Goal: Information Seeking & Learning: Learn about a topic

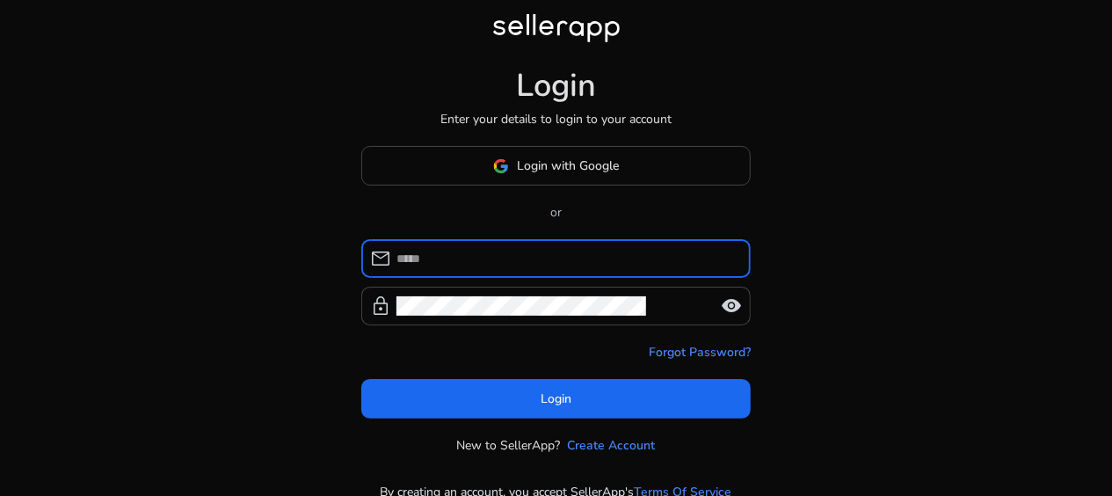
click at [580, 257] on body "Login Enter your details to login to your account Login with Google or mail loc…" at bounding box center [556, 258] width 1112 height 517
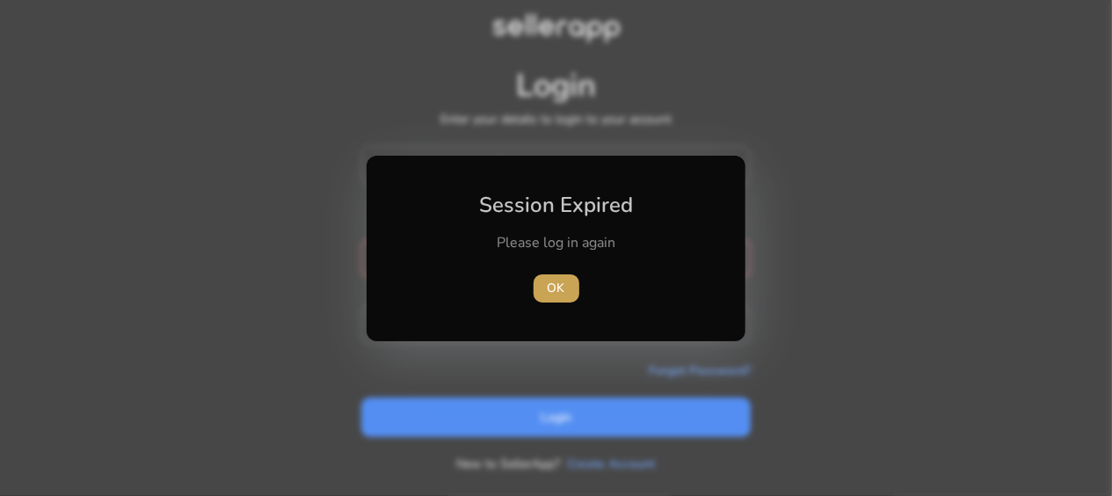
click at [573, 283] on span "button" at bounding box center [557, 288] width 46 height 42
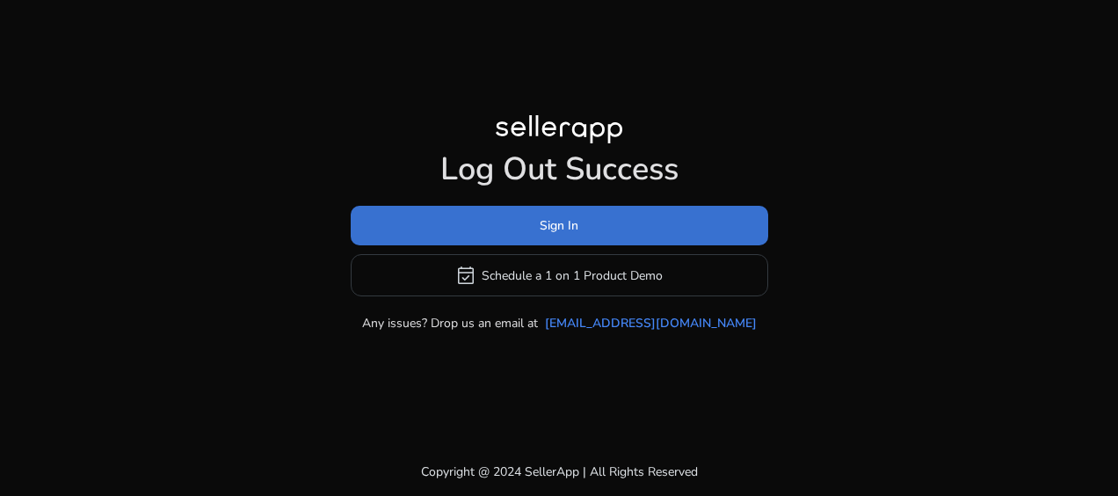
click at [575, 229] on span "Sign In" at bounding box center [559, 225] width 39 height 18
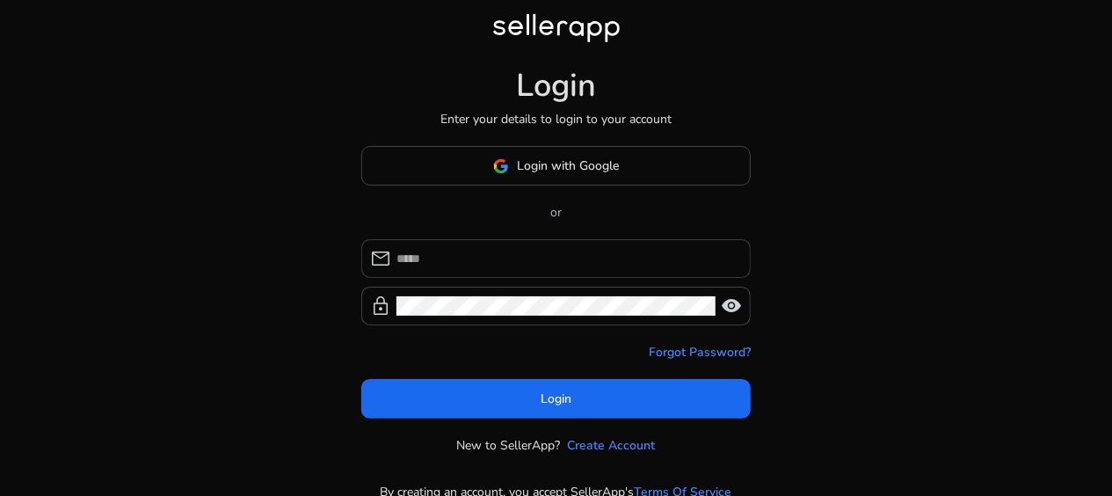
click at [563, 267] on input at bounding box center [567, 258] width 340 height 19
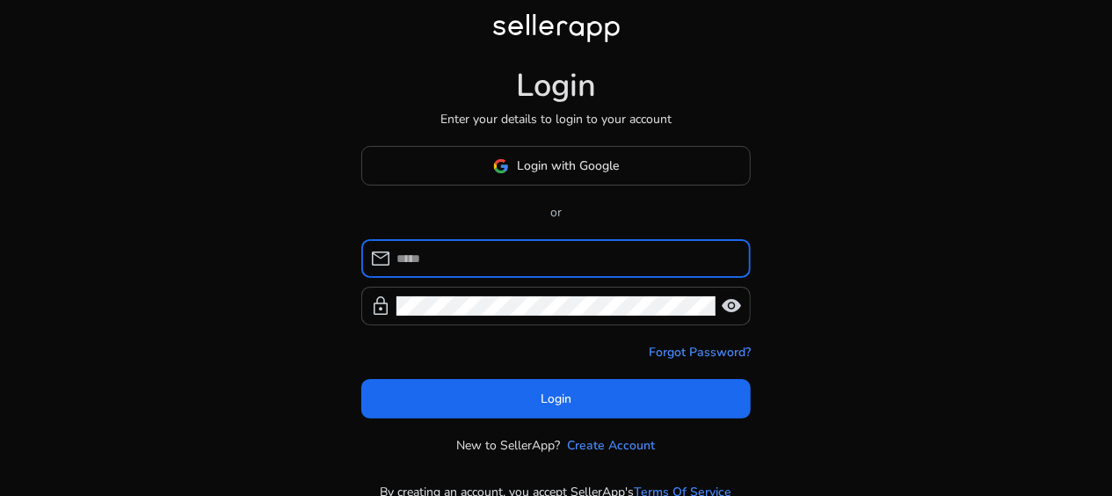
type input "**********"
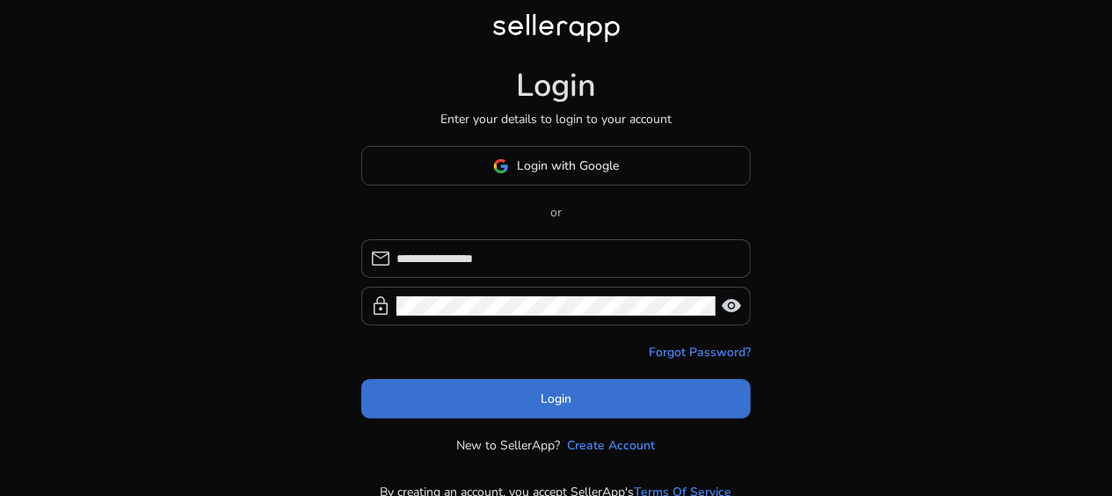
click at [584, 397] on span at bounding box center [556, 399] width 390 height 42
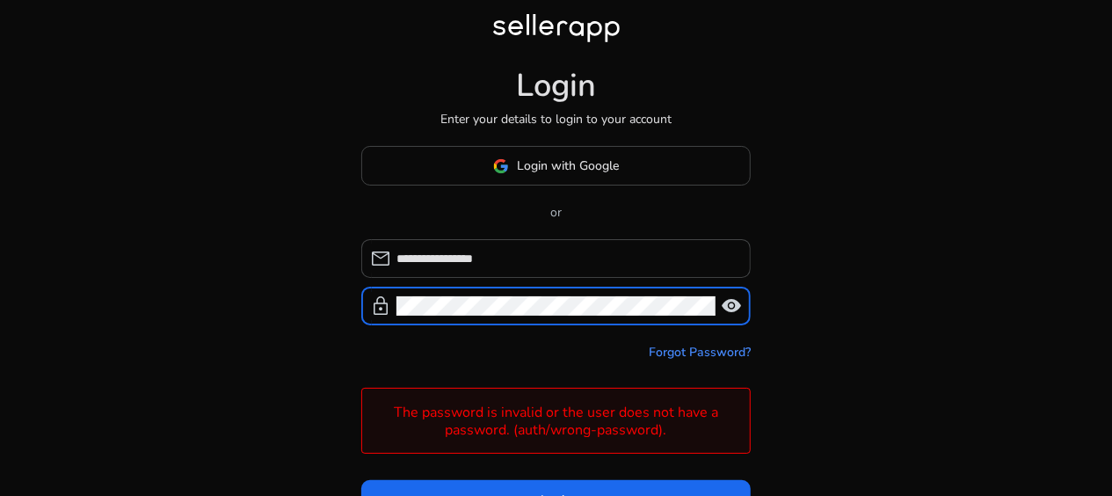
click at [391, 307] on div "lock visibility" at bounding box center [556, 306] width 390 height 39
click button "Login" at bounding box center [556, 500] width 390 height 40
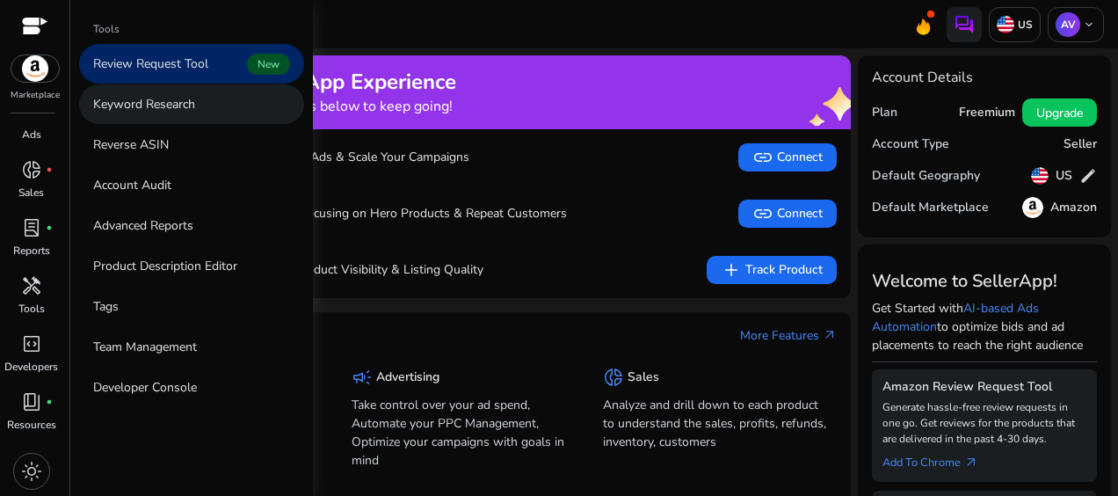
click at [147, 113] on link "Keyword Research" at bounding box center [191, 104] width 225 height 40
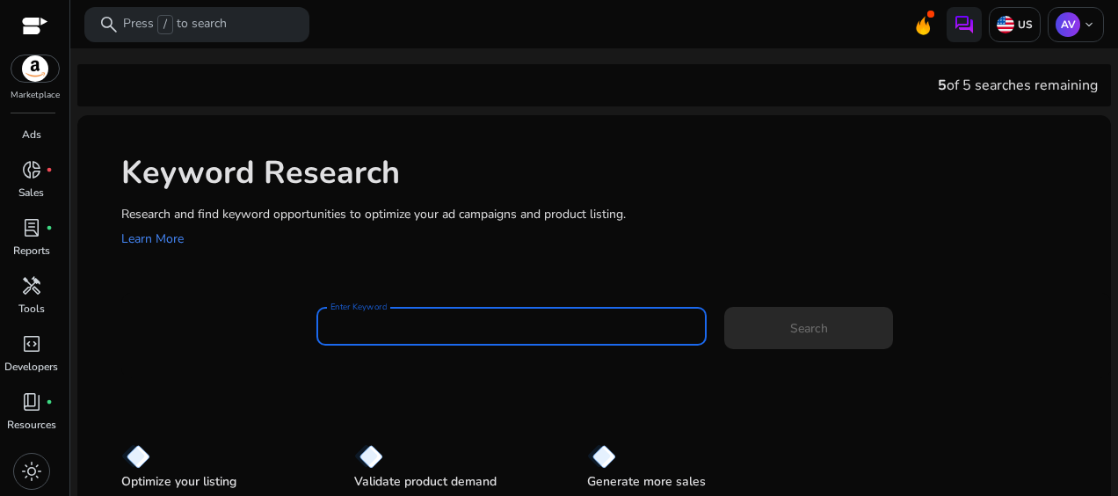
click at [380, 324] on input "Enter Keyword" at bounding box center [512, 326] width 362 height 19
paste input "**********"
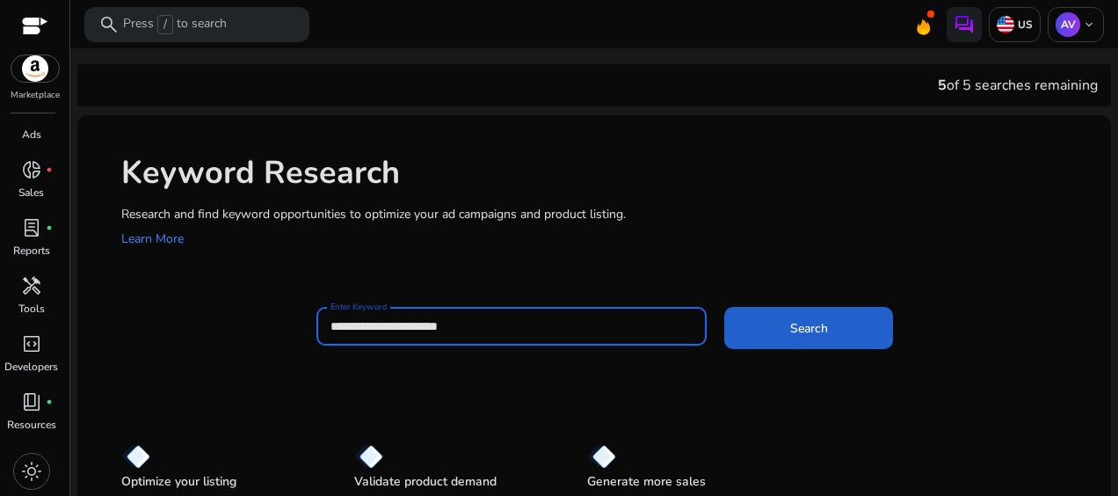
click at [800, 339] on span at bounding box center [809, 328] width 169 height 42
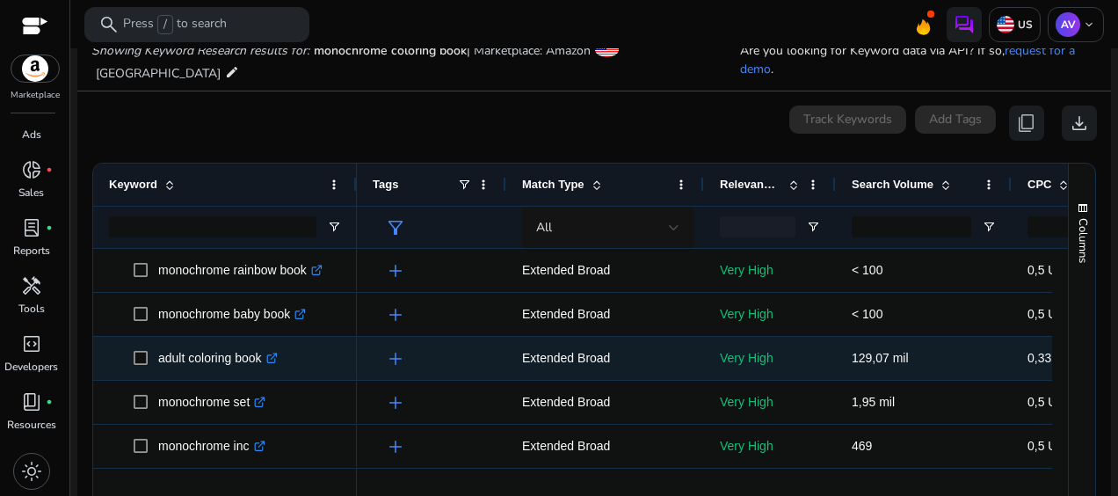
scroll to position [176, 0]
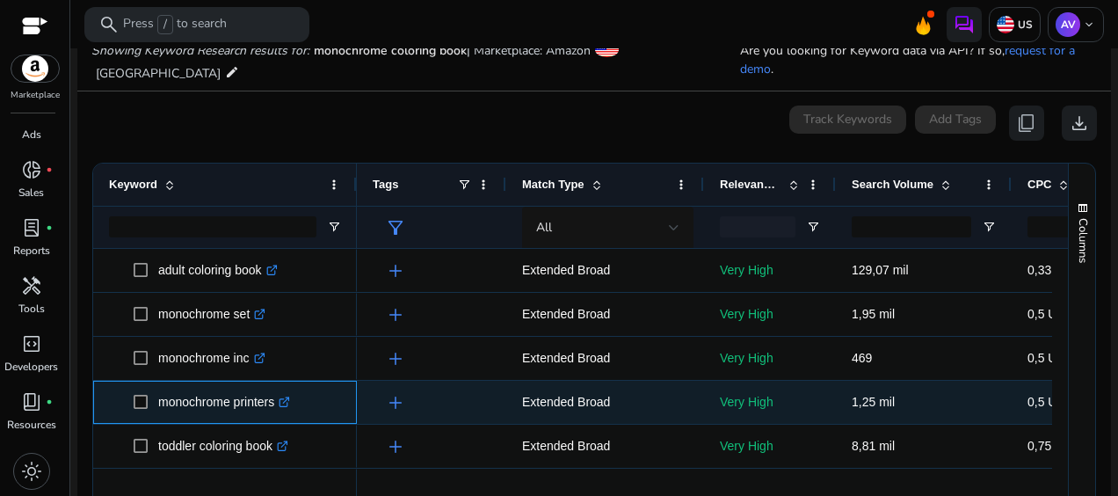
click at [290, 401] on icon ".st0{fill:#2c8af8}" at bounding box center [284, 402] width 11 height 11
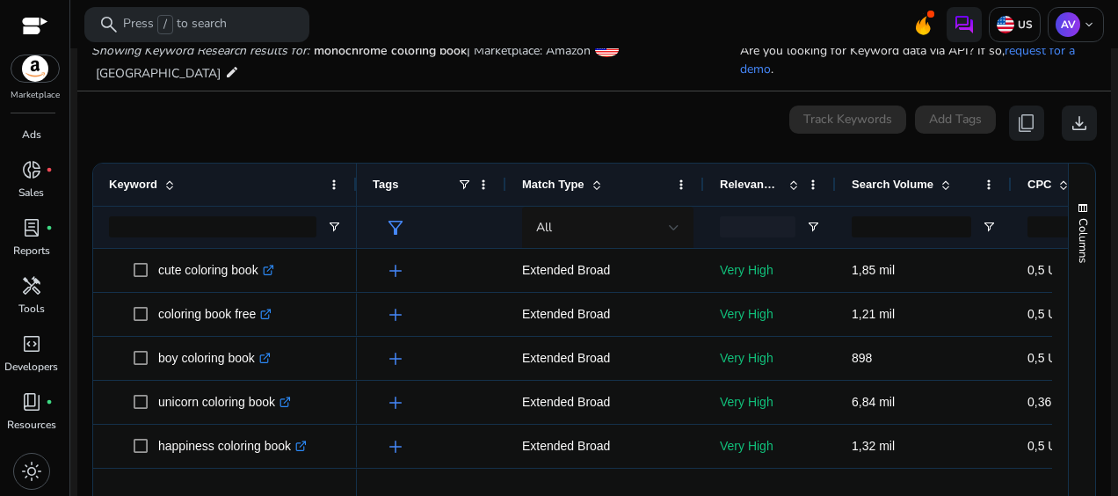
scroll to position [1055, 0]
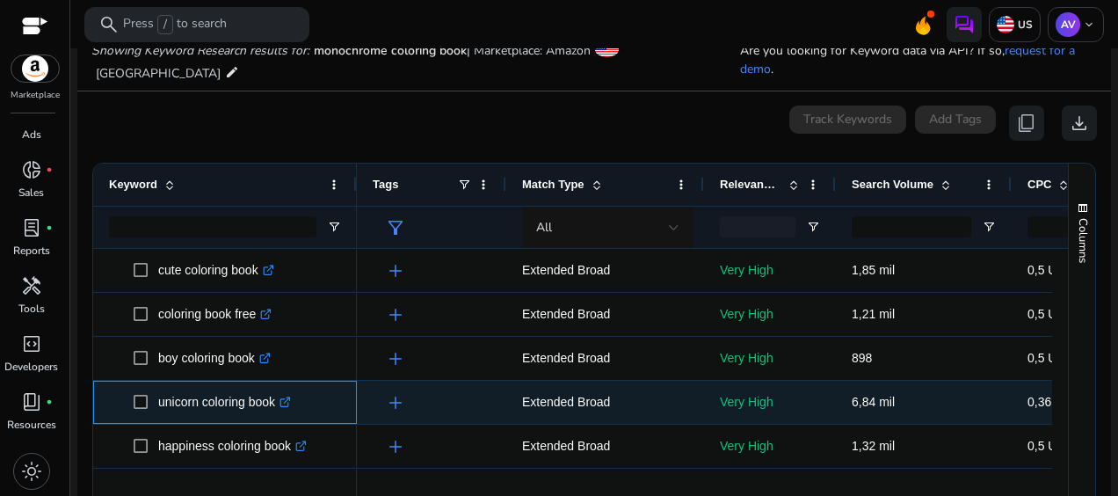
click at [290, 403] on icon at bounding box center [287, 400] width 6 height 6
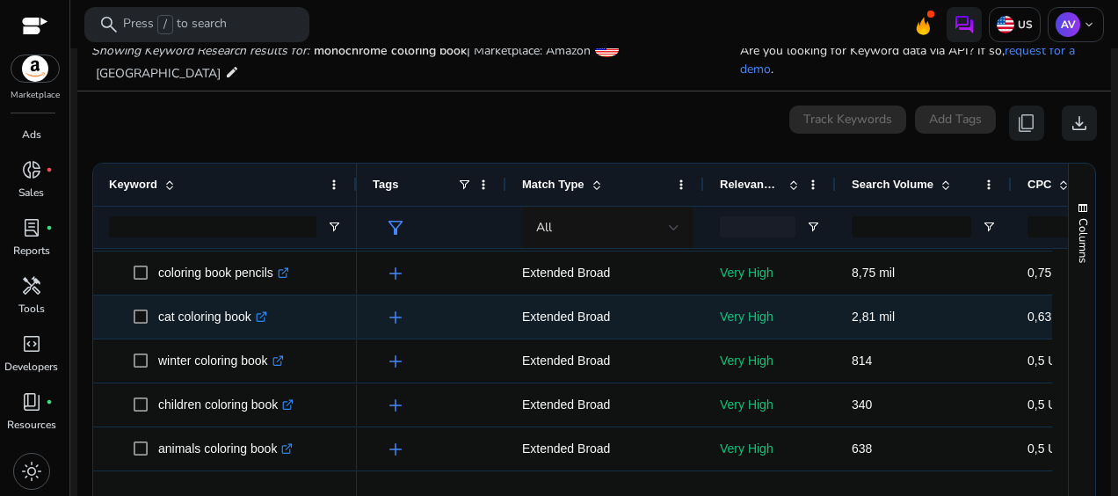
scroll to position [1407, 0]
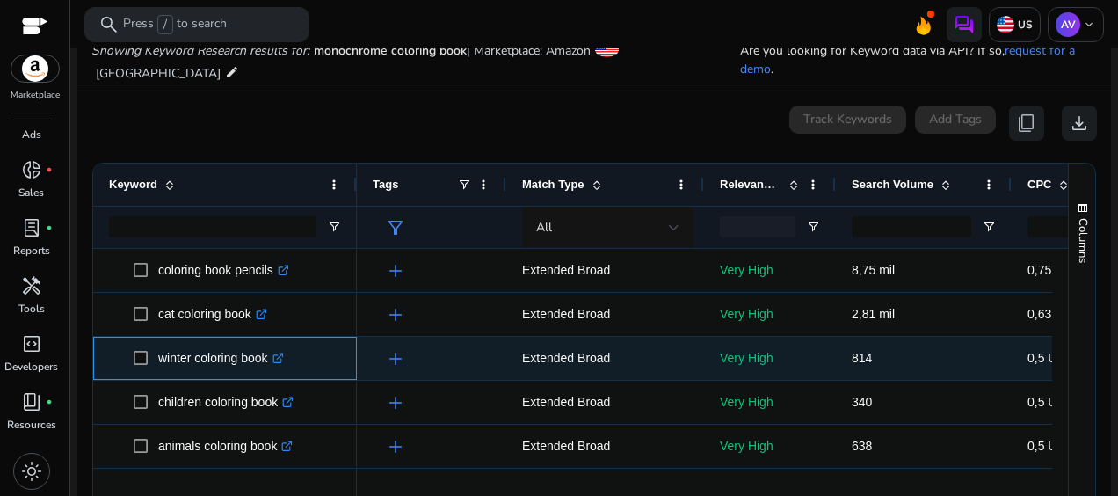
click at [284, 359] on icon ".st0{fill:#2c8af8}" at bounding box center [278, 358] width 11 height 11
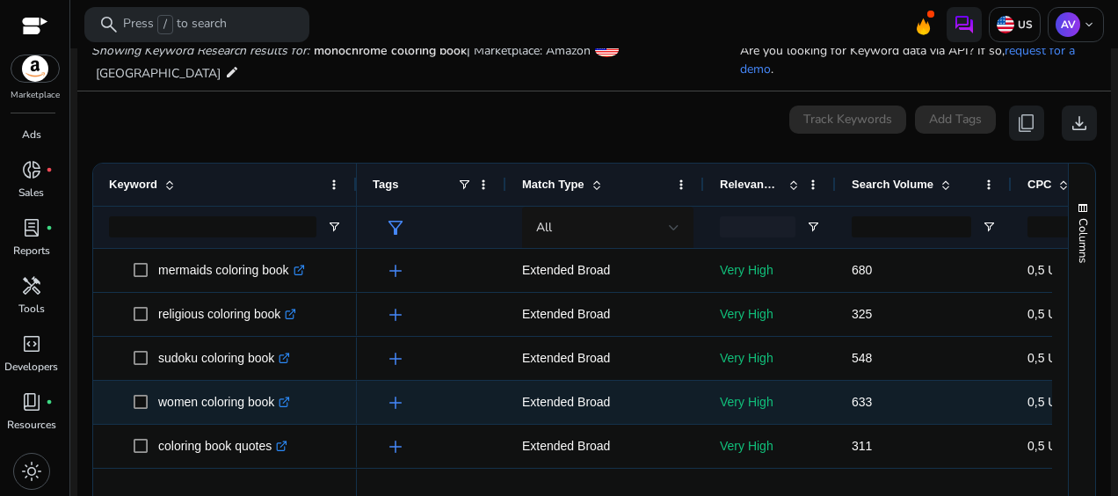
scroll to position [1759, 0]
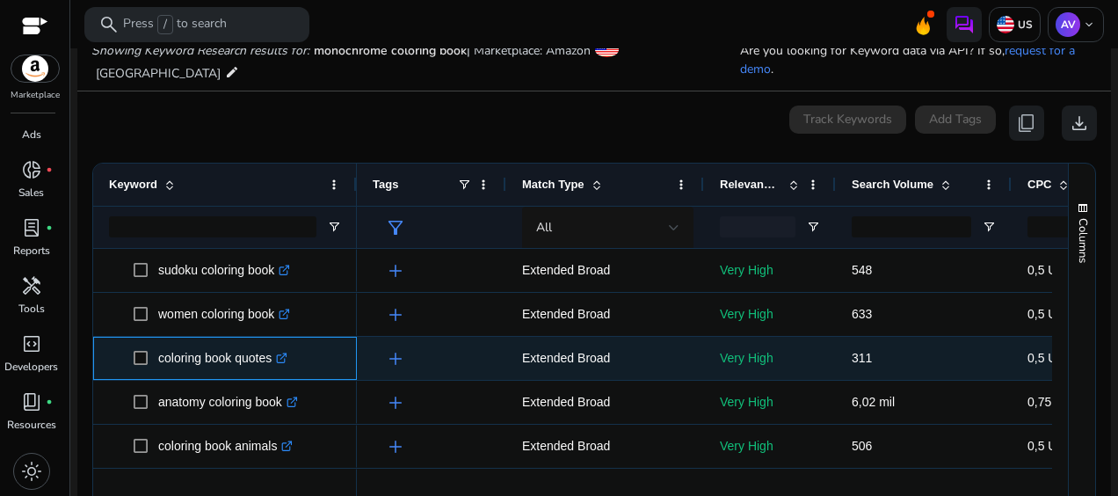
click at [282, 360] on icon at bounding box center [281, 358] width 9 height 9
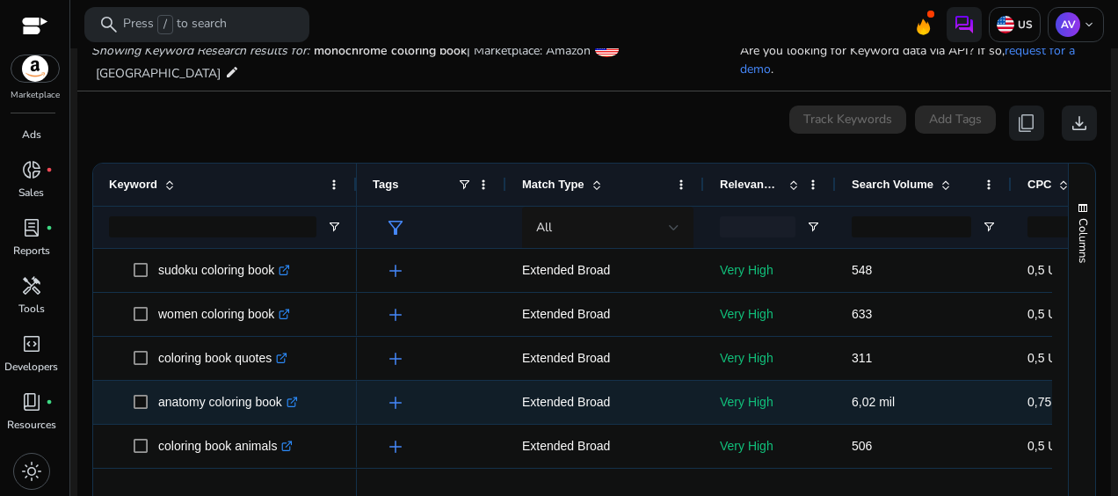
click at [297, 405] on icon ".st0{fill:#2c8af8}" at bounding box center [292, 402] width 11 height 11
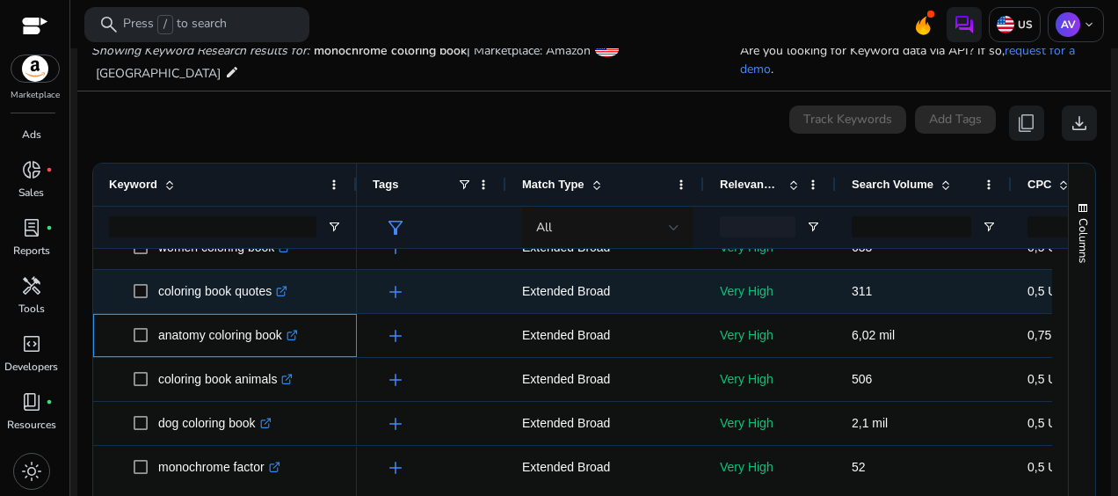
scroll to position [1846, 0]
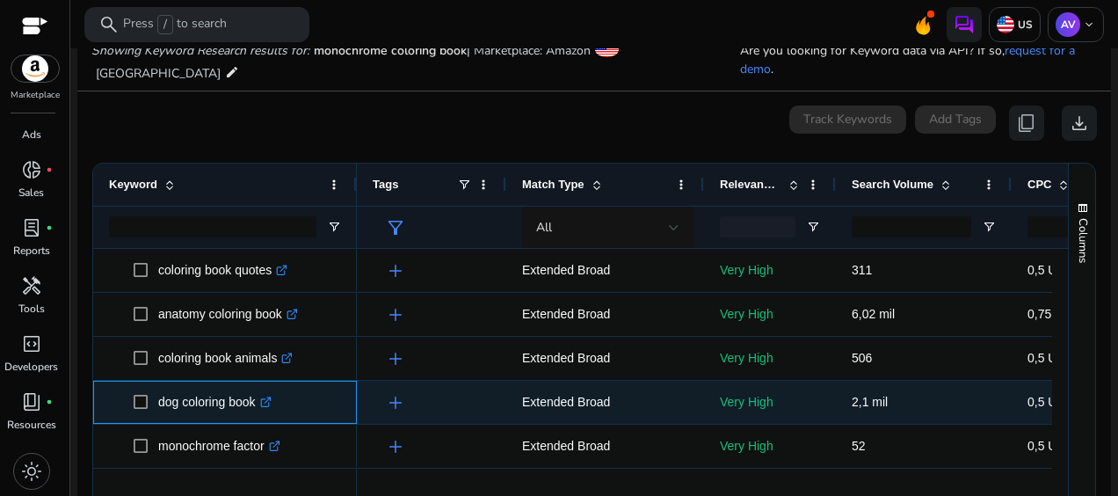
click at [272, 402] on icon ".st0{fill:#2c8af8}" at bounding box center [265, 402] width 11 height 11
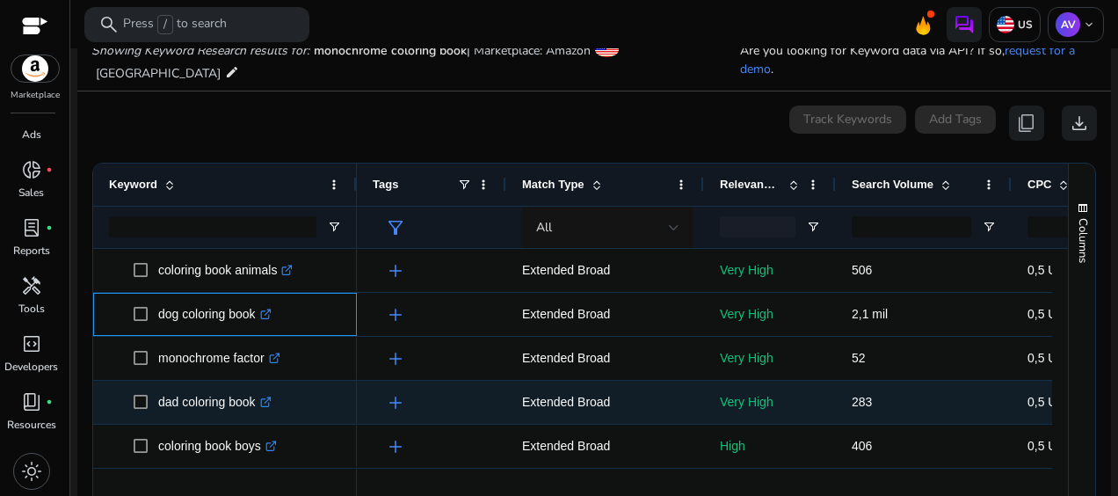
scroll to position [1964, 0]
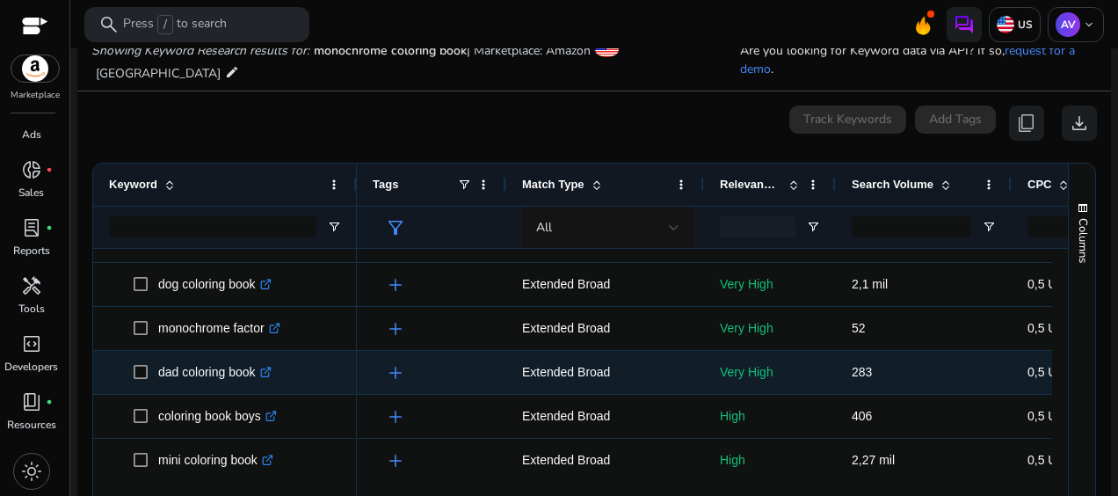
click at [270, 372] on icon at bounding box center [267, 370] width 6 height 6
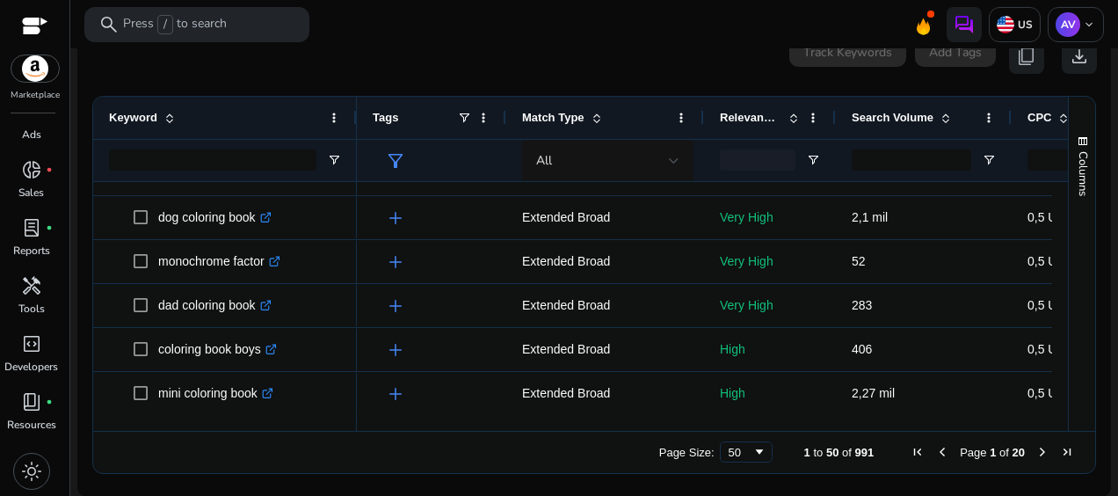
click at [1038, 447] on span "Next Page" at bounding box center [1043, 452] width 14 height 14
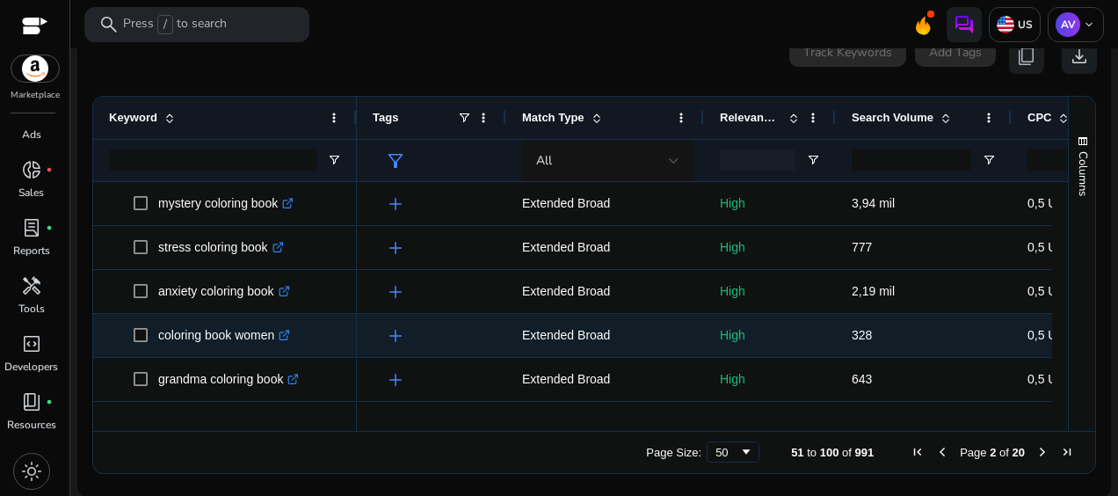
scroll to position [88, 0]
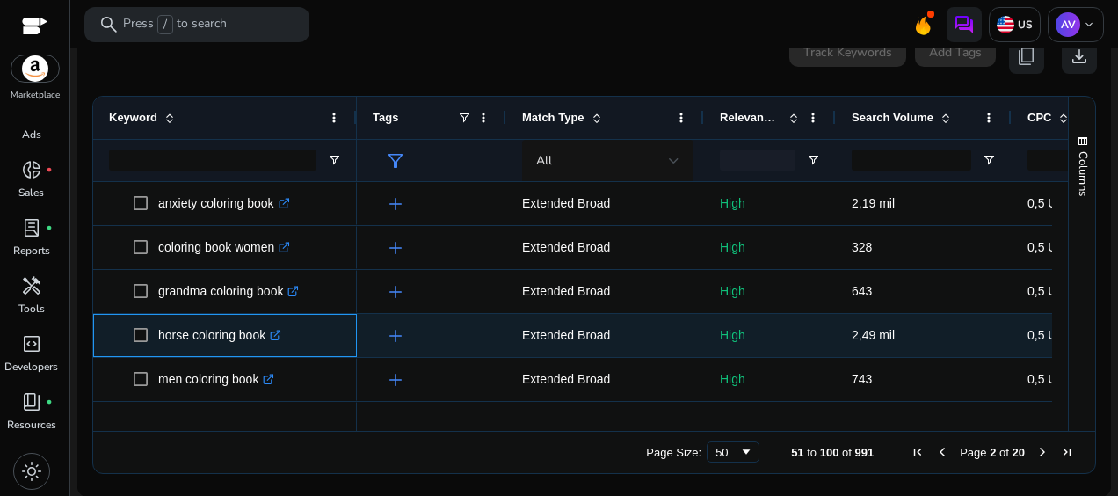
click at [281, 333] on icon ".st0{fill:#2c8af8}" at bounding box center [275, 335] width 11 height 11
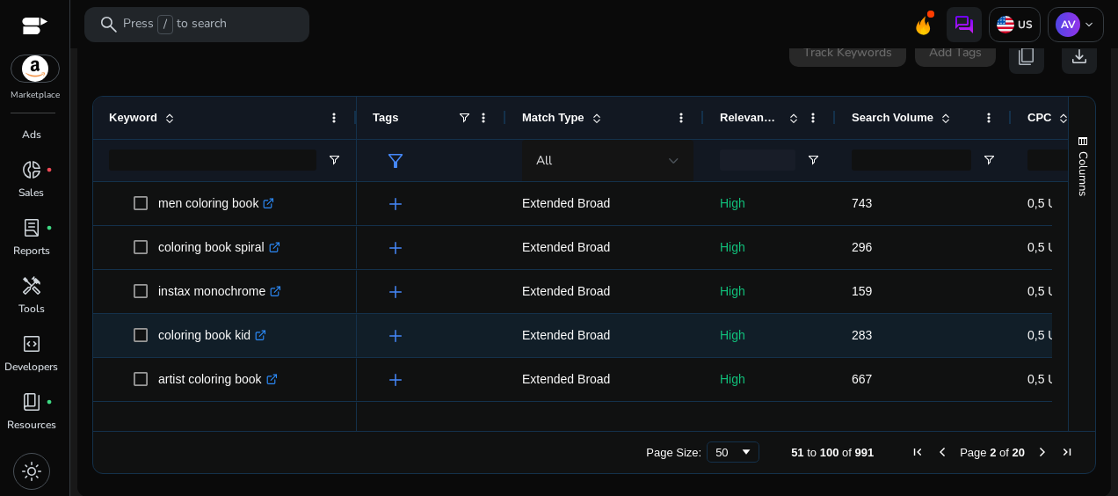
scroll to position [352, 0]
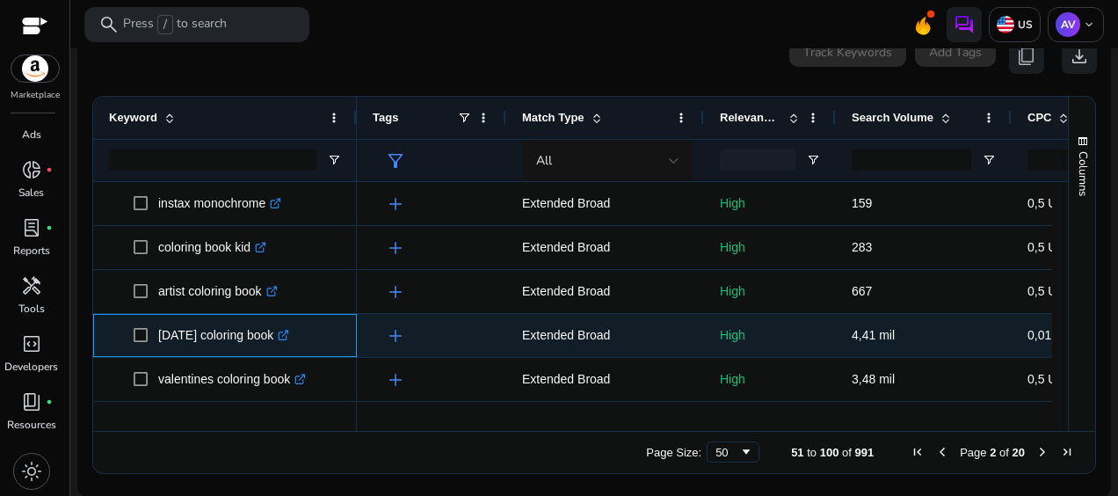
click at [289, 333] on icon ".st0{fill:#2c8af8}" at bounding box center [283, 335] width 11 height 11
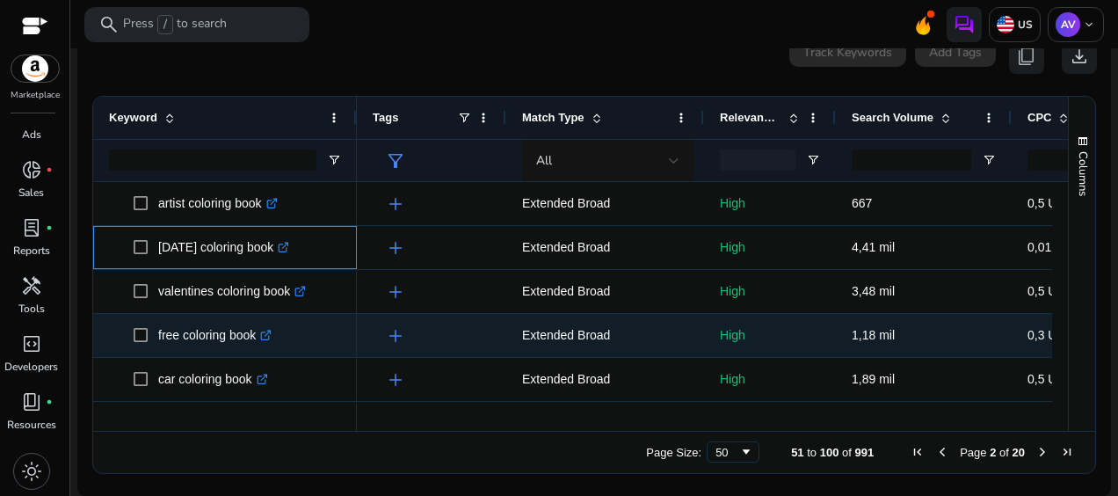
scroll to position [528, 0]
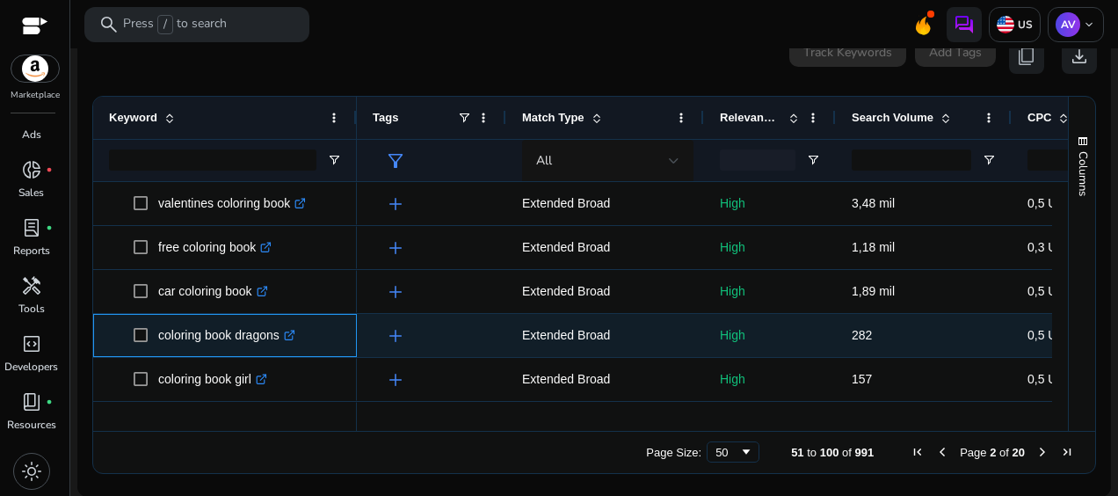
click at [290, 336] on icon ".st0{fill:#2c8af8}" at bounding box center [289, 335] width 11 height 11
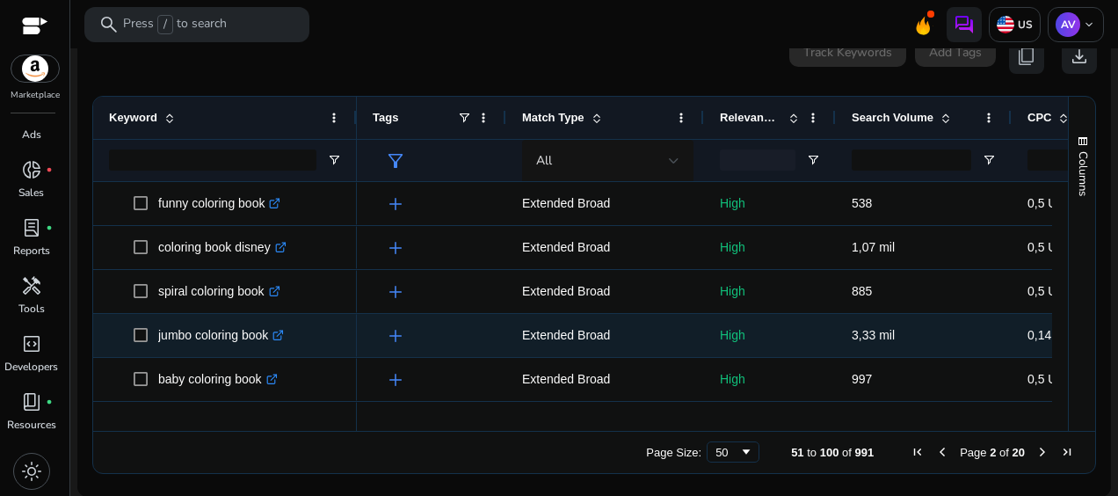
scroll to position [879, 0]
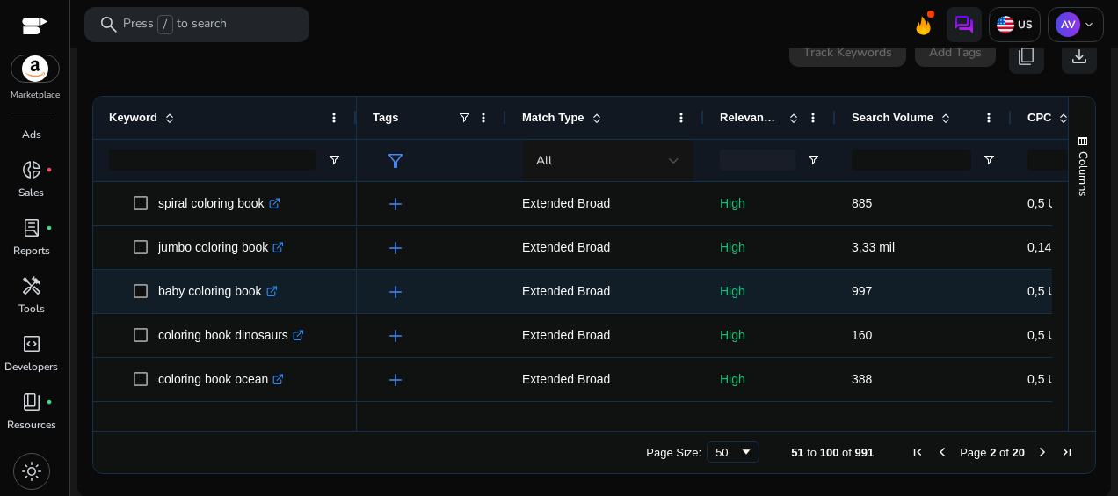
click at [274, 293] on icon ".st0{fill:#2c8af8}" at bounding box center [271, 291] width 11 height 11
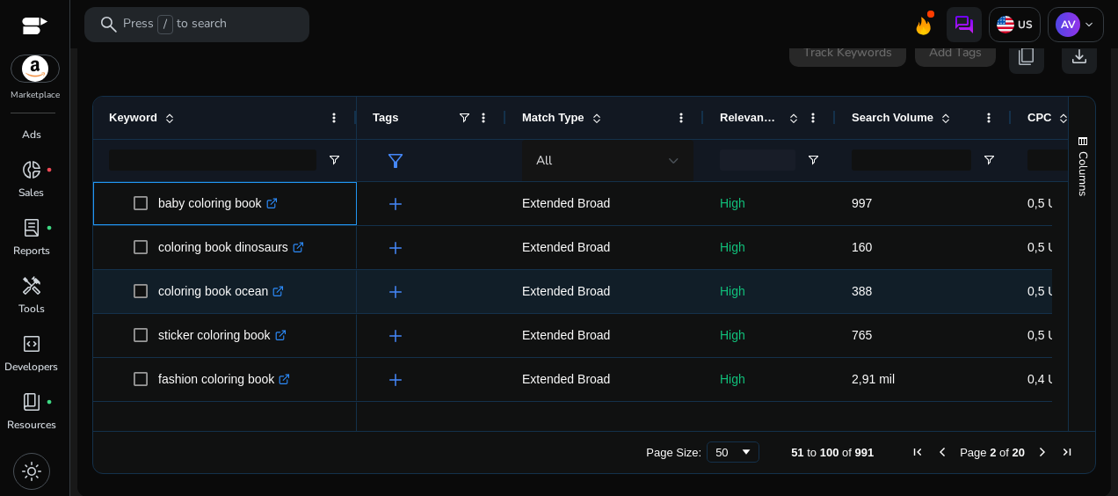
scroll to position [967, 0]
click at [280, 290] on icon ".st0{fill:#2c8af8}" at bounding box center [278, 291] width 11 height 11
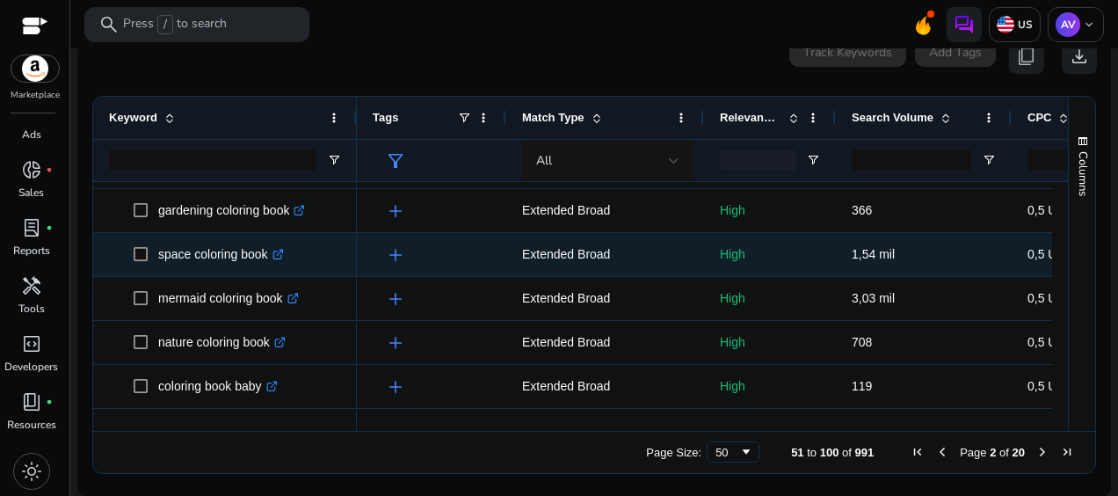
scroll to position [1495, 0]
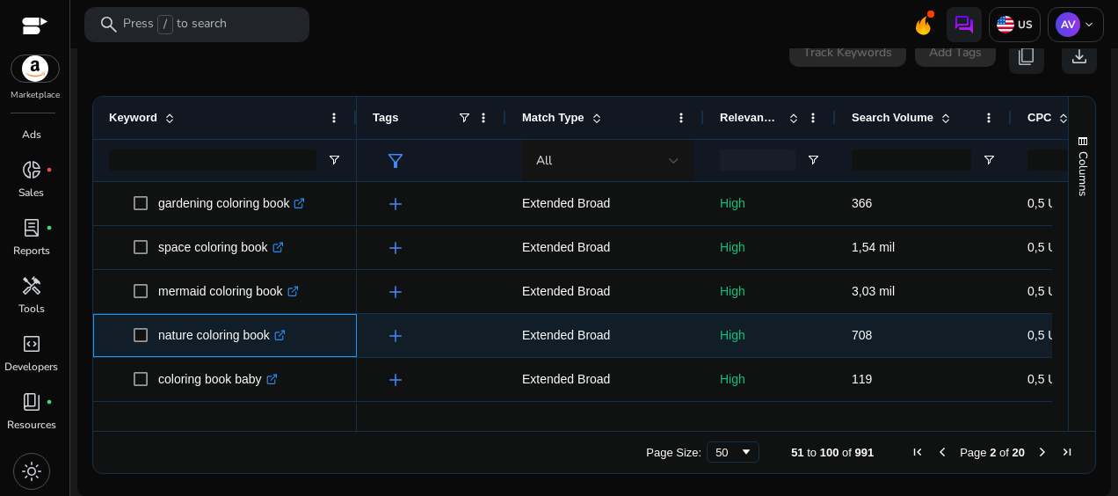
click at [283, 334] on icon ".st0{fill:#2c8af8}" at bounding box center [279, 335] width 11 height 11
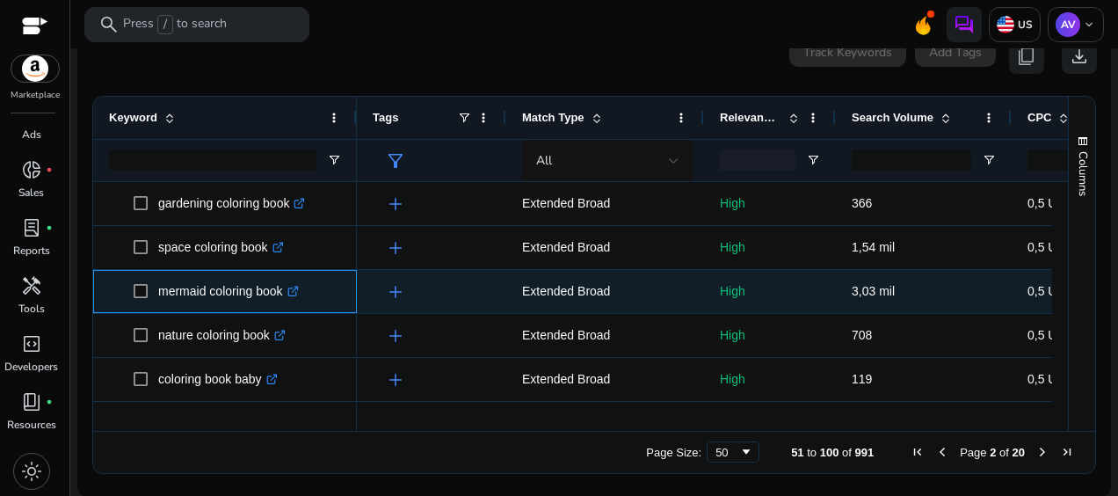
click at [297, 286] on icon ".st0{fill:#2c8af8}" at bounding box center [293, 291] width 11 height 11
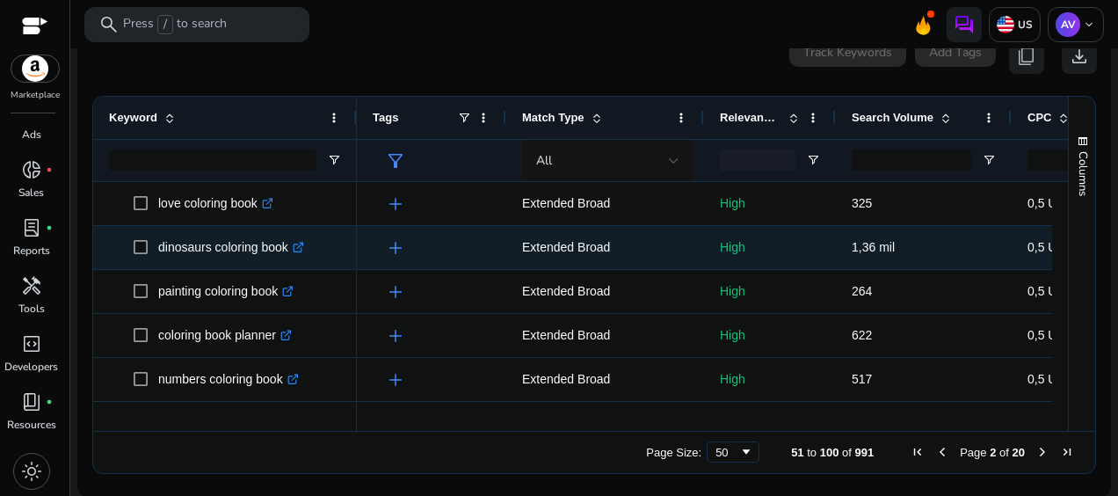
scroll to position [1934, 0]
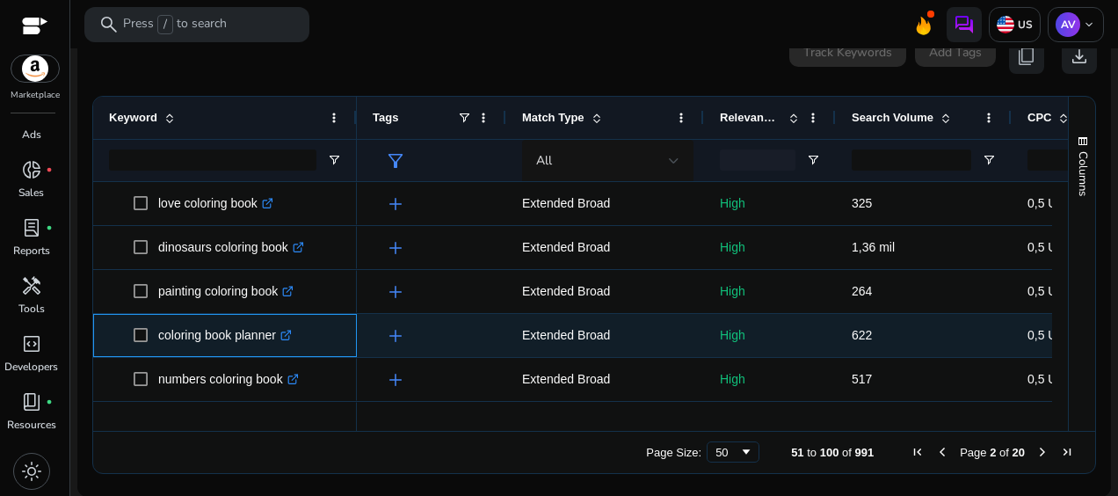
click at [290, 337] on icon ".st0{fill:#2c8af8}" at bounding box center [285, 335] width 11 height 11
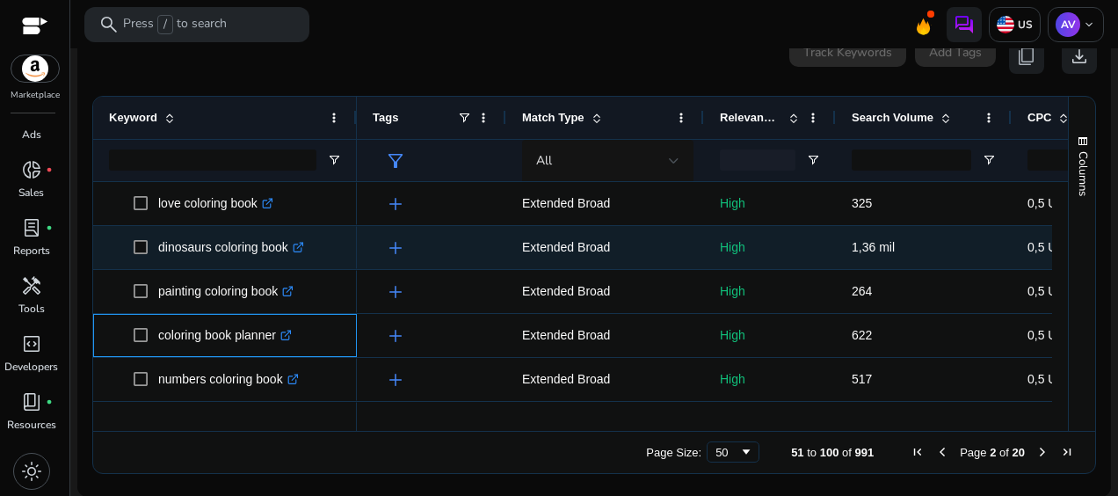
scroll to position [1964, 0]
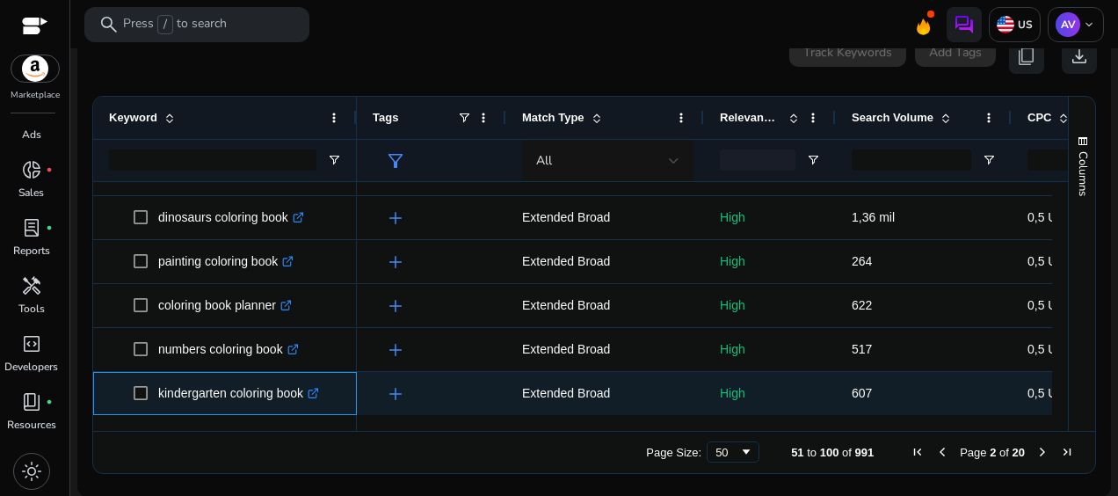
click at [319, 396] on icon ".st0{fill:#2c8af8}" at bounding box center [313, 393] width 11 height 11
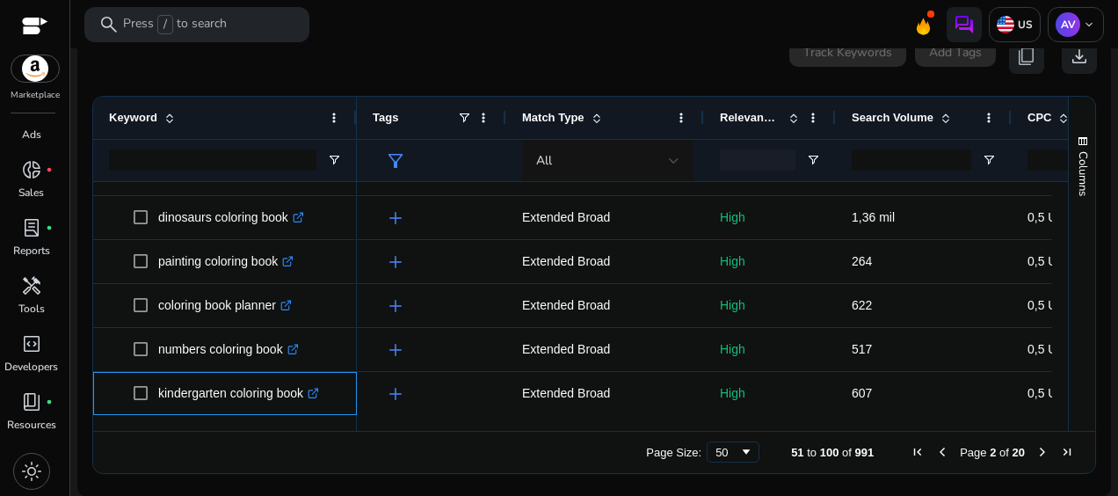
scroll to position [0, 0]
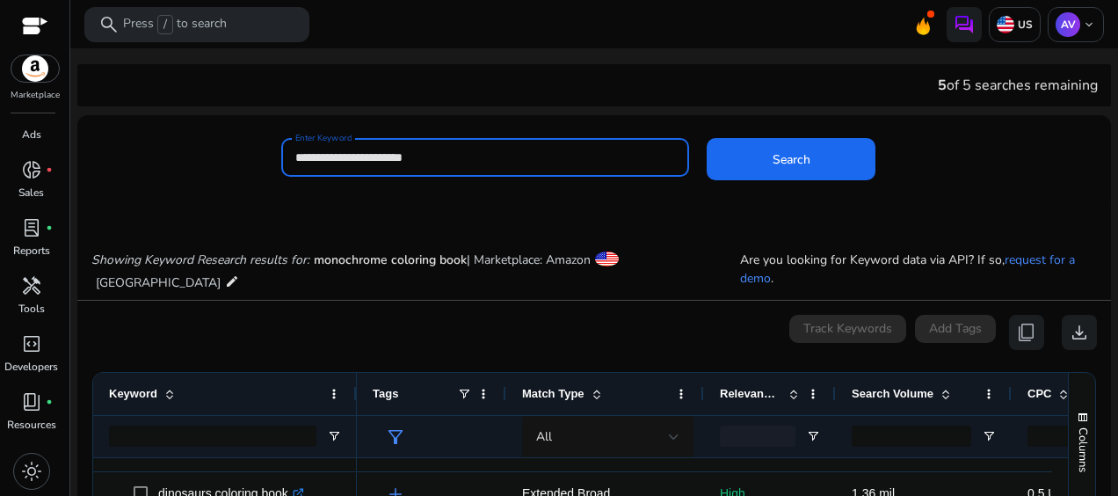
drag, startPoint x: 475, startPoint y: 156, endPoint x: 288, endPoint y: 158, distance: 186.4
click at [288, 158] on div "**********" at bounding box center [485, 157] width 408 height 39
paste input
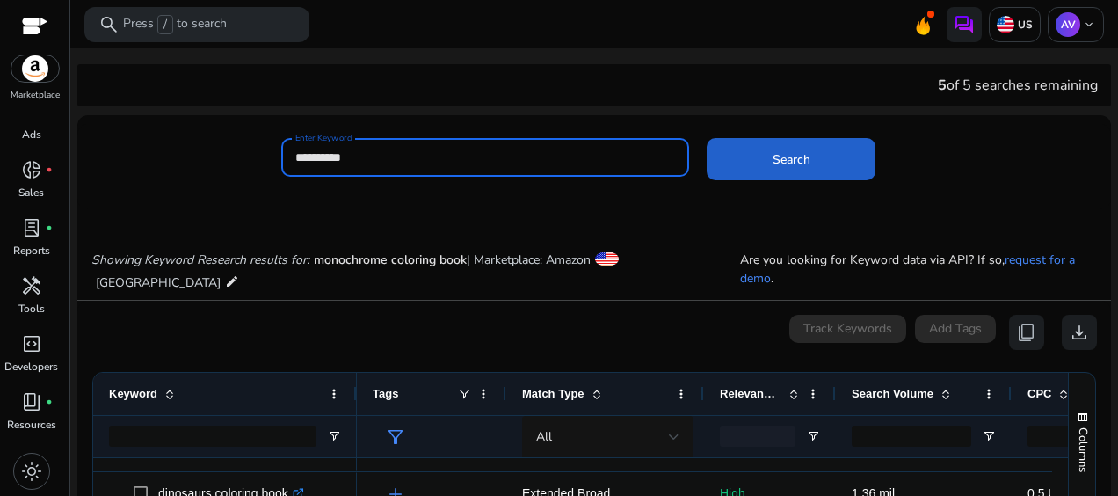
type input "**********"
click at [753, 162] on span at bounding box center [791, 159] width 169 height 42
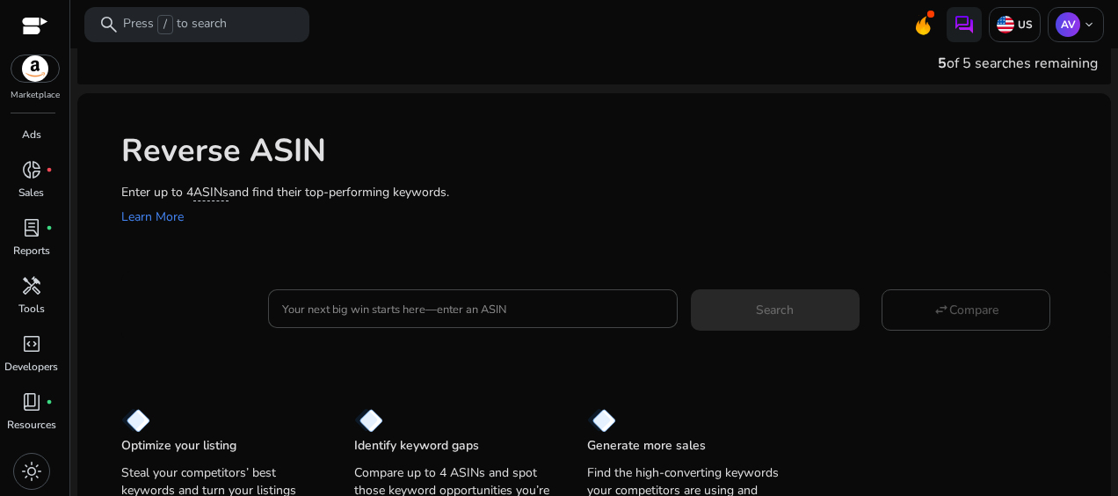
scroll to position [40, 0]
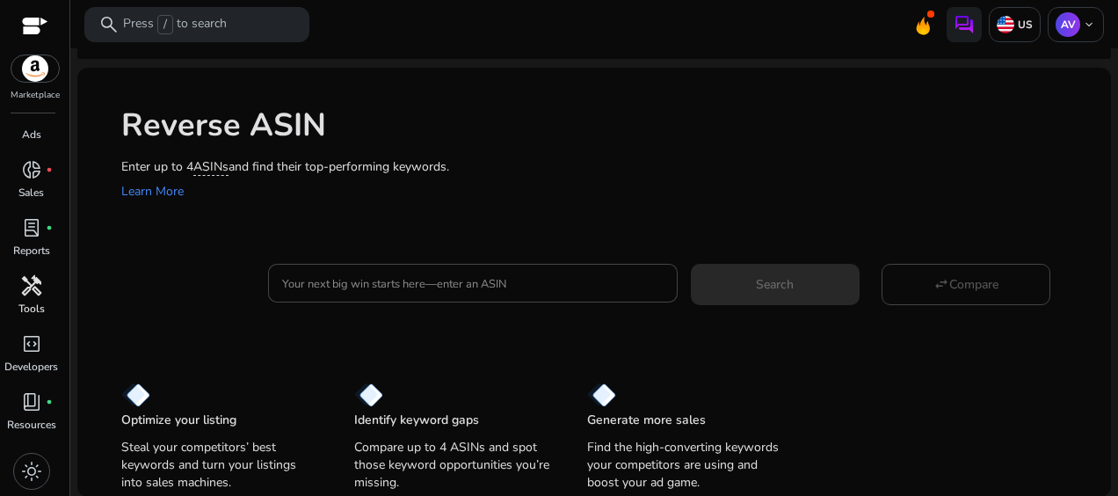
click at [25, 301] on p "Tools" at bounding box center [31, 309] width 26 height 16
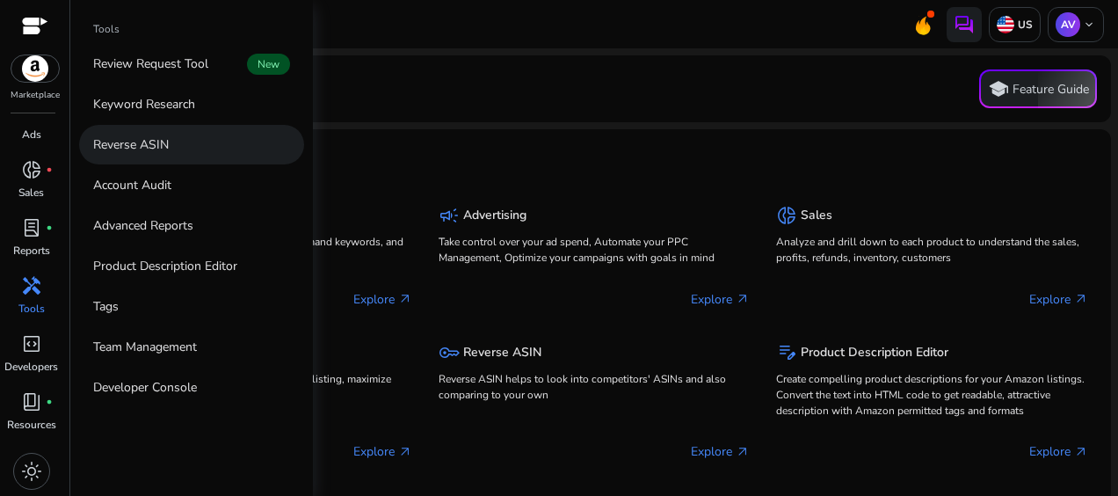
click at [146, 146] on p "Reverse ASIN" at bounding box center [131, 144] width 76 height 18
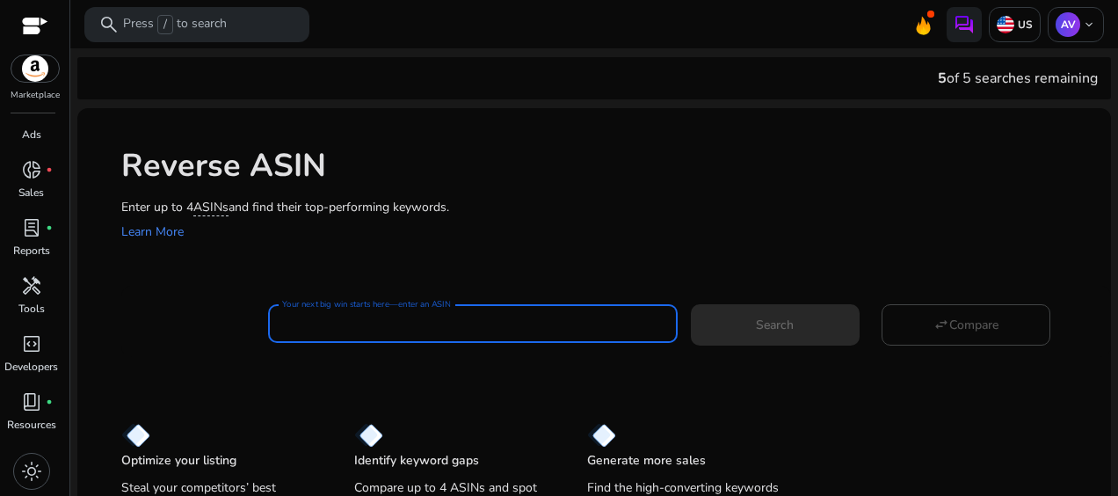
click at [368, 323] on input "Your next big win starts here—enter an ASIN" at bounding box center [473, 323] width 382 height 19
paste input "**********"
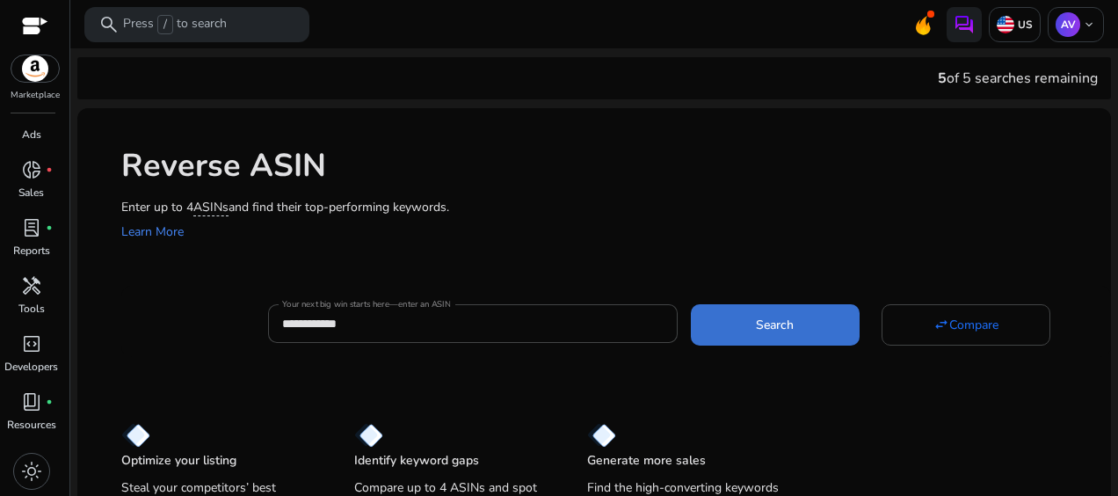
click at [736, 324] on span at bounding box center [775, 324] width 169 height 42
type input "**********"
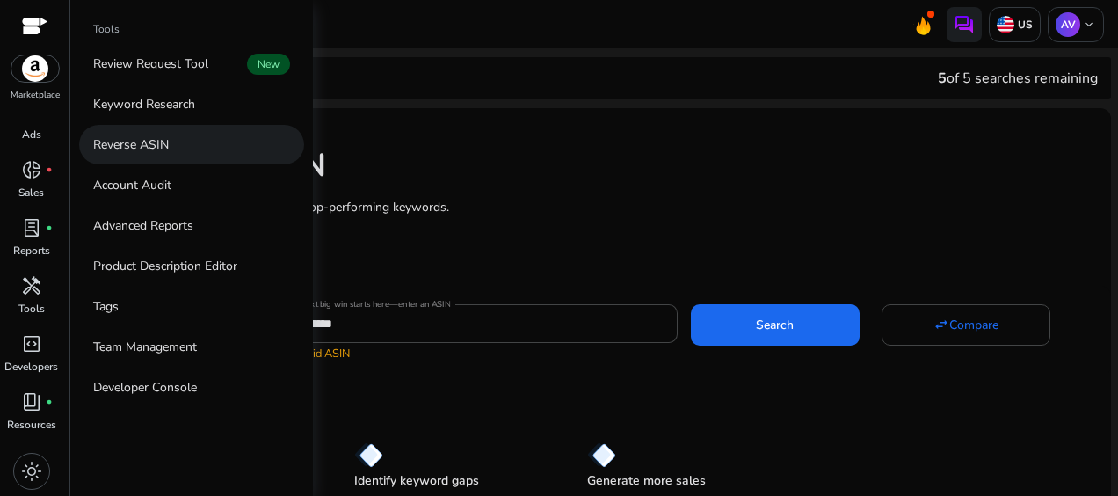
click at [118, 147] on p "Reverse ASIN" at bounding box center [131, 144] width 76 height 18
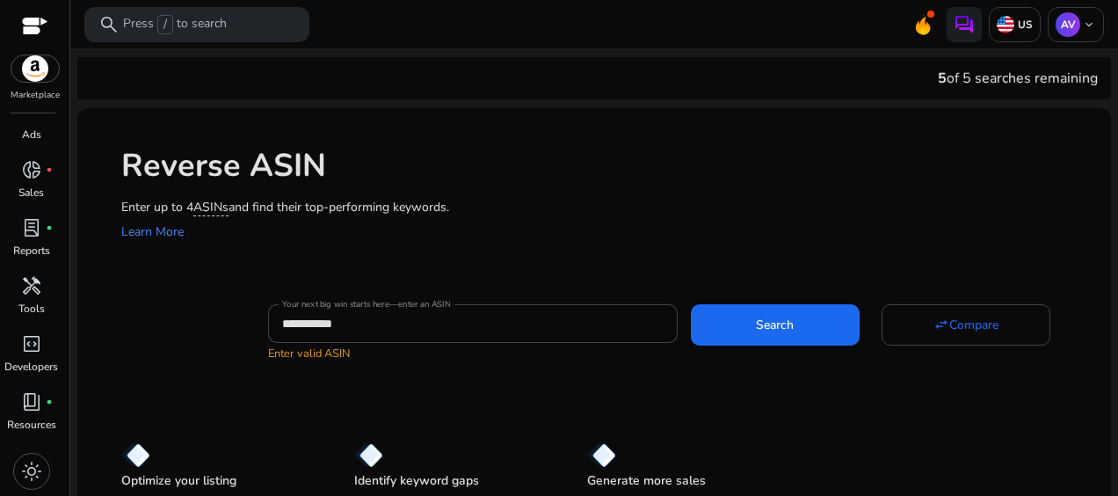
click at [385, 391] on div "**********" at bounding box center [594, 332] width 1034 height 448
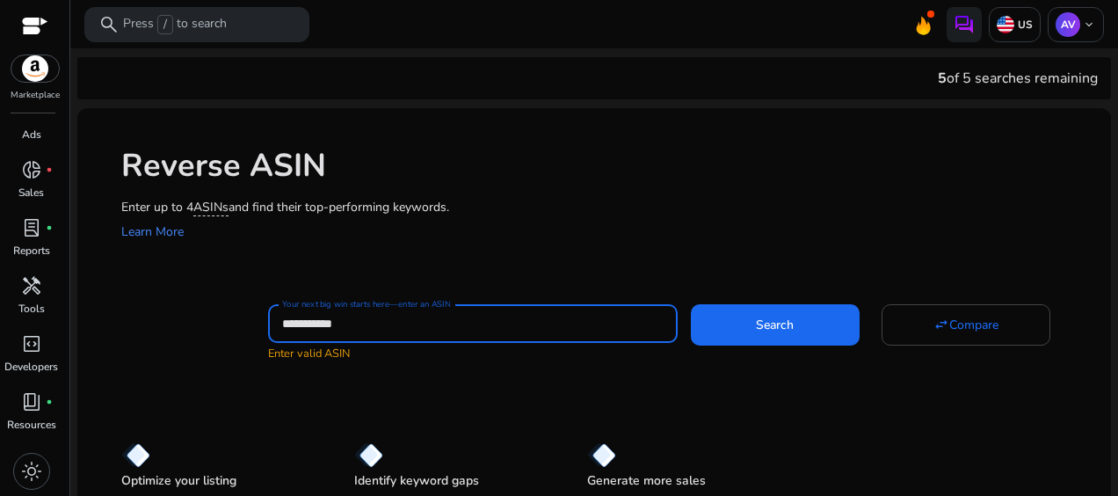
drag, startPoint x: 371, startPoint y: 327, endPoint x: 256, endPoint y: 329, distance: 115.2
click at [265, 331] on div "**********" at bounding box center [609, 331] width 976 height 62
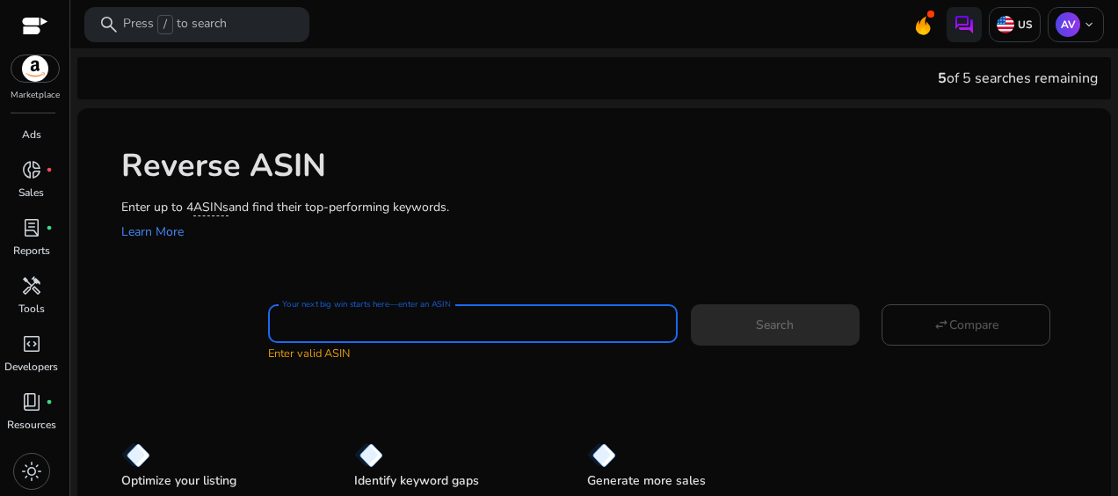
paste input "**********"
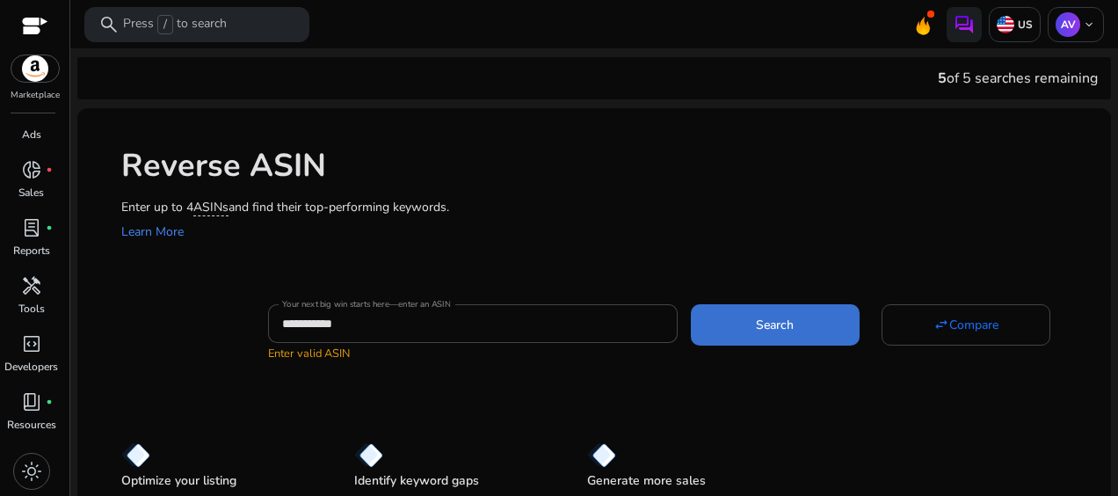
click at [801, 321] on span at bounding box center [775, 324] width 169 height 42
type input "**********"
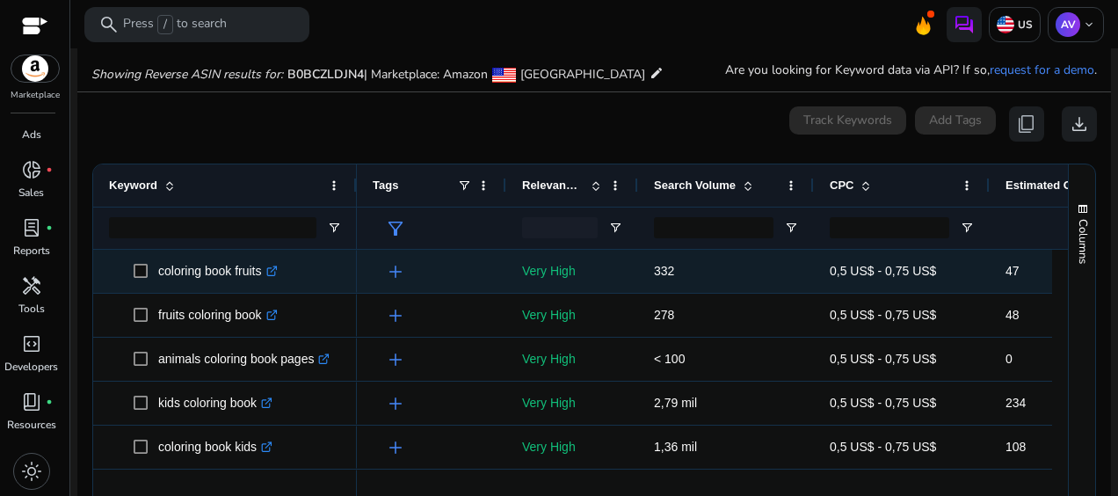
scroll to position [188, 0]
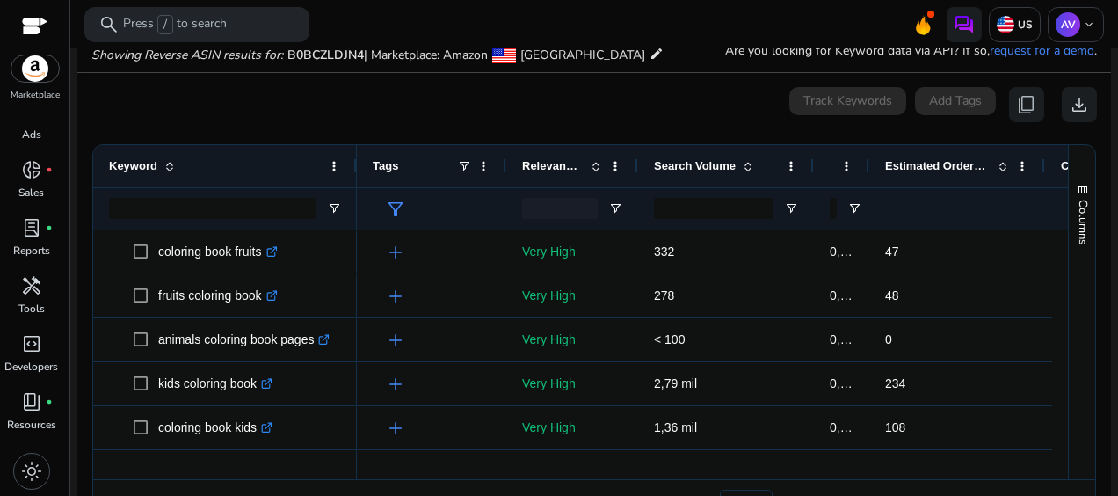
drag, startPoint x: 987, startPoint y: 164, endPoint x: 867, endPoint y: 158, distance: 120.6
click at [867, 158] on div at bounding box center [868, 166] width 7 height 42
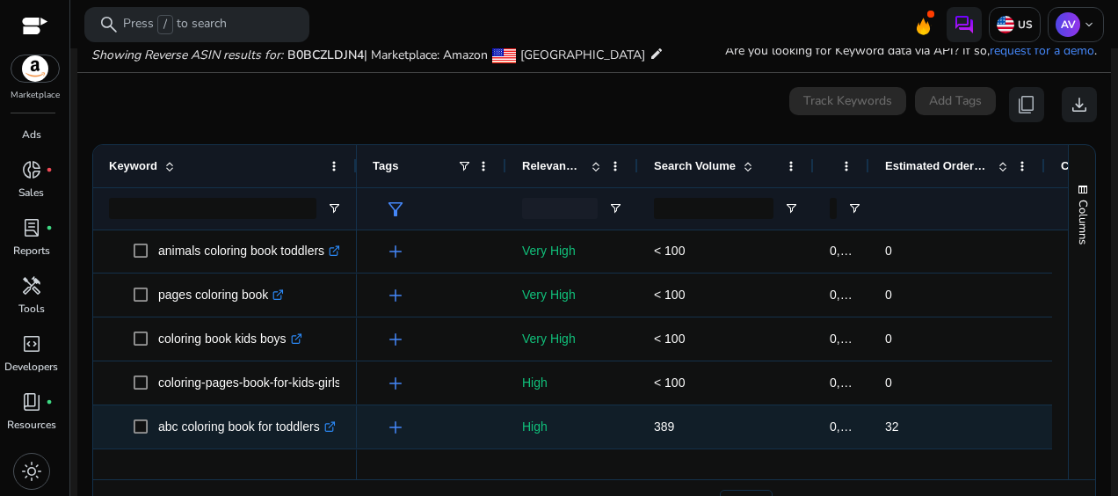
scroll to position [0, 0]
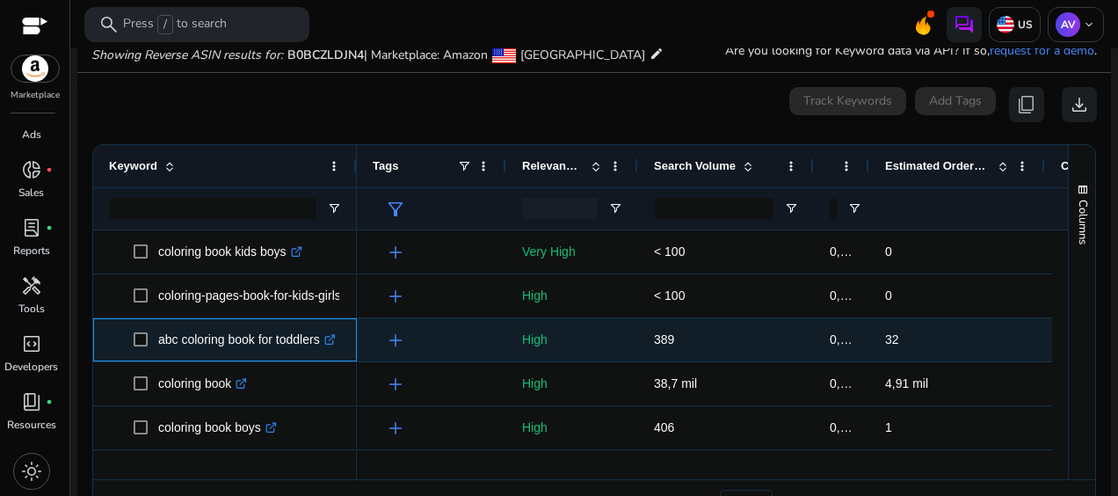
click at [334, 339] on icon ".st0{fill:#2c8af8}" at bounding box center [329, 339] width 11 height 11
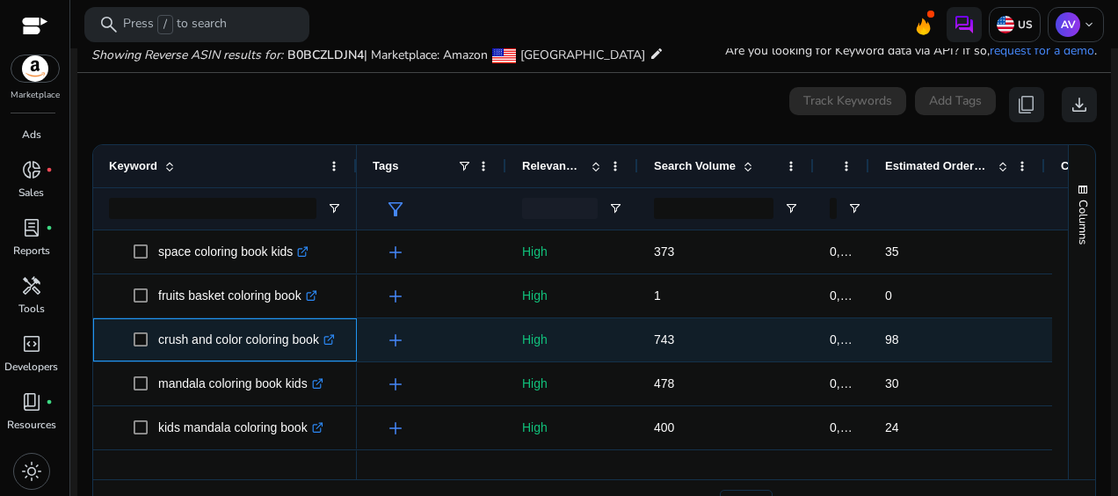
click at [334, 336] on icon at bounding box center [331, 337] width 6 height 6
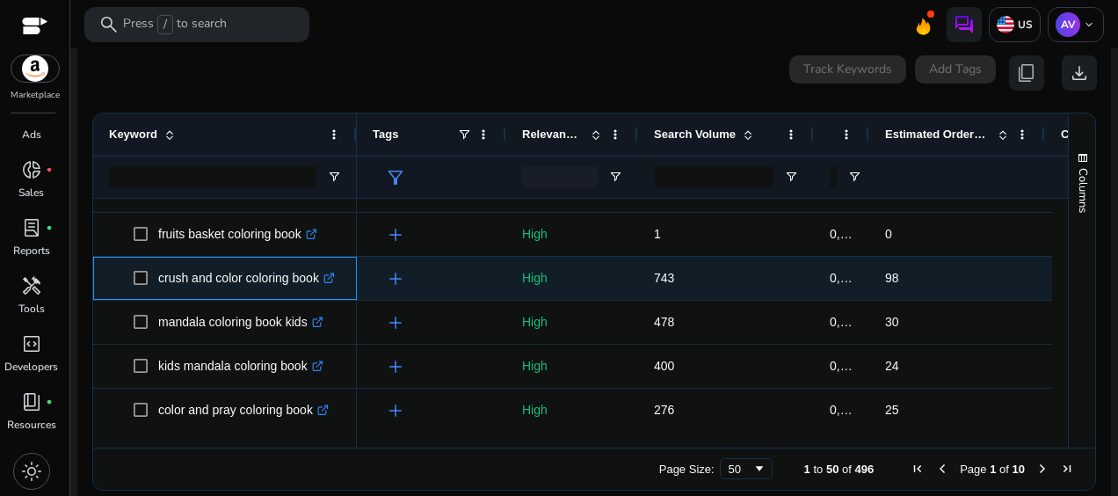
scroll to position [237, 0]
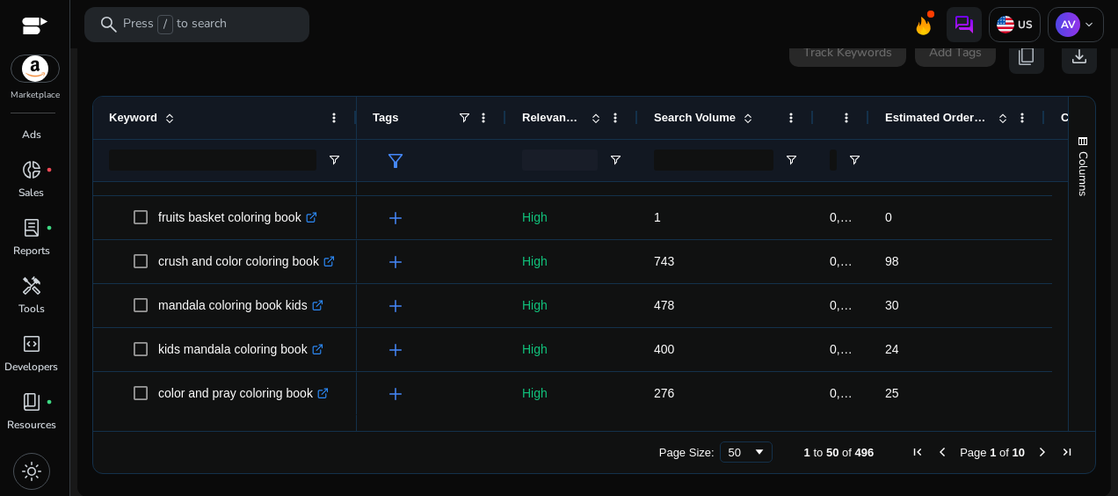
click at [1036, 449] on span "Next Page" at bounding box center [1043, 452] width 14 height 14
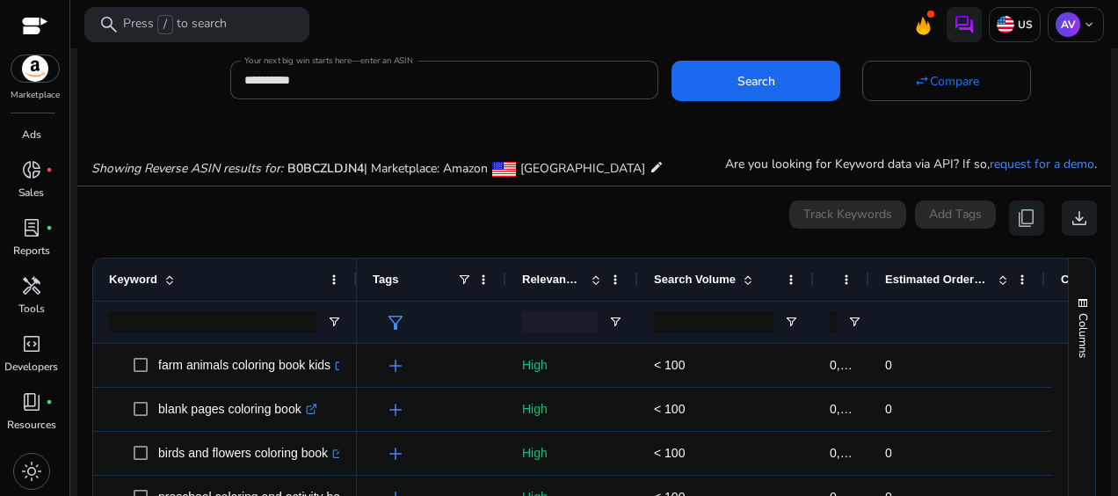
scroll to position [0, 0]
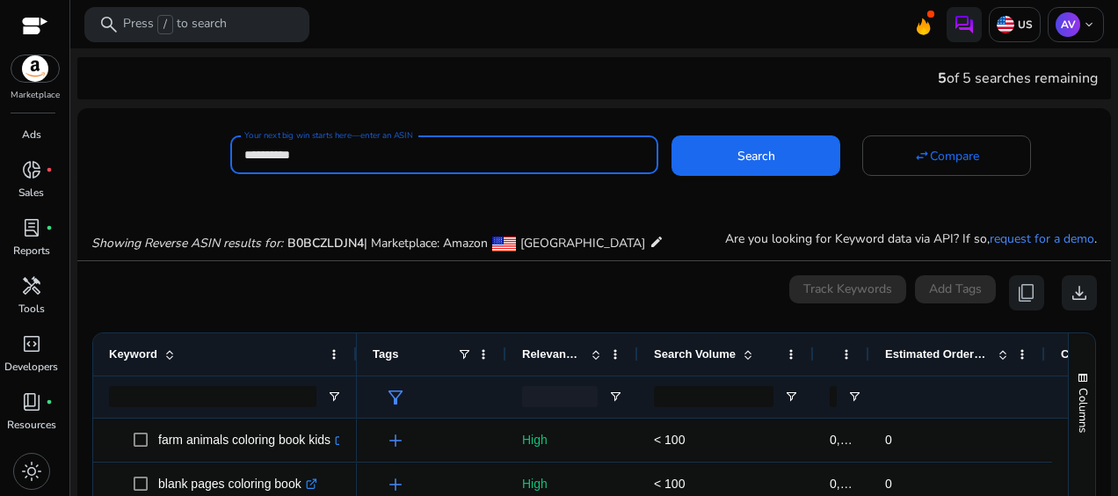
drag, startPoint x: 261, startPoint y: 153, endPoint x: 225, endPoint y: 158, distance: 36.4
click at [225, 158] on div "**********" at bounding box center [587, 152] width 1020 height 43
paste input
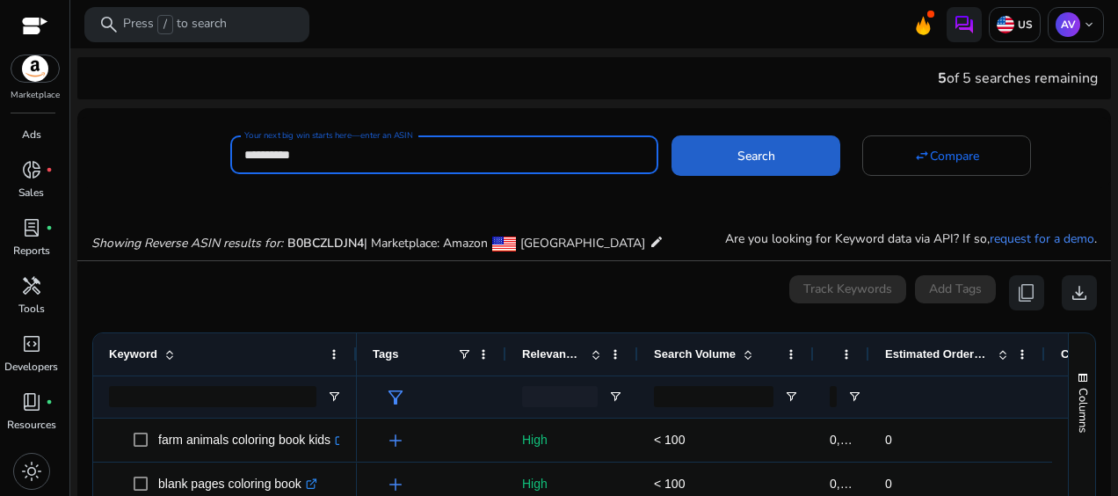
type input "**********"
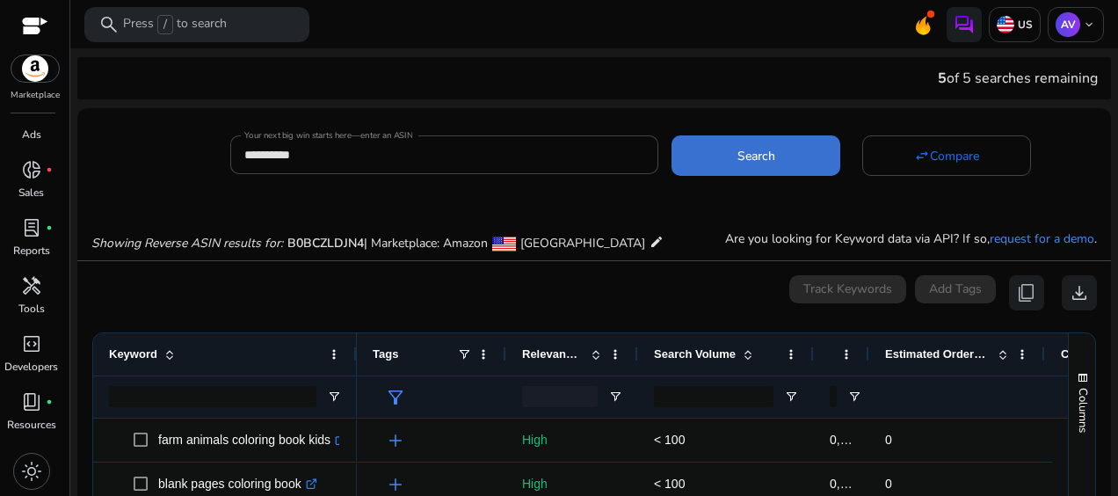
click at [771, 139] on span at bounding box center [756, 156] width 169 height 42
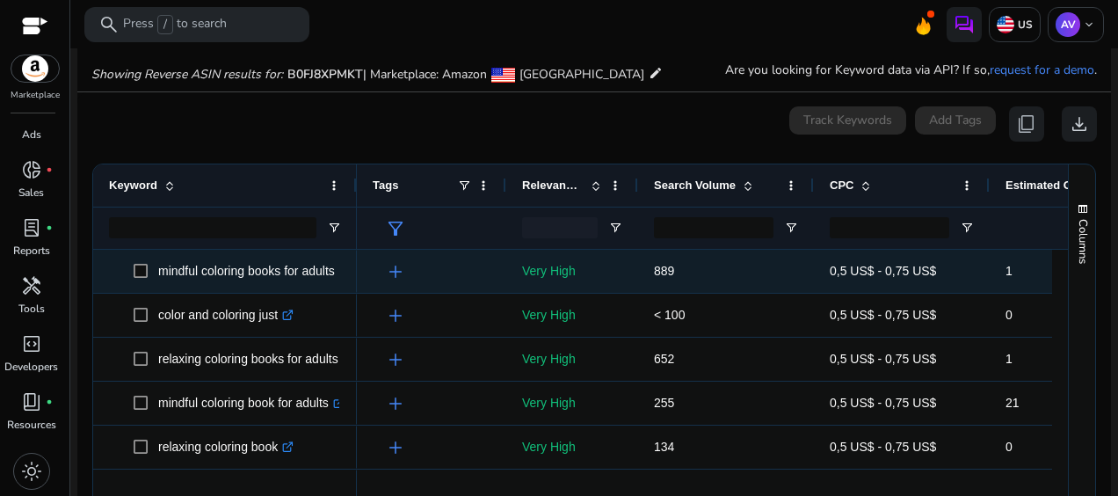
scroll to position [188, 0]
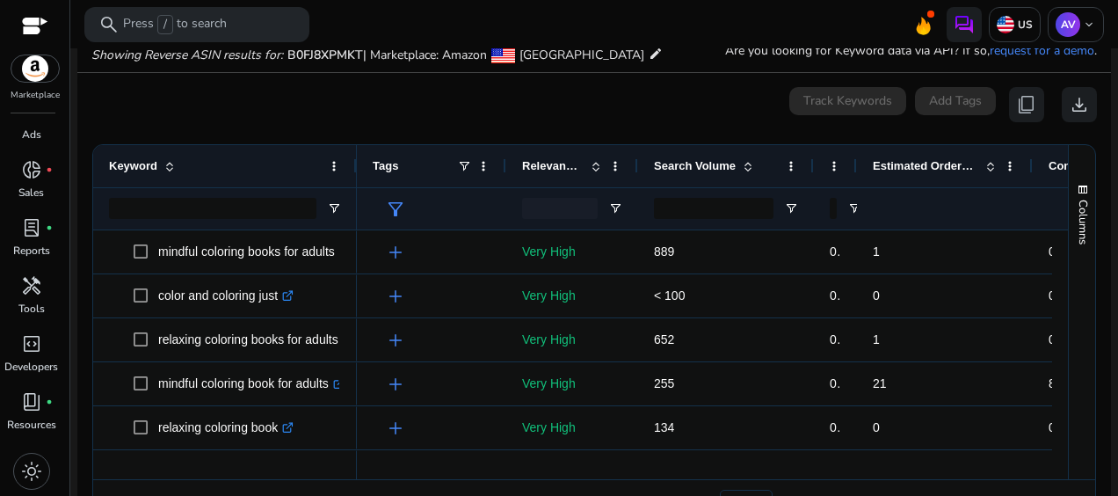
drag, startPoint x: 987, startPoint y: 169, endPoint x: 855, endPoint y: 171, distance: 132.8
click at [855, 171] on div at bounding box center [856, 166] width 7 height 42
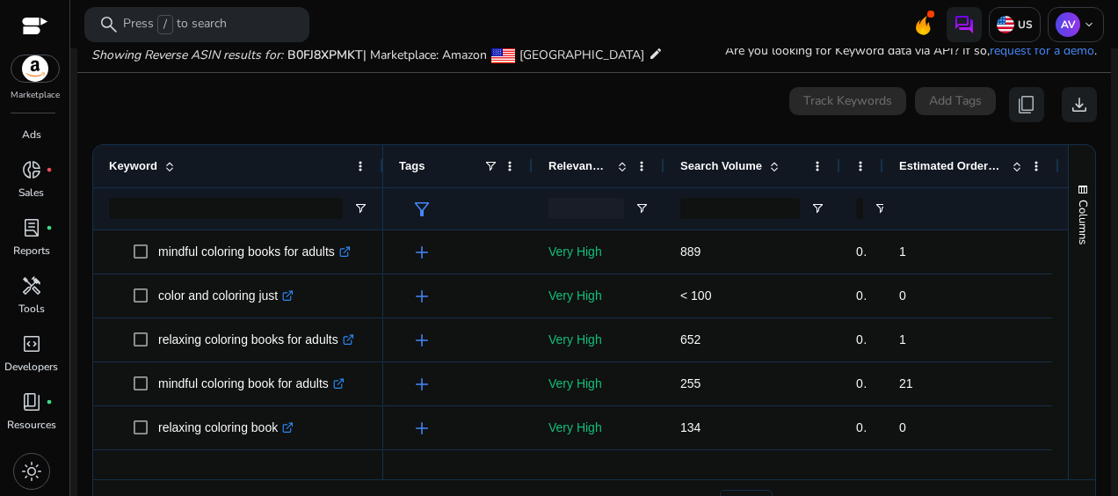
drag, startPoint x: 355, startPoint y: 169, endPoint x: 382, endPoint y: 175, distance: 27.1
click at [382, 175] on div at bounding box center [382, 166] width 7 height 42
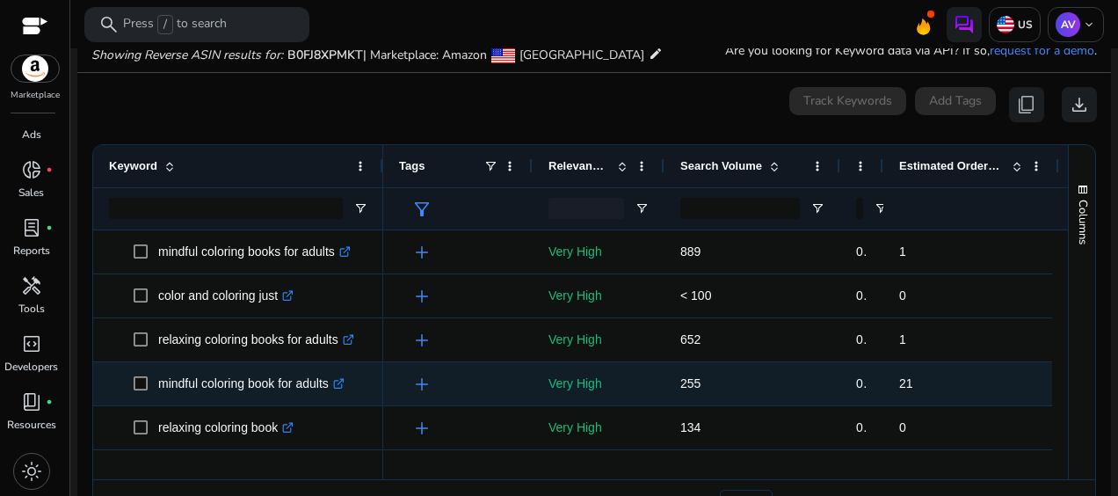
click at [343, 382] on icon at bounding box center [340, 381] width 6 height 6
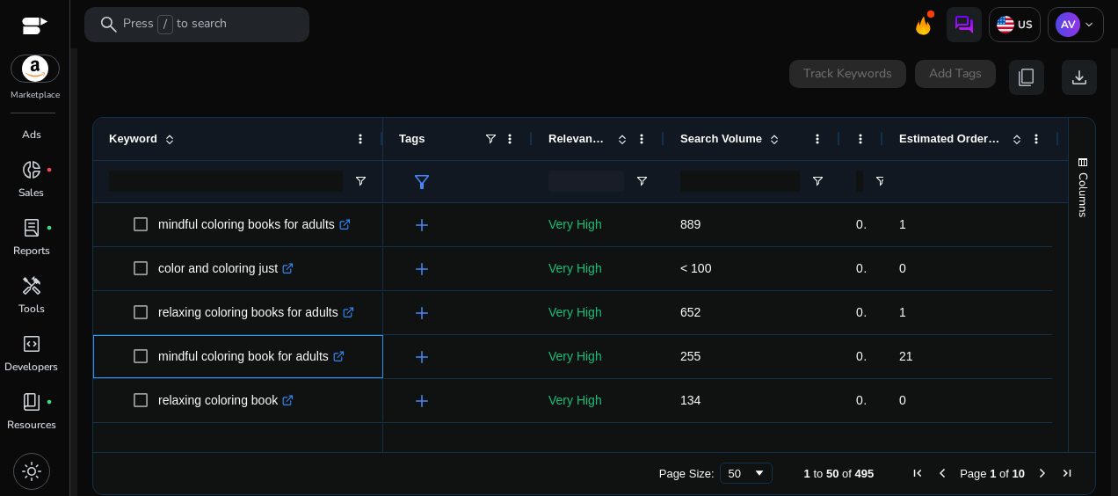
scroll to position [237, 0]
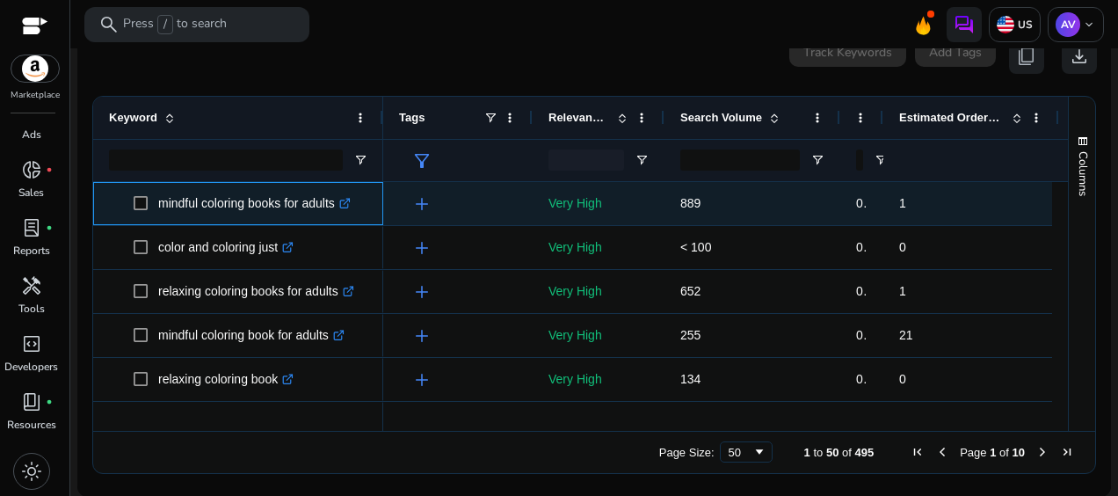
drag, startPoint x: 340, startPoint y: 206, endPoint x: 155, endPoint y: 208, distance: 185.5
click at [155, 208] on span "mindful coloring books for adults .st0{fill:#2c8af8}" at bounding box center [251, 204] width 234 height 36
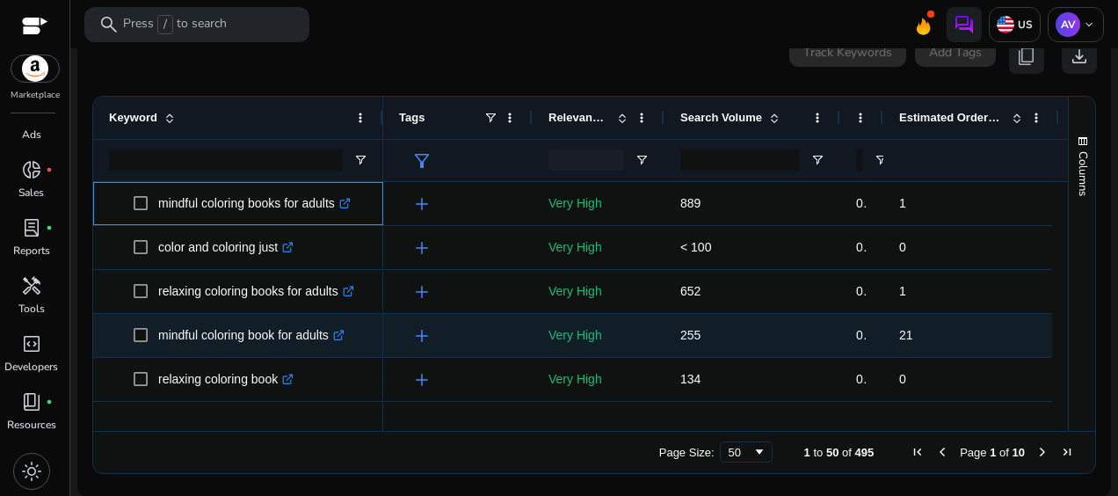
copy span "mindful coloring books for adults"
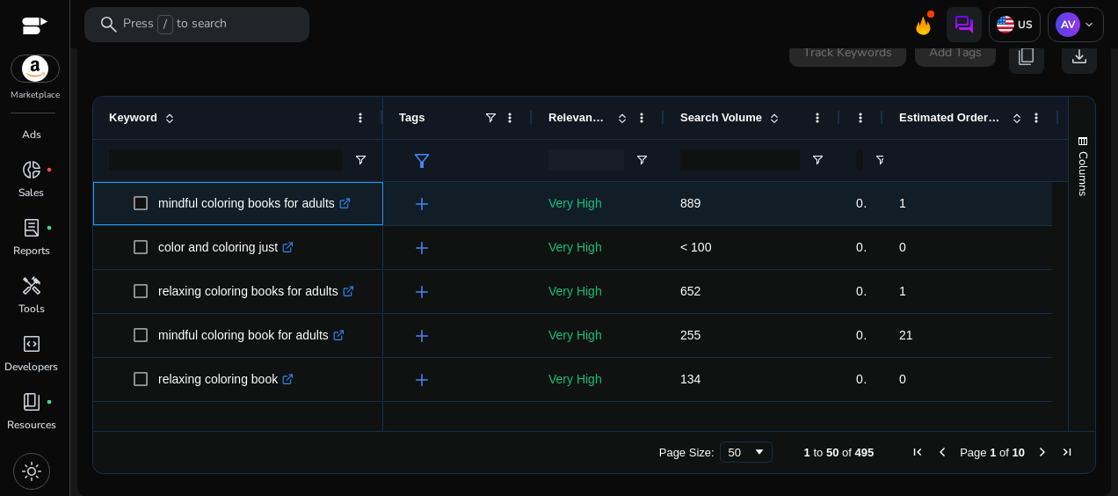
click at [350, 202] on icon ".st0{fill:#2c8af8}" at bounding box center [344, 203] width 11 height 11
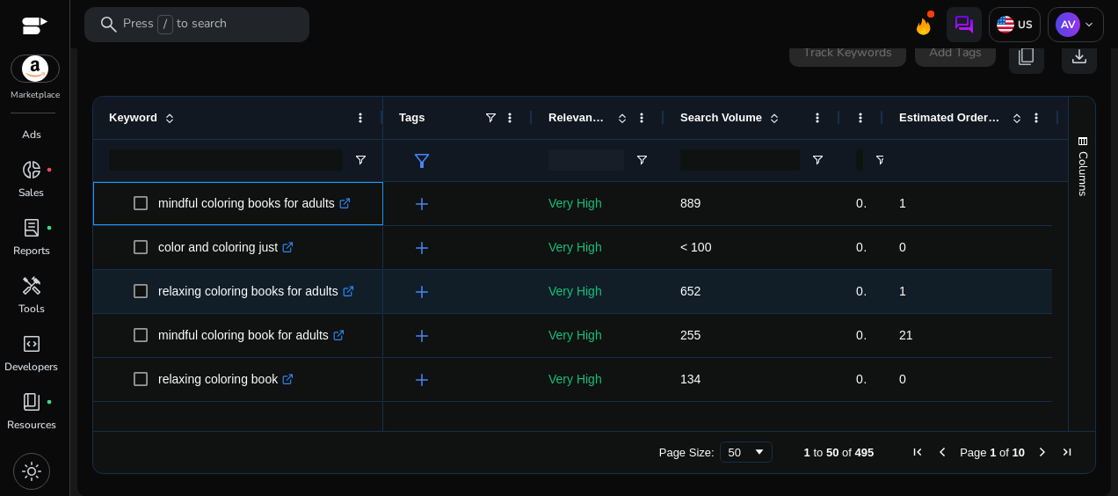
scroll to position [88, 0]
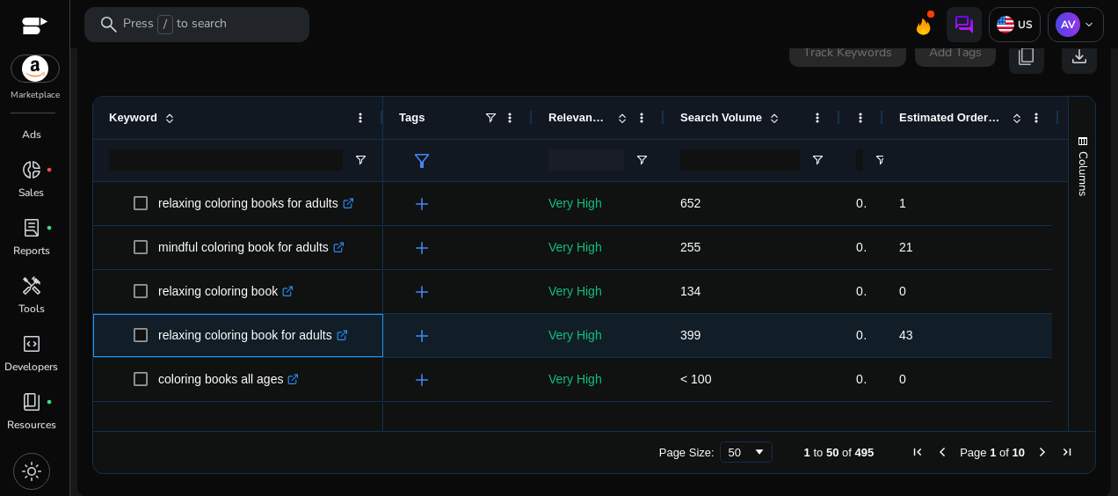
click at [344, 336] on icon ".st0{fill:#2c8af8}" at bounding box center [342, 335] width 11 height 11
drag, startPoint x: 336, startPoint y: 337, endPoint x: 158, endPoint y: 341, distance: 177.7
click at [158, 341] on p "relaxing coloring book for adults .st0{fill:#2c8af8}" at bounding box center [253, 335] width 190 height 36
copy p "relaxing coloring book for adults"
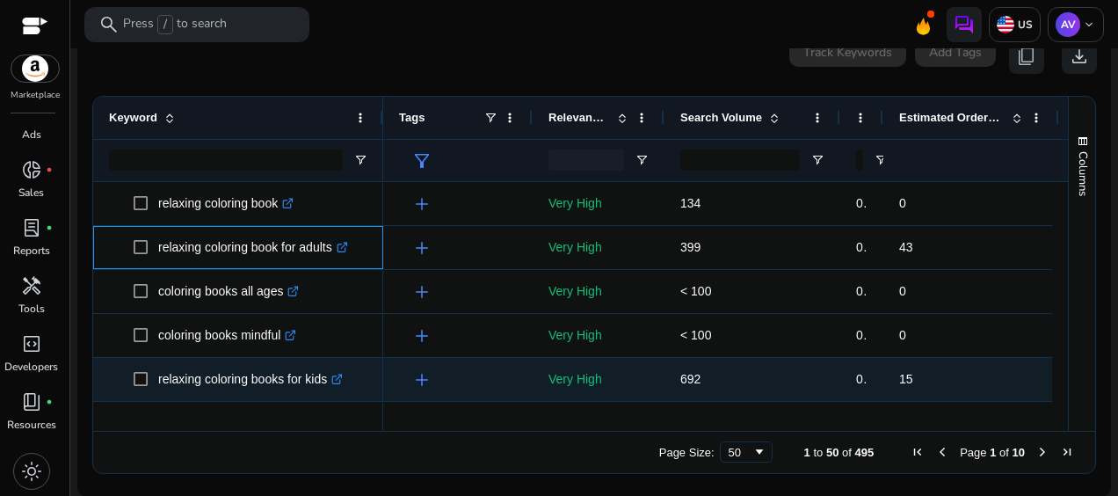
scroll to position [264, 0]
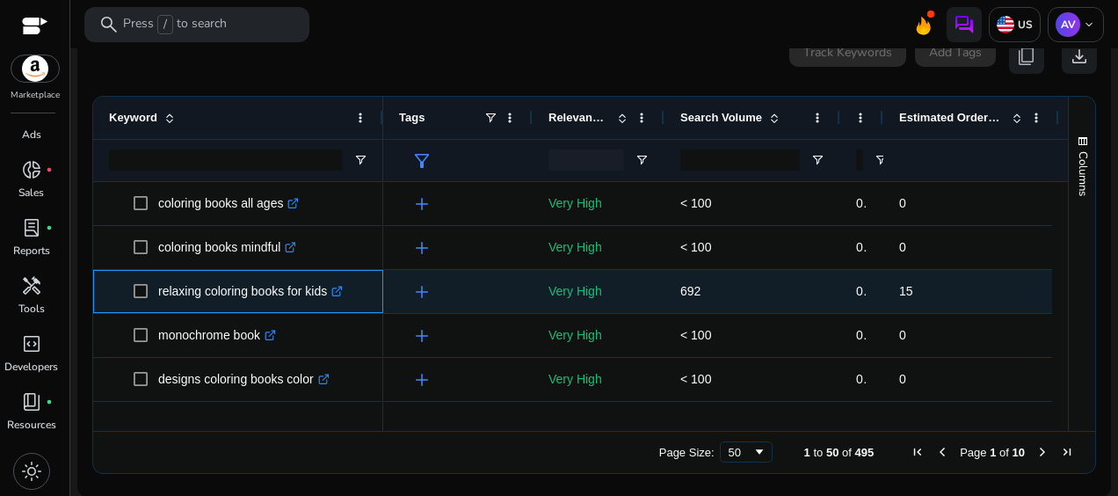
drag, startPoint x: 329, startPoint y: 293, endPoint x: 157, endPoint y: 293, distance: 171.5
click at [158, 293] on p "relaxing coloring books for kids .st0{fill:#2c8af8}" at bounding box center [250, 291] width 185 height 36
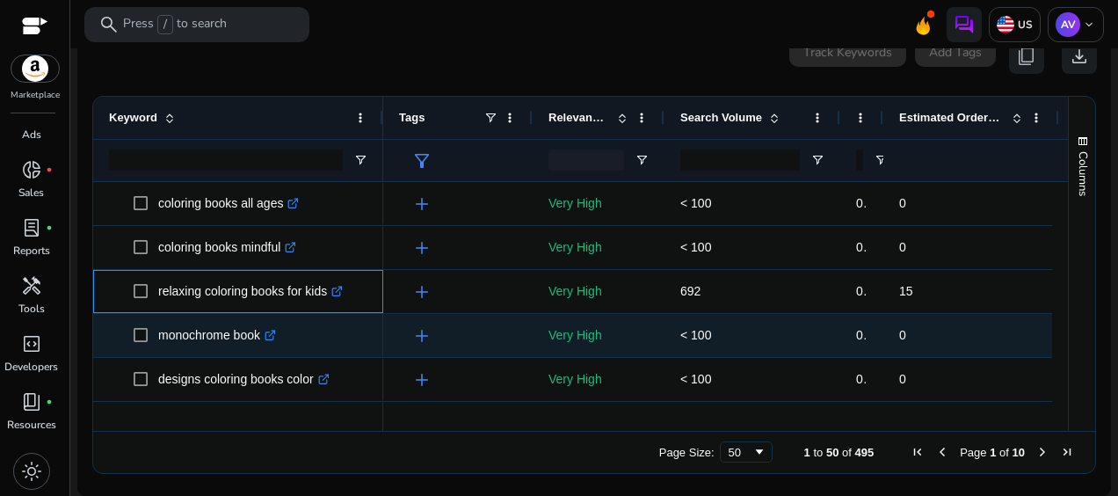
copy p "relaxing coloring books for kids"
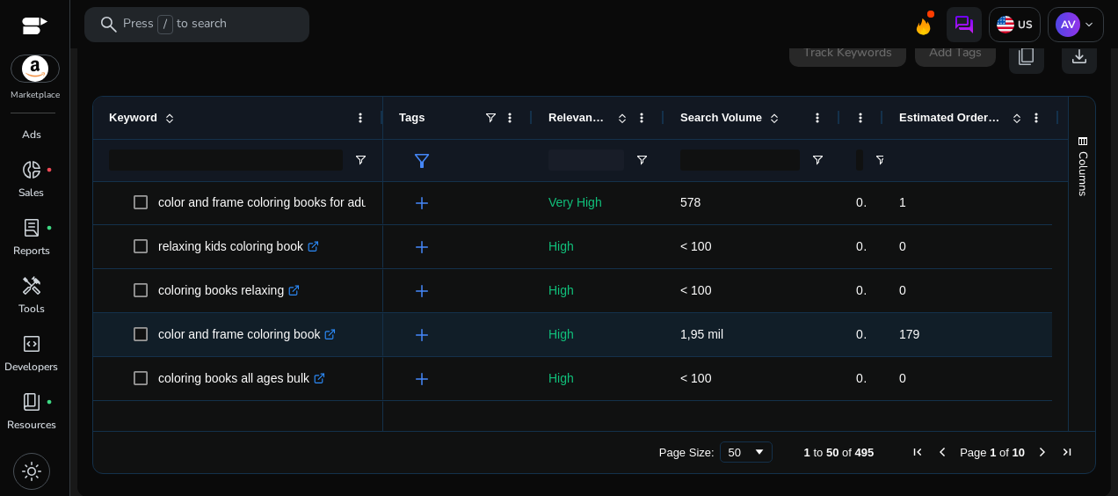
scroll to position [1143, 0]
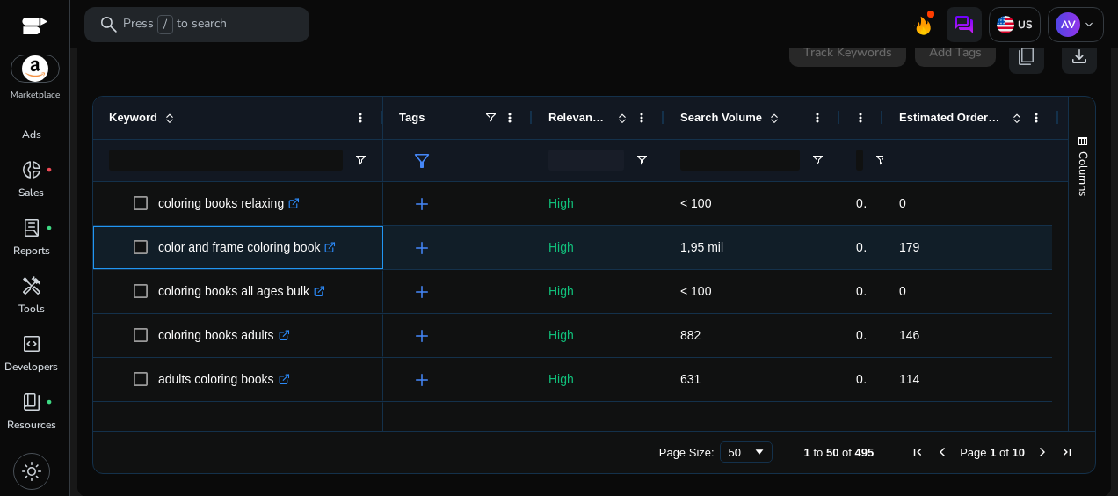
click at [336, 246] on icon ".st0{fill:#2c8af8}" at bounding box center [329, 247] width 11 height 11
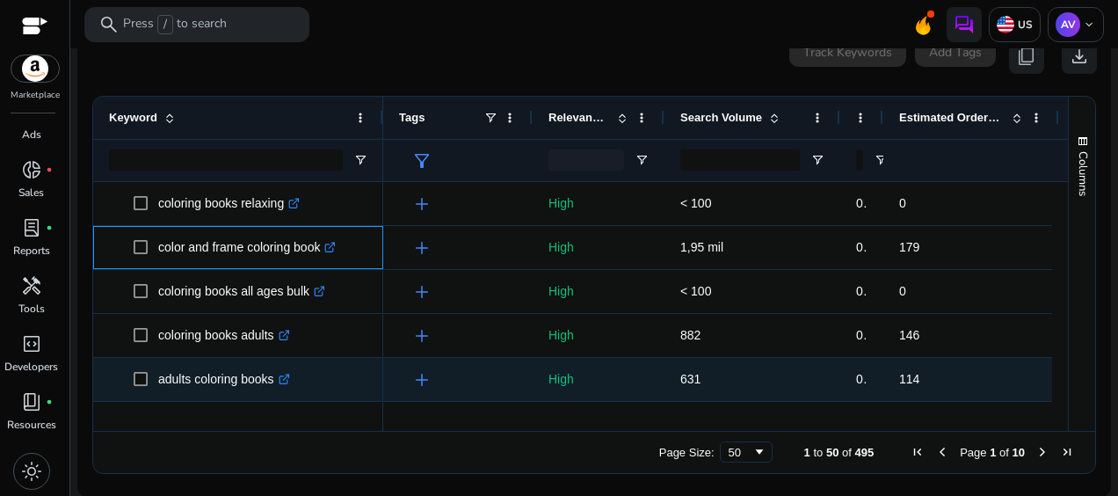
scroll to position [1231, 0]
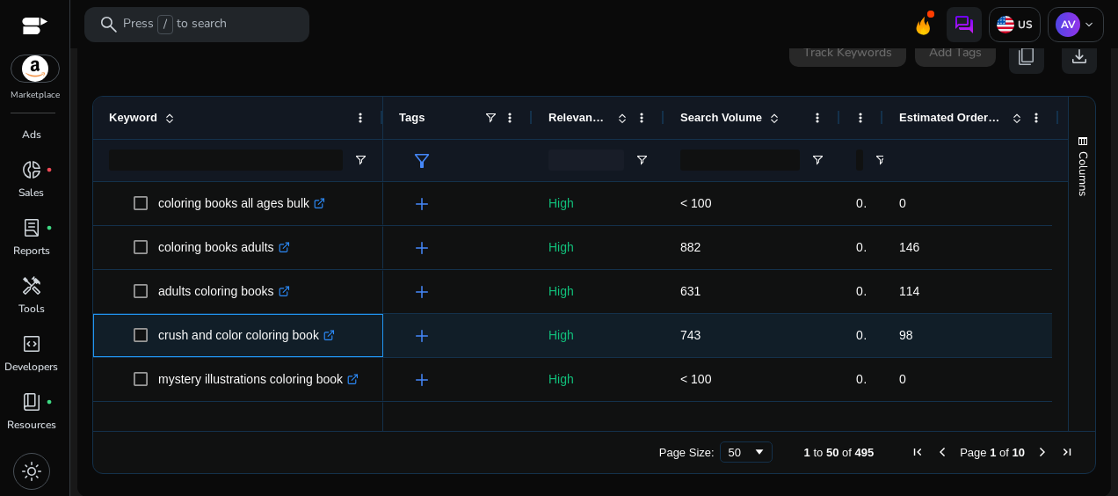
click at [331, 335] on icon ".st0{fill:#2c8af8}" at bounding box center [329, 335] width 11 height 11
click at [322, 336] on p "crush and color coloring book .st0{fill:#2c8af8}" at bounding box center [246, 335] width 177 height 36
drag, startPoint x: 318, startPoint y: 332, endPoint x: 157, endPoint y: 342, distance: 162.1
click at [157, 342] on span "crush and color coloring book .st0{fill:#2c8af8}" at bounding box center [251, 335] width 234 height 36
copy span "crush and color coloring book"
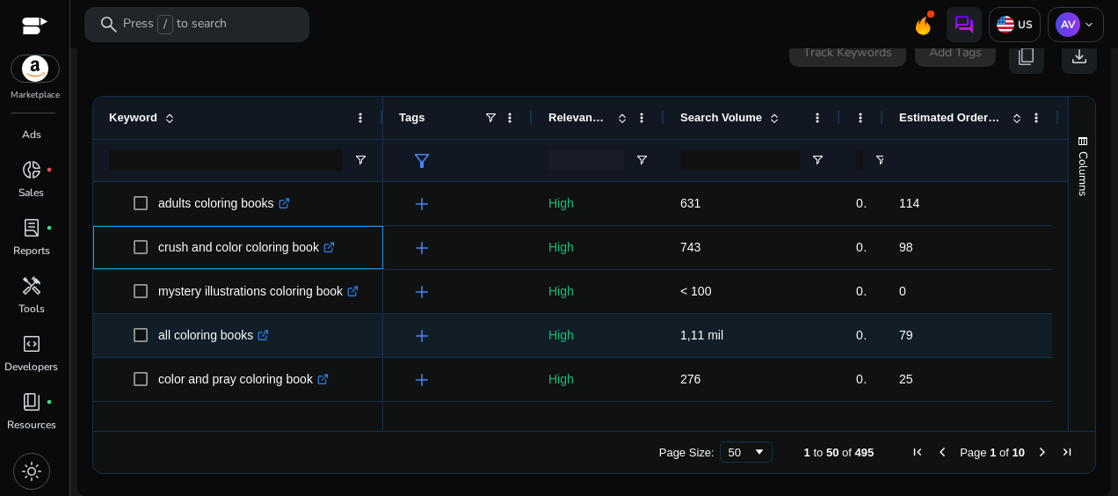
scroll to position [1407, 0]
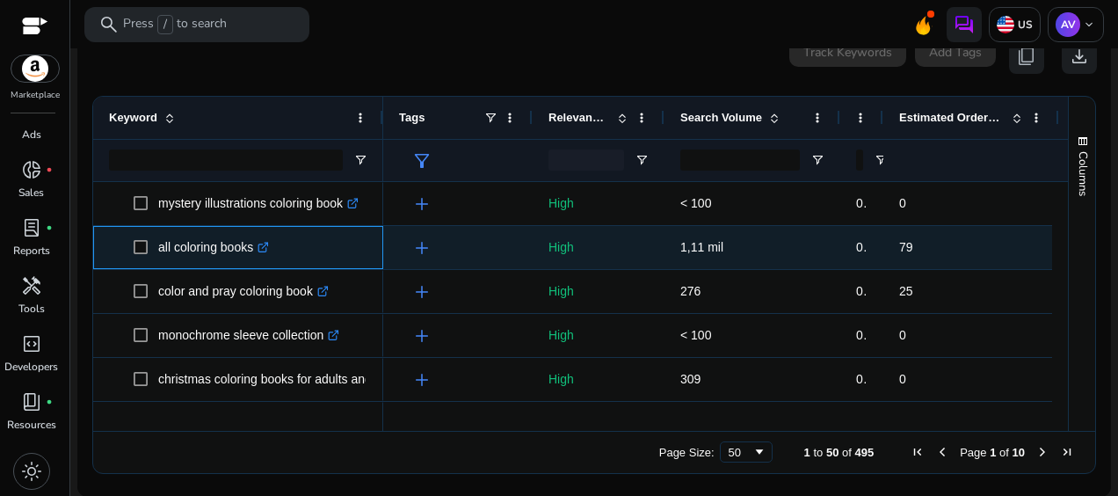
click at [266, 244] on icon at bounding box center [263, 248] width 9 height 9
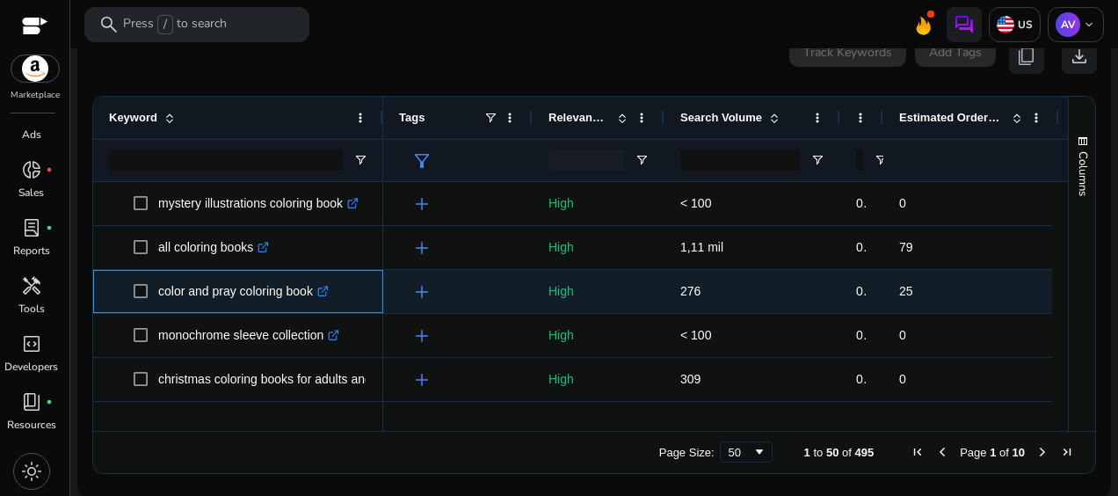
click at [329, 290] on icon ".st0{fill:#2c8af8}" at bounding box center [322, 291] width 11 height 11
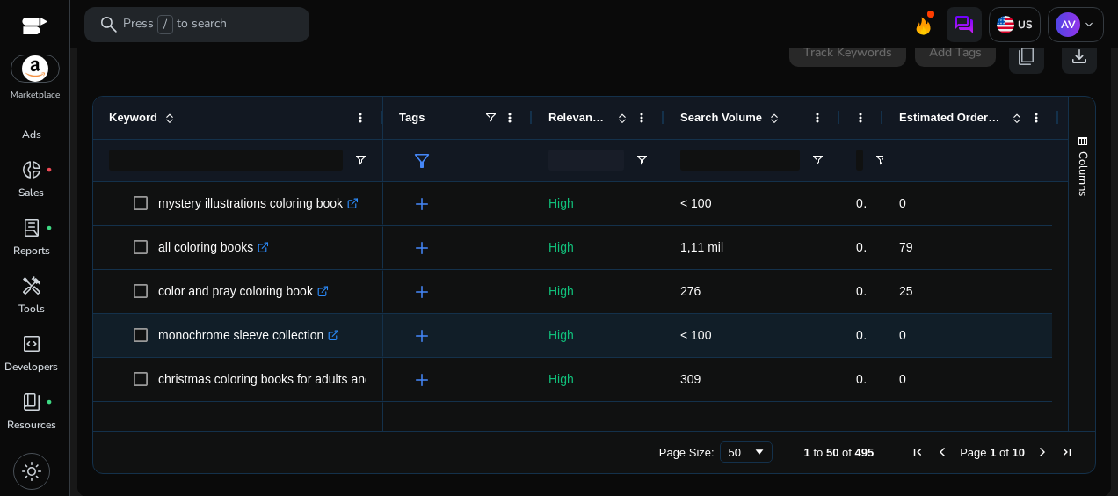
click at [336, 333] on icon ".st0{fill:#2c8af8}" at bounding box center [333, 335] width 11 height 11
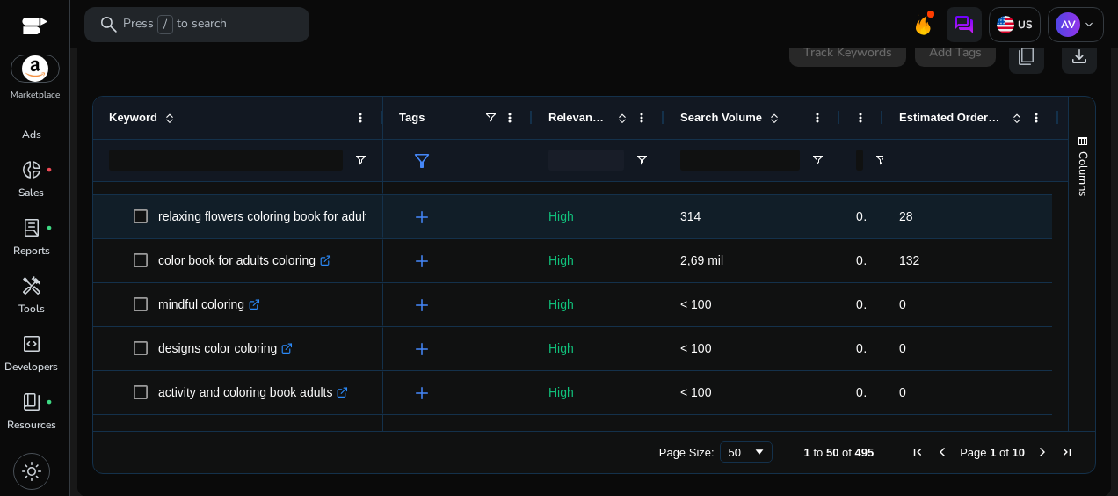
scroll to position [1583, 0]
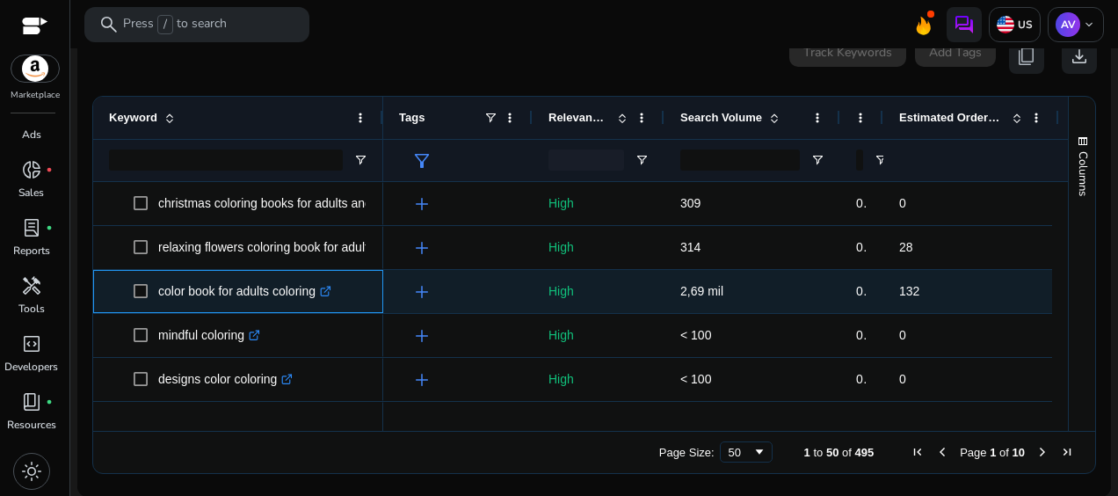
click at [331, 288] on icon ".st0{fill:#2c8af8}" at bounding box center [325, 291] width 11 height 11
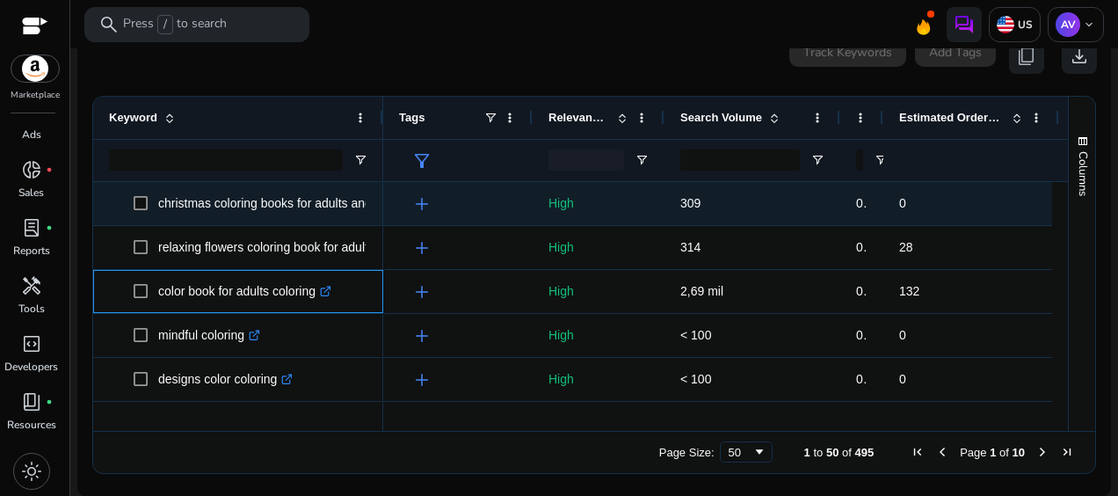
scroll to position [1495, 0]
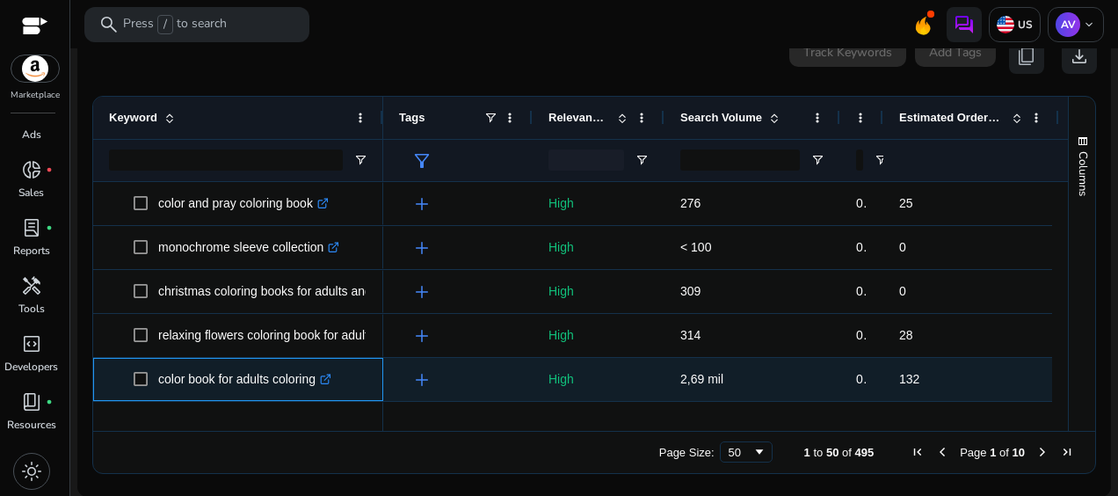
drag, startPoint x: 321, startPoint y: 377, endPoint x: 157, endPoint y: 371, distance: 163.7
click at [158, 371] on p "color book for adults coloring .st0{fill:#2c8af8}" at bounding box center [244, 379] width 173 height 36
copy p "color book for adults coloring"
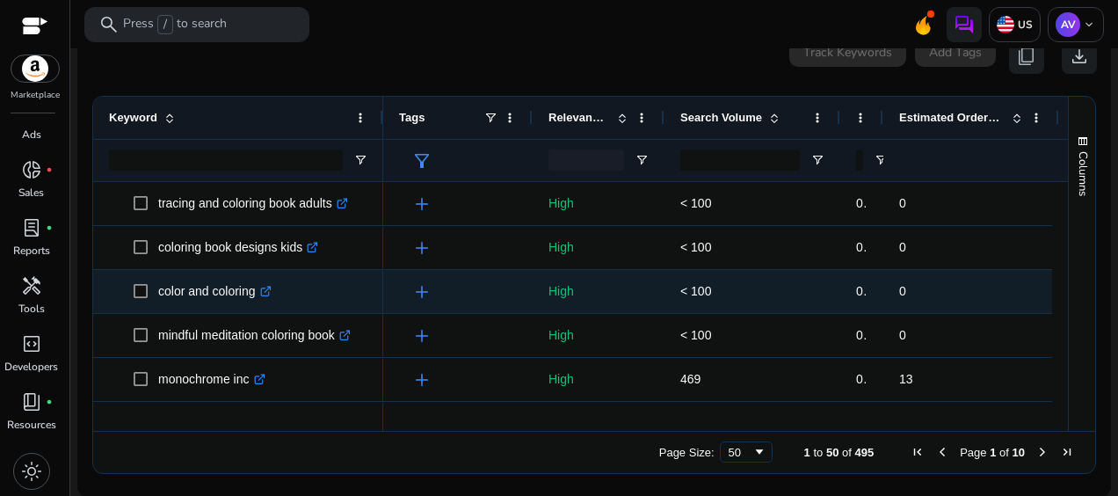
scroll to position [1964, 0]
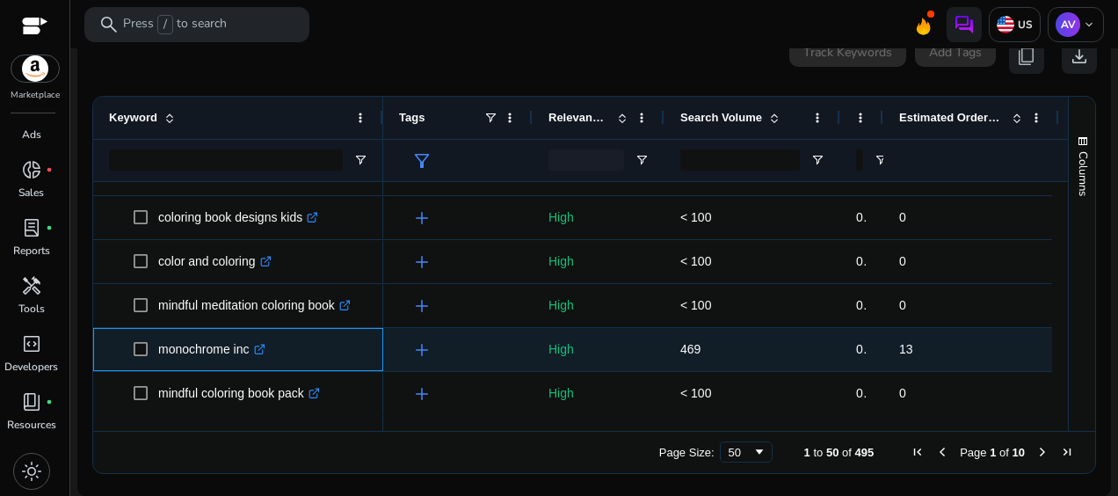
click at [260, 348] on icon ".st0{fill:#2c8af8}" at bounding box center [259, 349] width 11 height 11
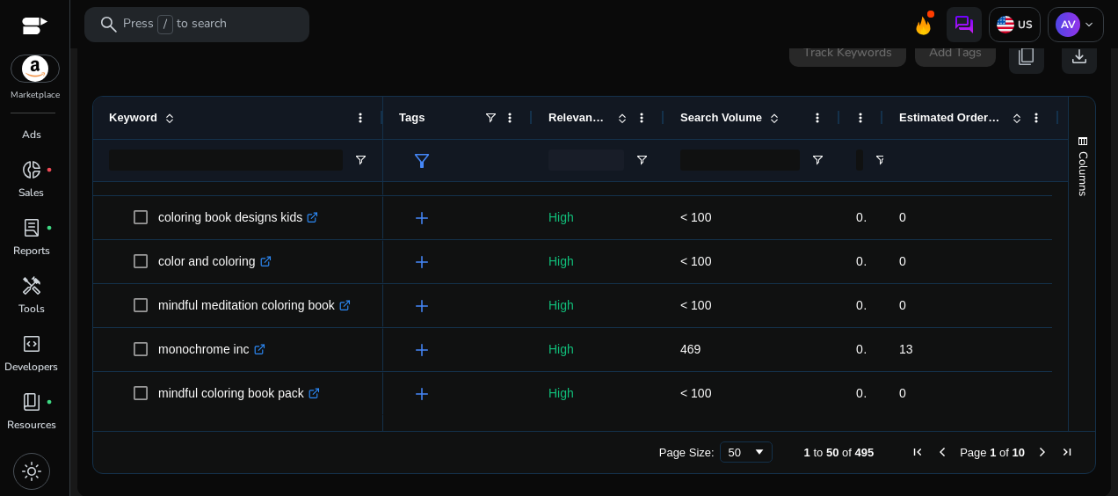
click at [1036, 454] on span "Next Page" at bounding box center [1043, 452] width 14 height 14
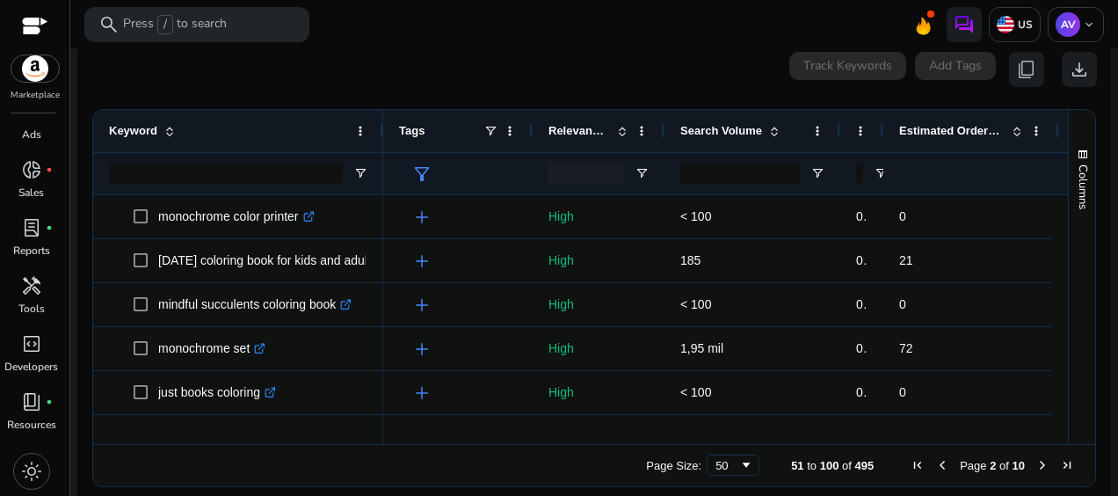
scroll to position [237, 0]
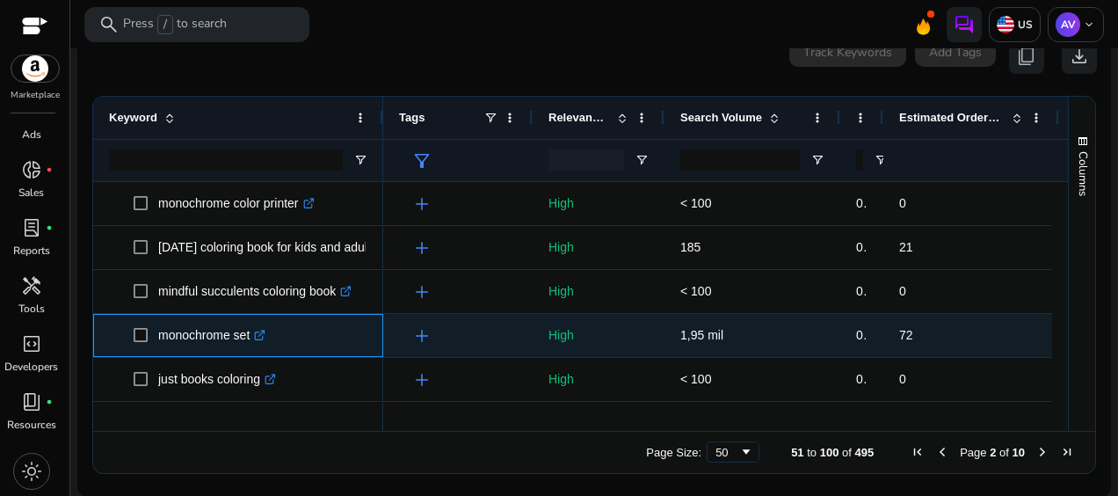
click at [264, 334] on icon ".st0{fill:#2c8af8}" at bounding box center [259, 335] width 11 height 11
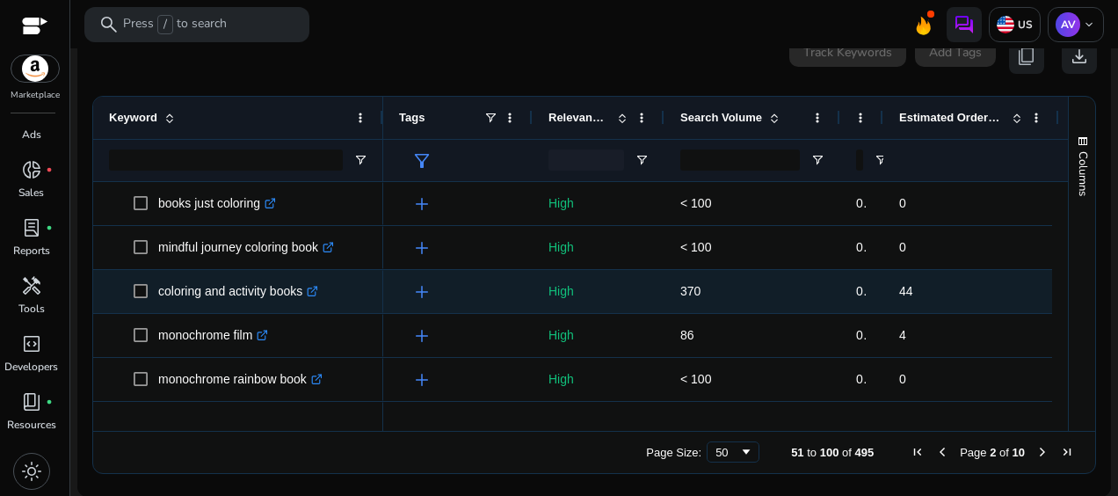
scroll to position [440, 0]
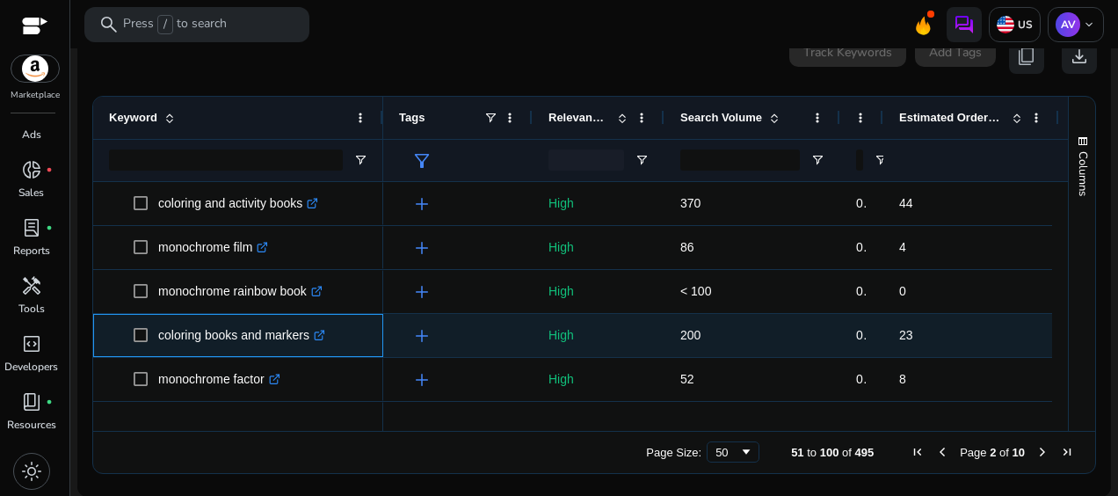
click at [323, 336] on icon ".st0{fill:#2c8af8}" at bounding box center [319, 335] width 11 height 11
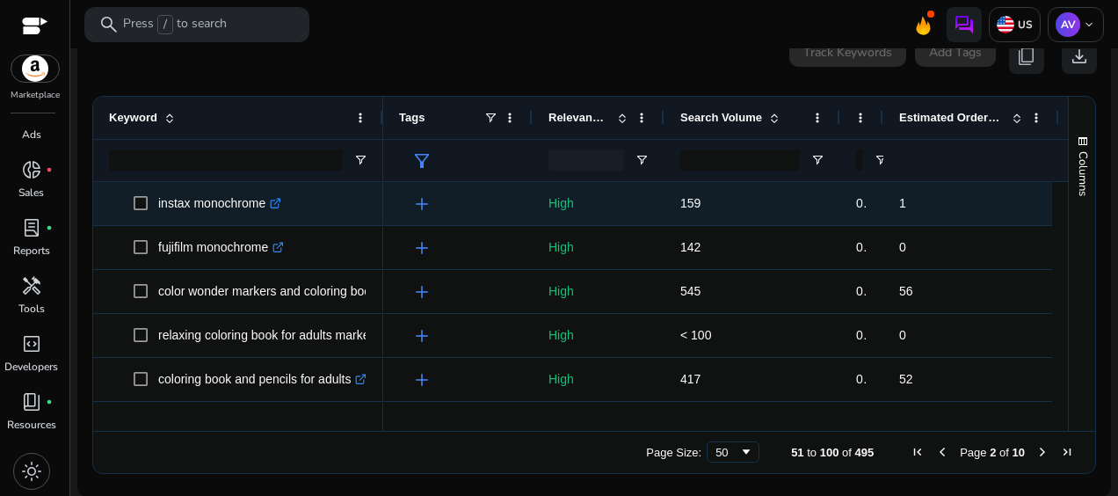
scroll to position [703, 0]
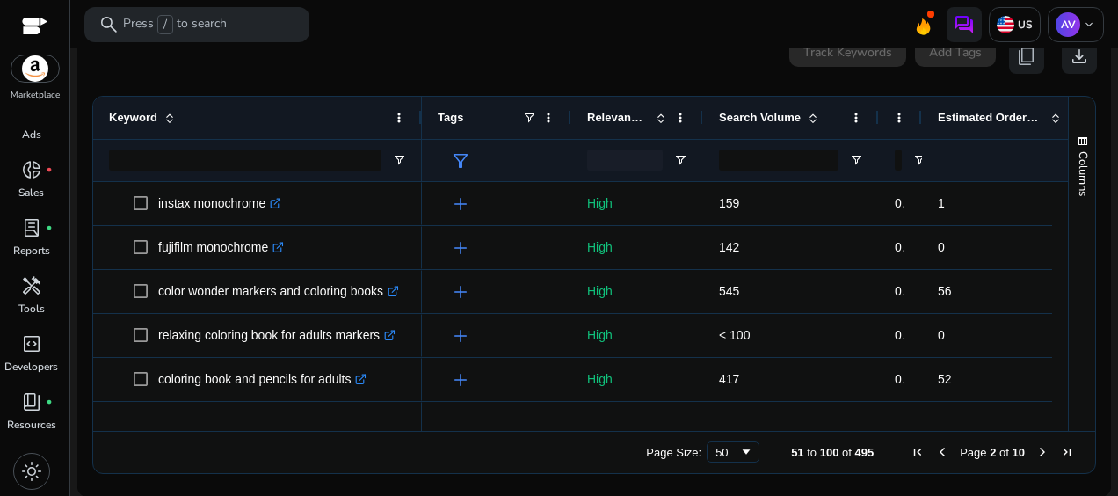
drag, startPoint x: 381, startPoint y: 118, endPoint x: 419, endPoint y: 133, distance: 41.5
click at [419, 133] on div at bounding box center [421, 118] width 7 height 42
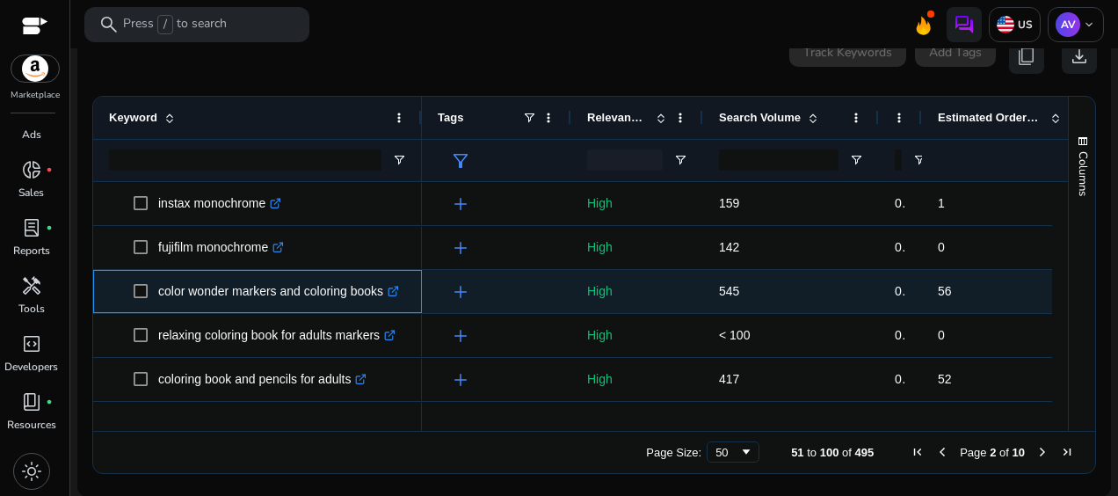
click at [399, 289] on icon ".st0{fill:#2c8af8}" at bounding box center [393, 291] width 11 height 11
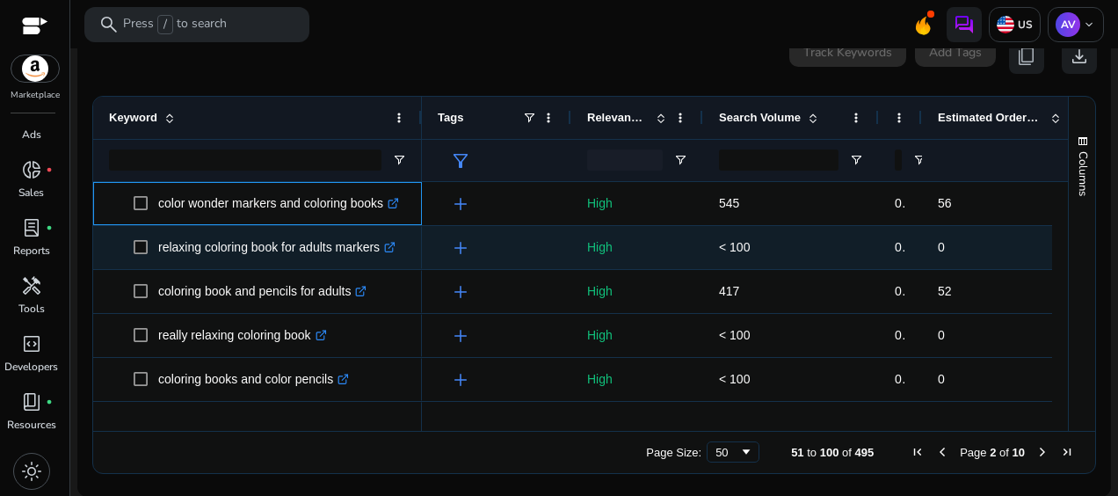
scroll to position [879, 0]
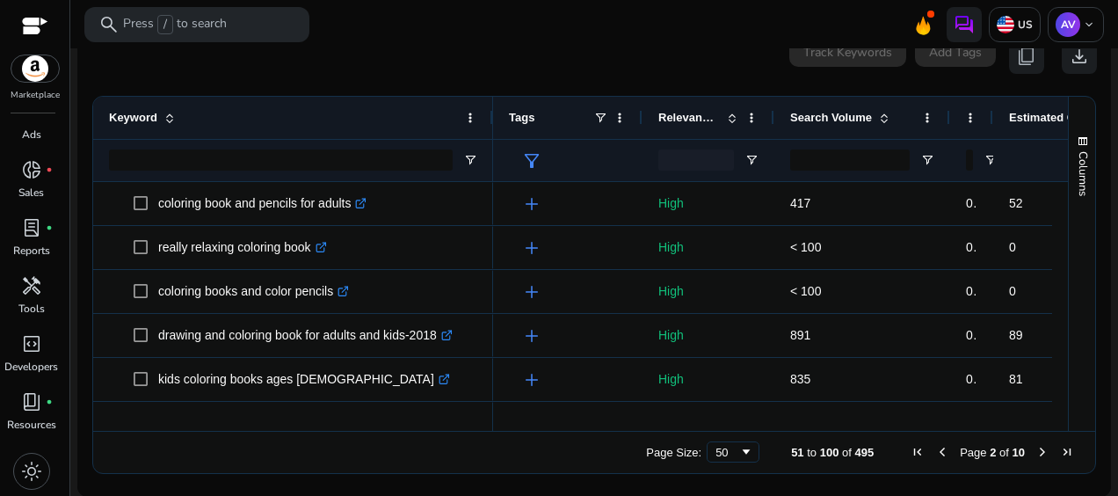
drag, startPoint x: 419, startPoint y: 116, endPoint x: 491, endPoint y: 124, distance: 71.7
click at [491, 124] on div at bounding box center [492, 118] width 7 height 42
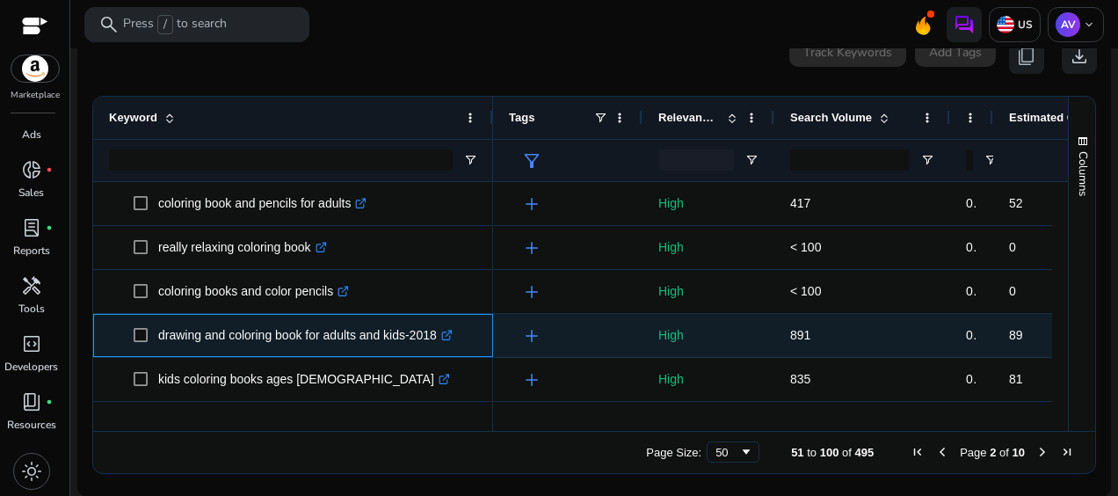
click at [453, 331] on icon ".st0{fill:#2c8af8}" at bounding box center [446, 335] width 11 height 11
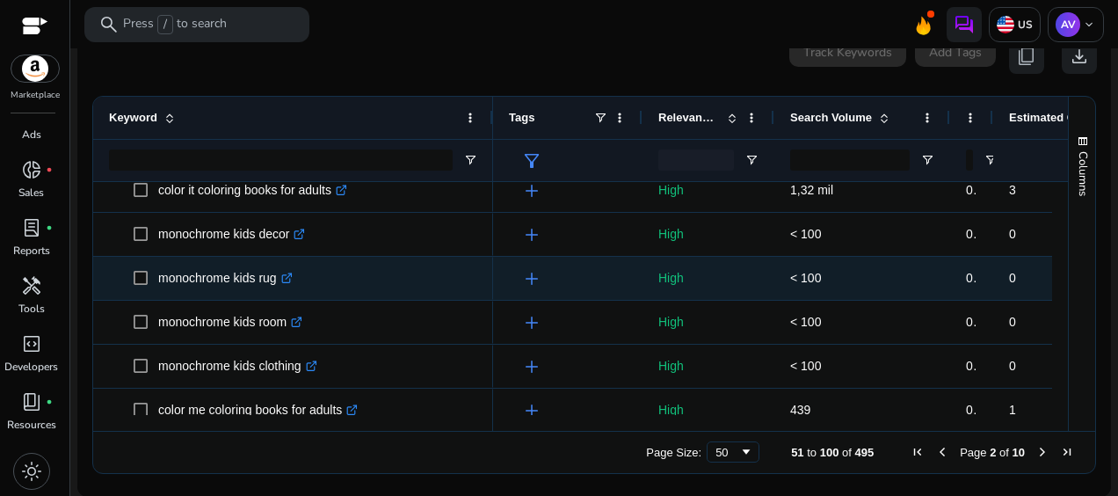
scroll to position [1759, 0]
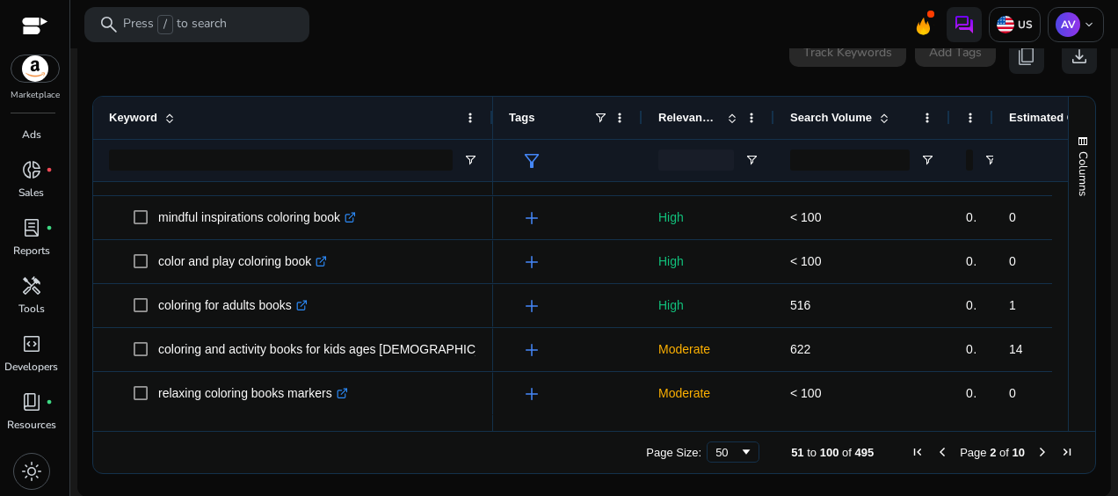
click at [1036, 453] on span "Next Page" at bounding box center [1043, 452] width 14 height 14
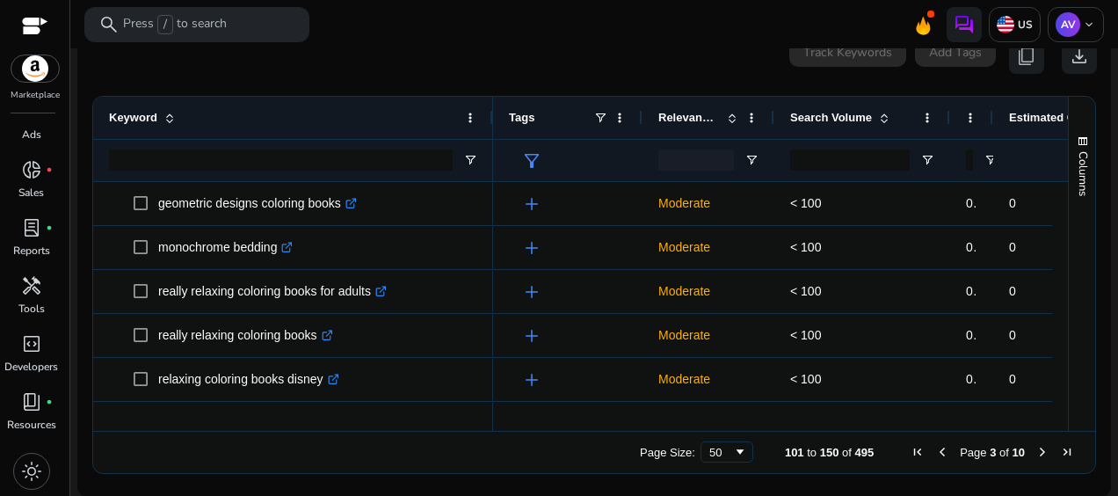
click at [1036, 445] on span "Next Page" at bounding box center [1043, 452] width 14 height 14
click at [1036, 449] on span "Next Page" at bounding box center [1043, 452] width 14 height 14
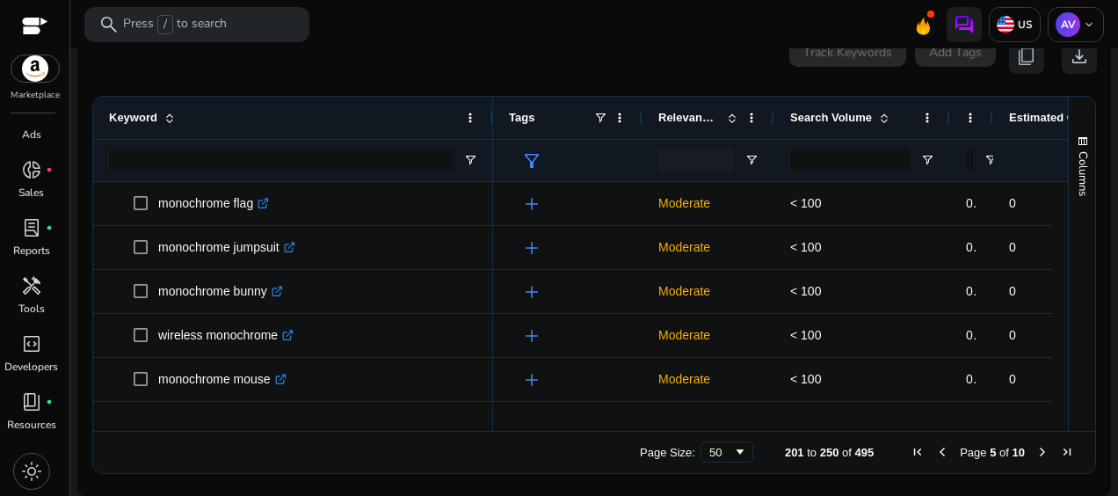
click at [1036, 449] on span "Next Page" at bounding box center [1043, 452] width 14 height 14
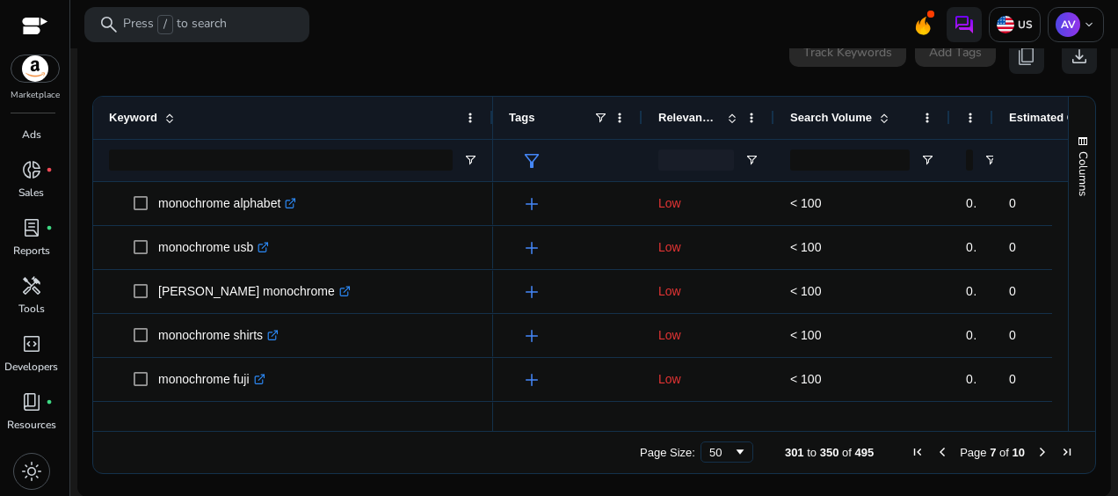
scroll to position [0, 0]
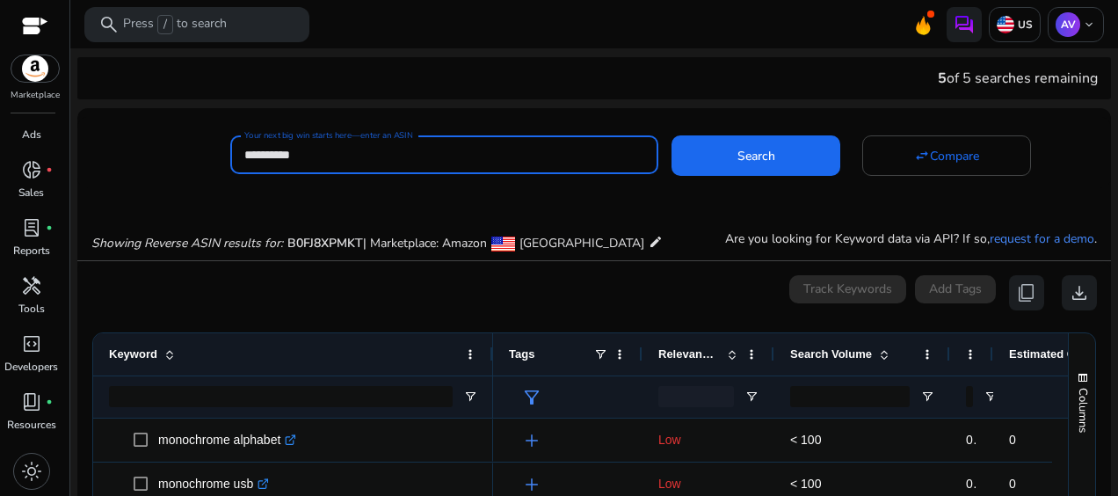
drag, startPoint x: 315, startPoint y: 151, endPoint x: 236, endPoint y: 136, distance: 80.5
click at [236, 136] on div "**********" at bounding box center [444, 154] width 428 height 39
paste input
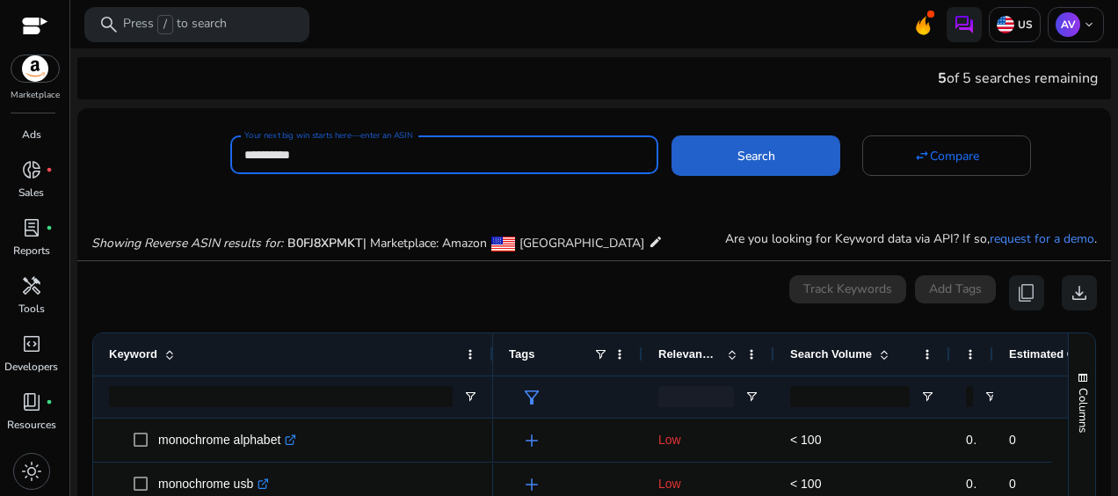
type input "**********"
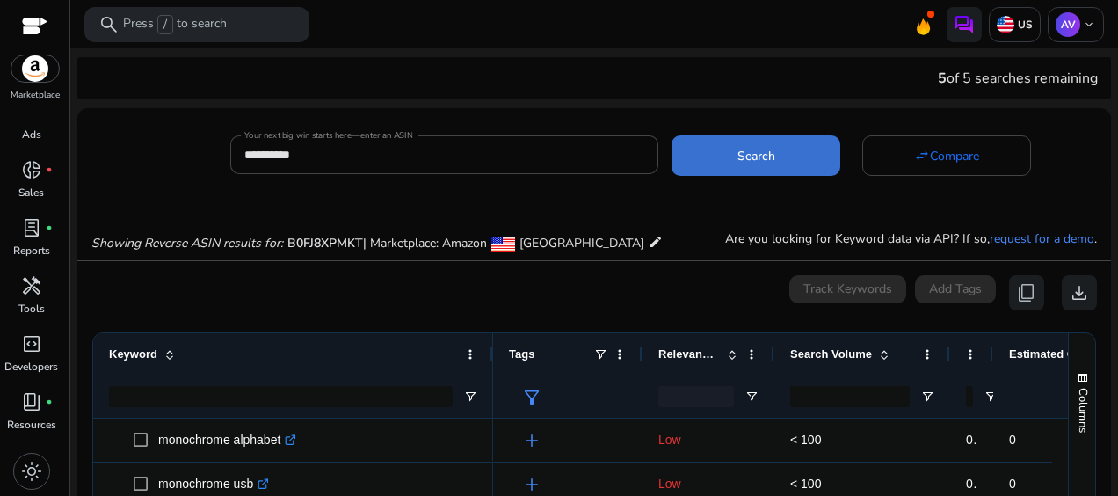
click at [752, 157] on span "Search" at bounding box center [757, 156] width 38 height 18
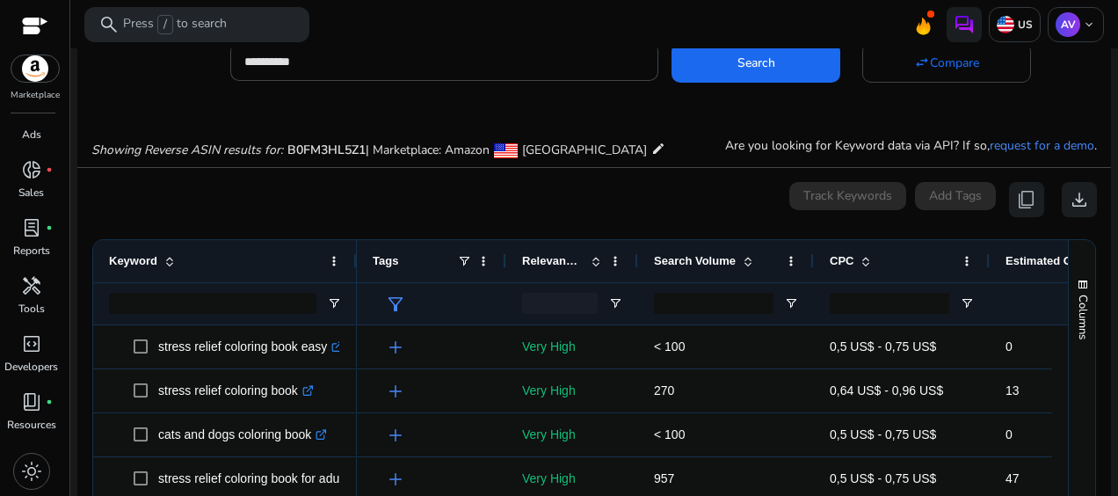
scroll to position [176, 0]
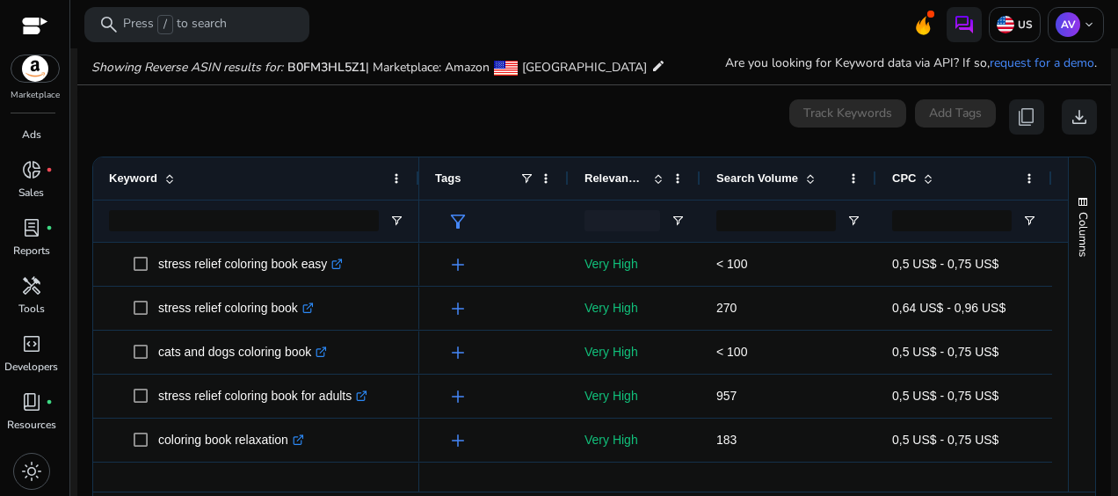
drag, startPoint x: 353, startPoint y: 178, endPoint x: 415, endPoint y: 190, distance: 63.6
click at [415, 190] on div at bounding box center [418, 178] width 7 height 42
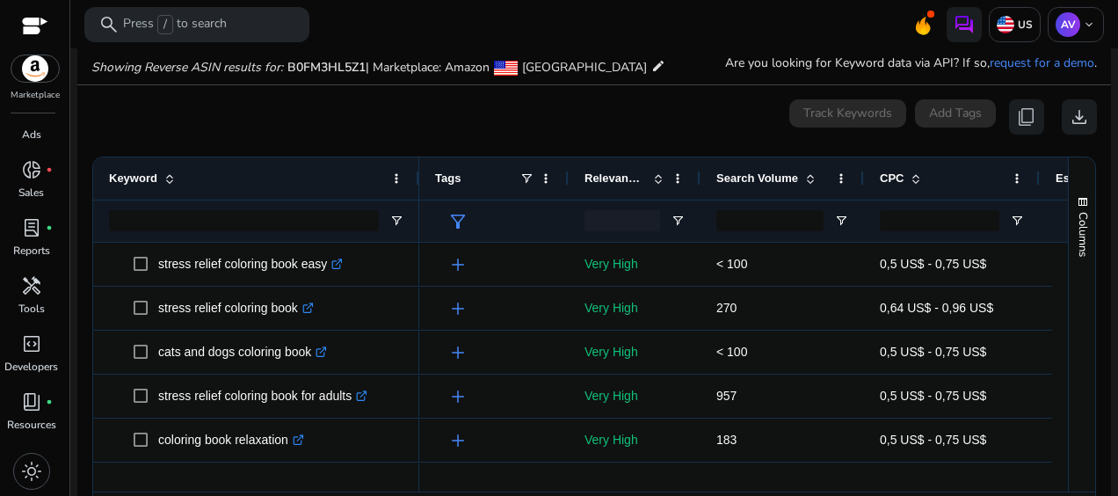
drag, startPoint x: 876, startPoint y: 183, endPoint x: 1041, endPoint y: 182, distance: 165.3
click at [860, 181] on div at bounding box center [863, 178] width 7 height 42
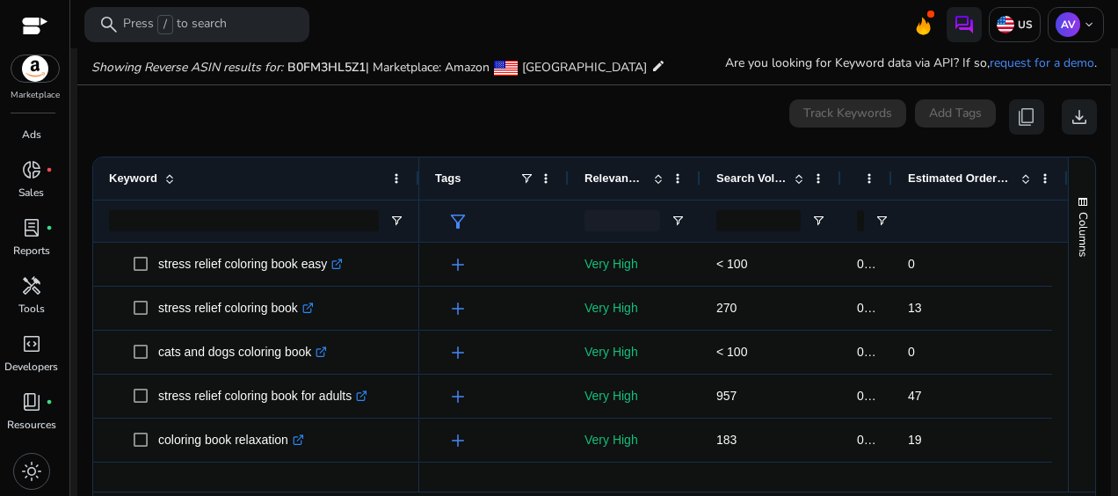
drag, startPoint x: 1015, startPoint y: 181, endPoint x: 890, endPoint y: 190, distance: 125.2
click at [890, 190] on div at bounding box center [891, 178] width 7 height 42
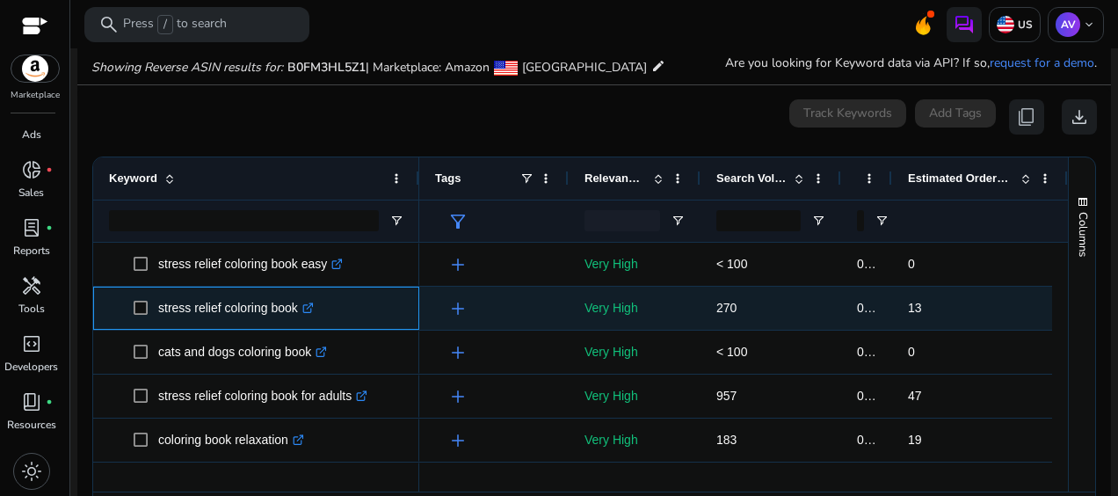
click at [310, 309] on icon at bounding box center [309, 305] width 6 height 6
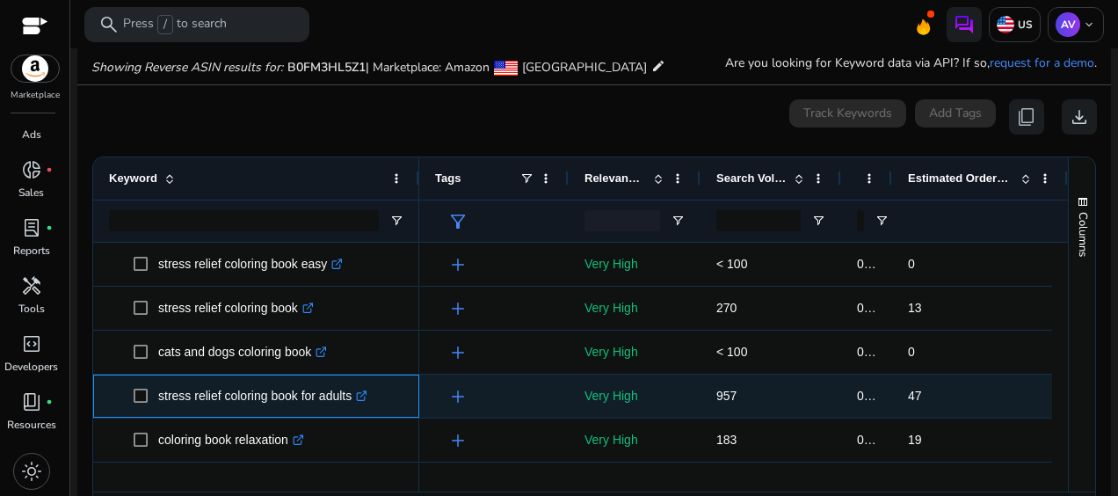
drag, startPoint x: 353, startPoint y: 396, endPoint x: 151, endPoint y: 394, distance: 202.2
click at [151, 394] on span "stress relief coloring book for adults .st0{fill:#2c8af8}" at bounding box center [269, 396] width 270 height 36
copy span "stress relief coloring book for adults"
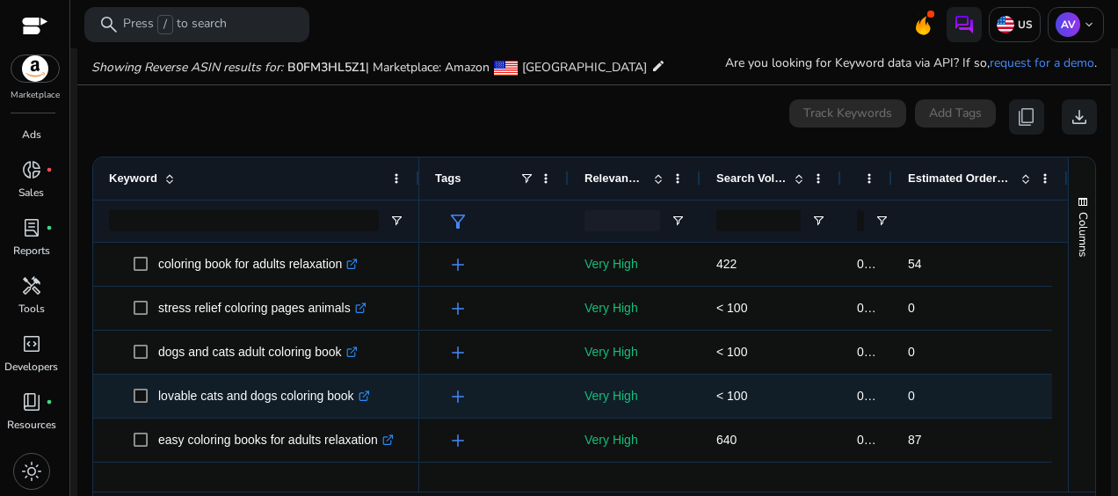
scroll to position [352, 0]
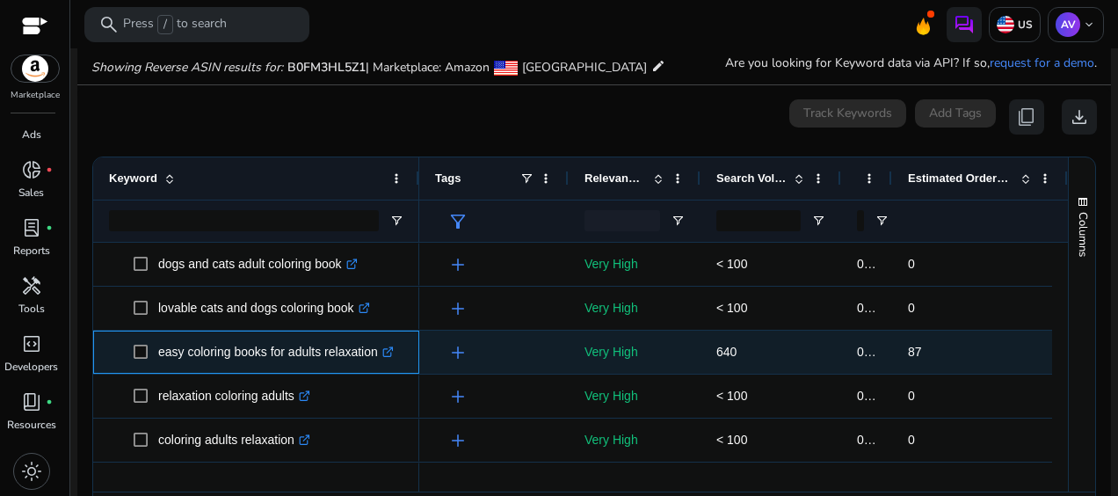
drag, startPoint x: 378, startPoint y: 353, endPoint x: 157, endPoint y: 353, distance: 221.6
click at [157, 353] on span "easy coloring books for adults relaxation .st0{fill:#2c8af8}" at bounding box center [269, 352] width 270 height 36
copy span "easy coloring books for adults relaxation"
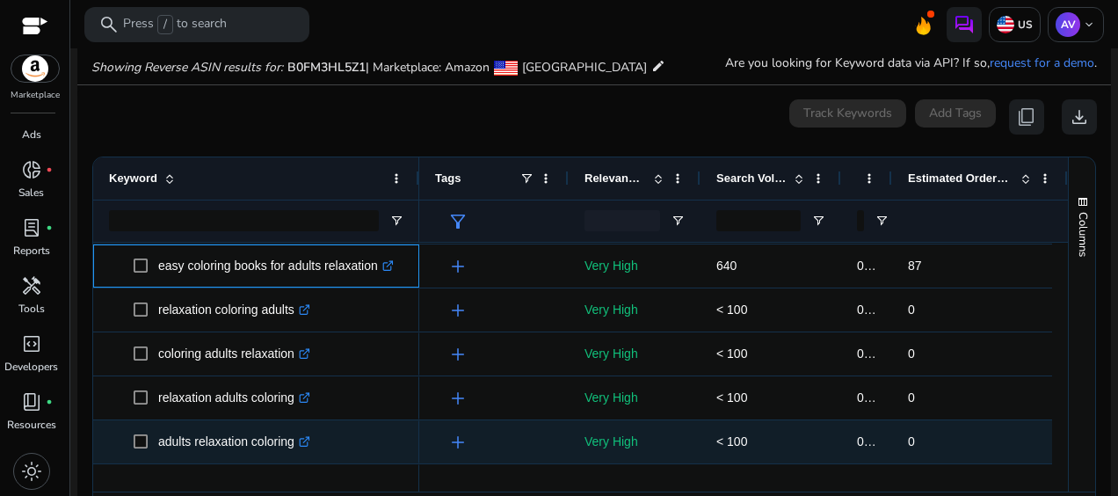
scroll to position [528, 0]
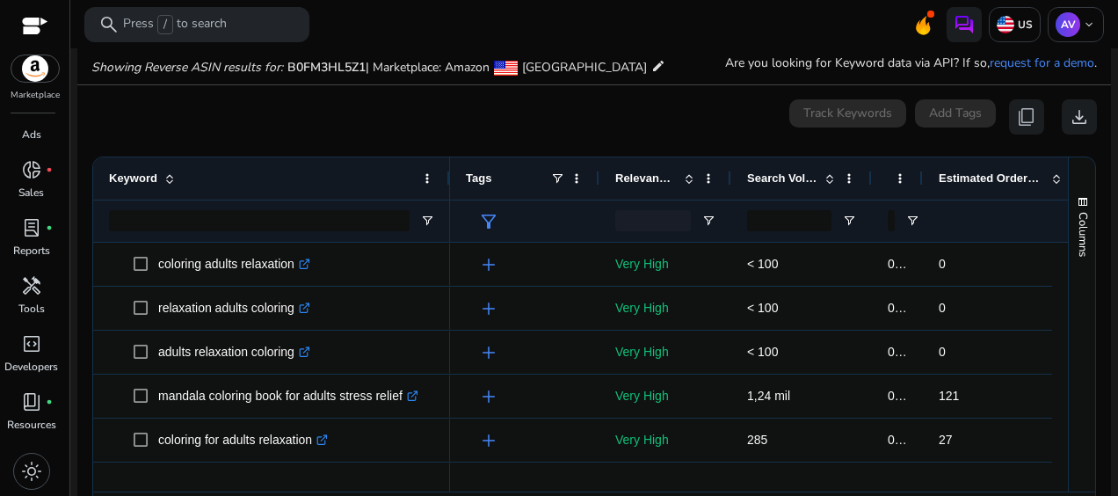
drag, startPoint x: 418, startPoint y: 179, endPoint x: 448, endPoint y: 189, distance: 32.3
click at [448, 189] on div at bounding box center [449, 178] width 7 height 42
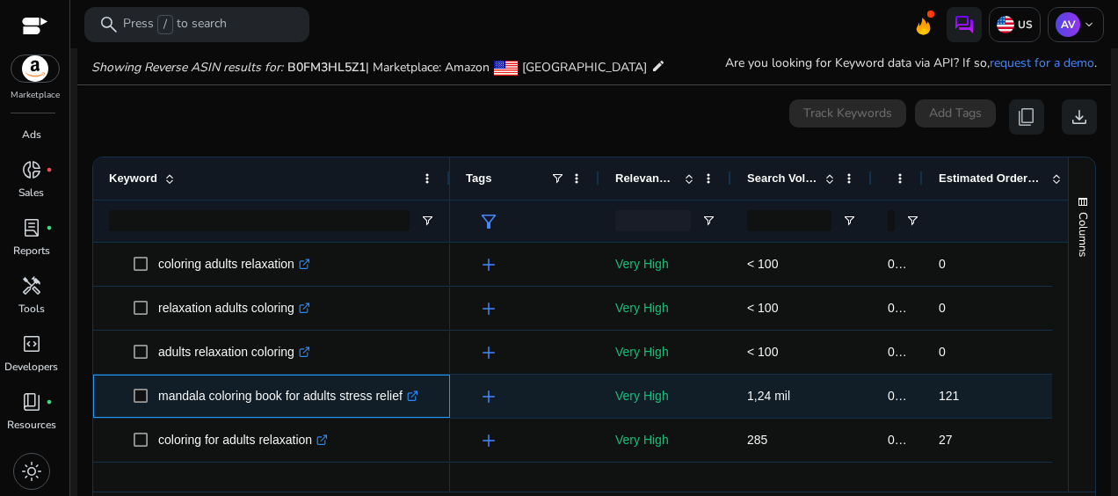
drag, startPoint x: 401, startPoint y: 396, endPoint x: 154, endPoint y: 390, distance: 247.2
click at [154, 390] on span "mandala coloring book for adults stress relief .st0{fill:#2c8af8}" at bounding box center [284, 396] width 301 height 36
copy span "mandala coloring book for adults stress relief"
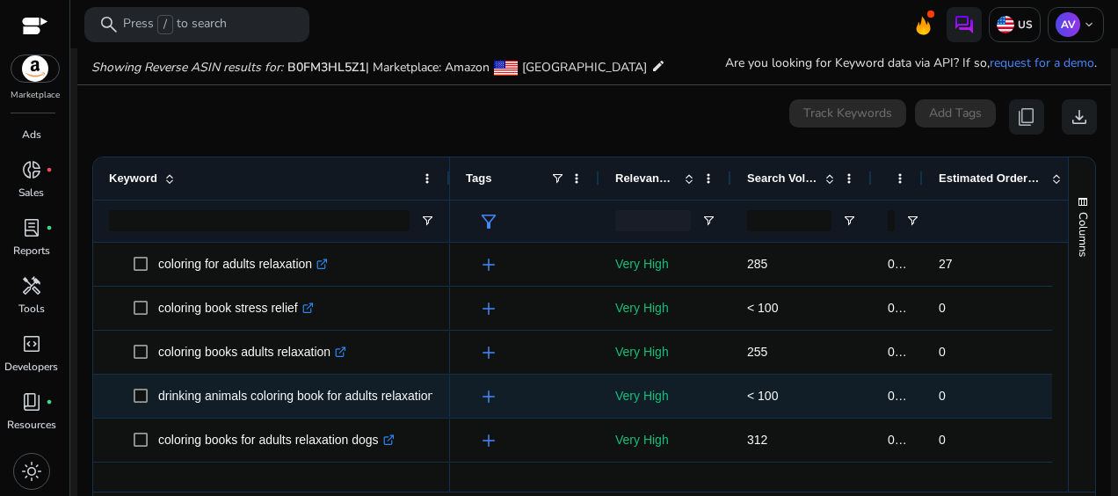
scroll to position [791, 0]
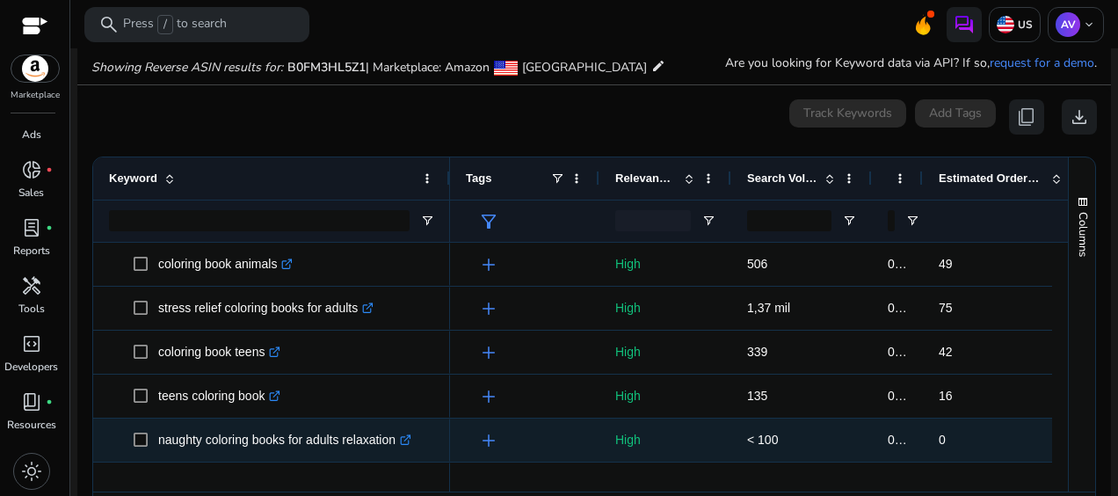
scroll to position [1143, 0]
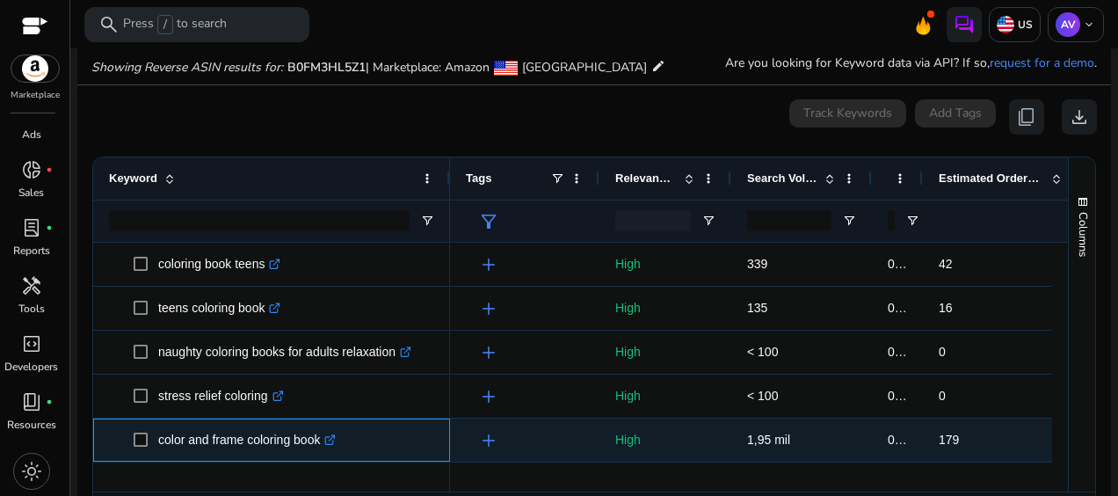
drag, startPoint x: 324, startPoint y: 441, endPoint x: 158, endPoint y: 433, distance: 165.5
click at [158, 433] on p "color and frame coloring book .st0{fill:#2c8af8}" at bounding box center [247, 440] width 178 height 36
copy p "color and frame coloring book"
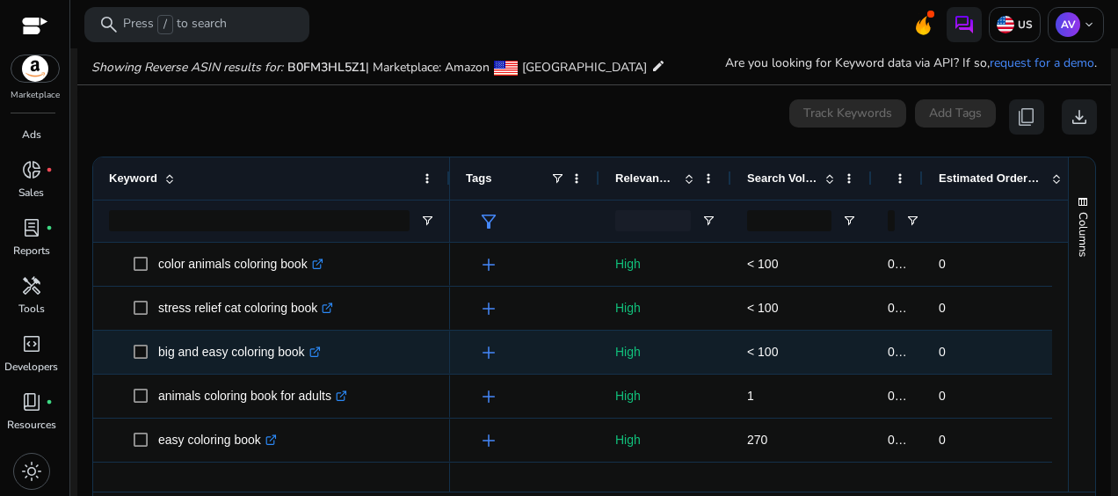
scroll to position [0, 0]
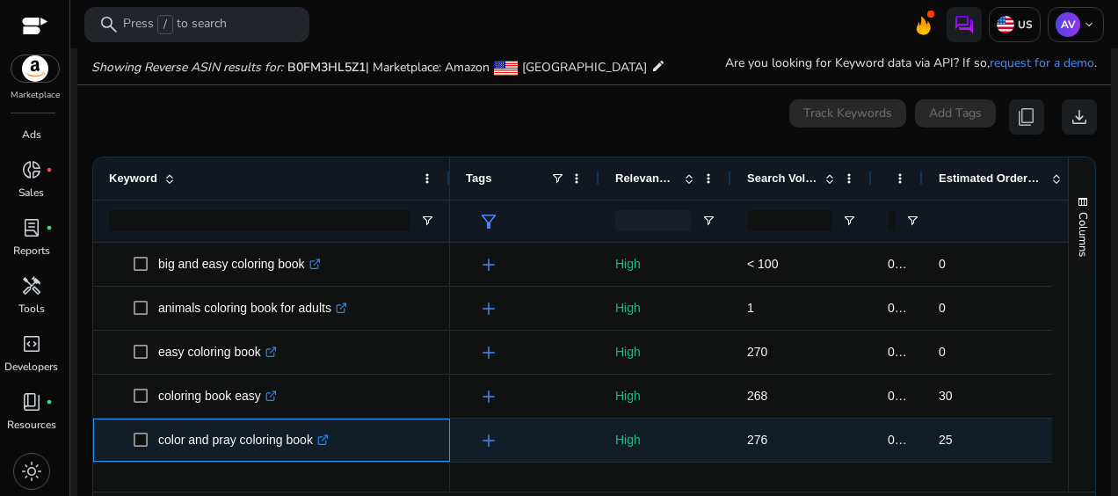
drag, startPoint x: 317, startPoint y: 443, endPoint x: 156, endPoint y: 443, distance: 160.9
click at [156, 443] on span "color and pray coloring book .st0{fill:#2c8af8}" at bounding box center [284, 440] width 301 height 36
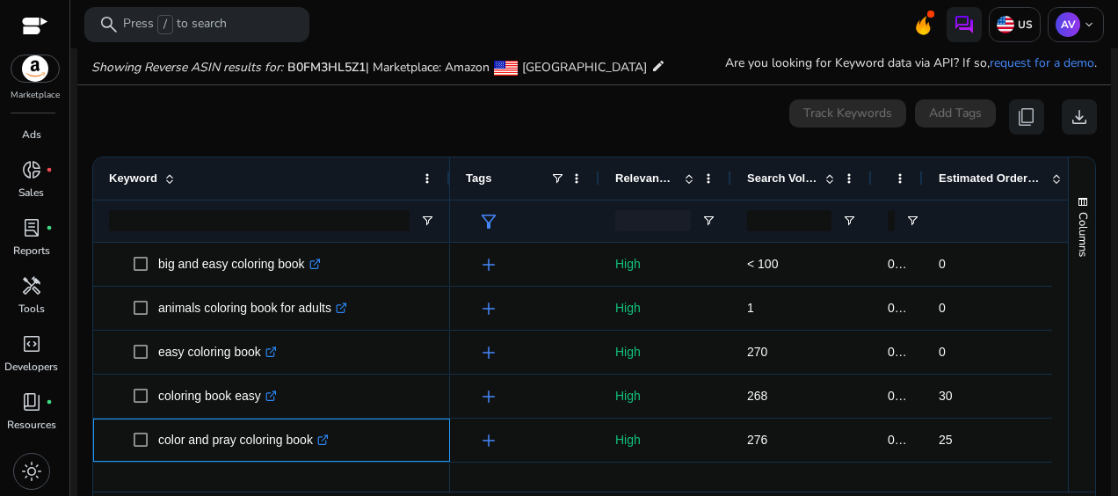
copy span "color and pray coloring book"
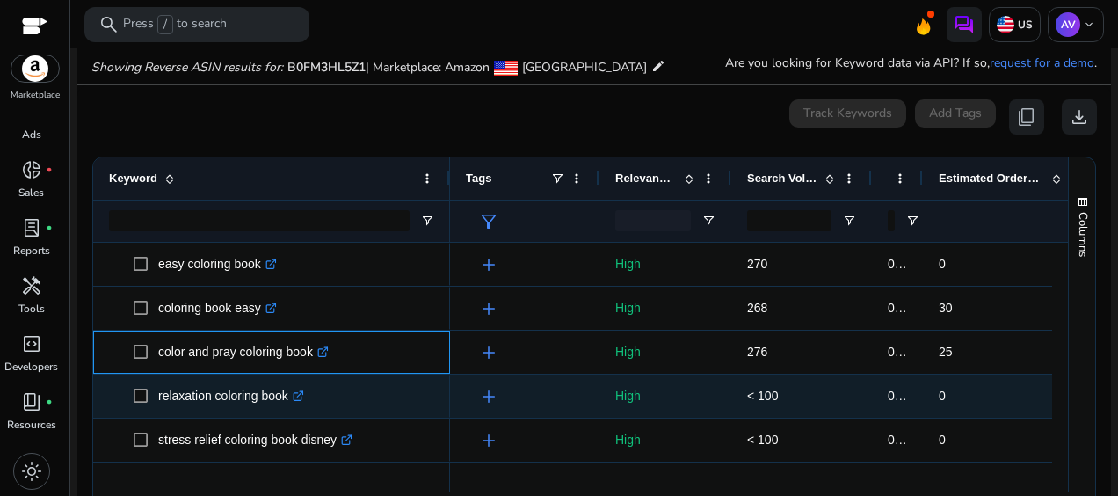
scroll to position [1953, 0]
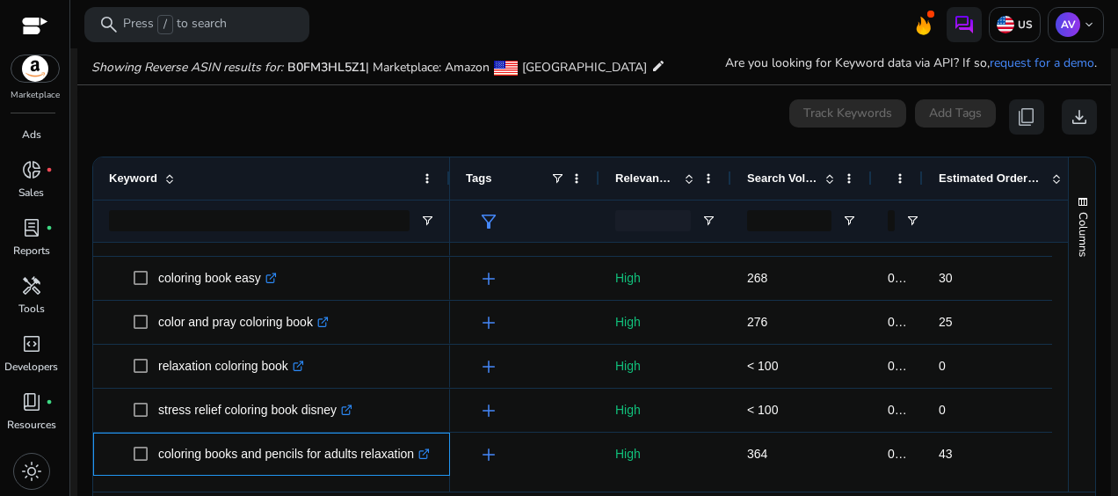
drag, startPoint x: 415, startPoint y: 453, endPoint x: 236, endPoint y: 466, distance: 179.9
click at [237, 473] on div "coloring books and pencils for adults relaxation .st0{fill:#2c8af8}" at bounding box center [271, 453] width 325 height 41
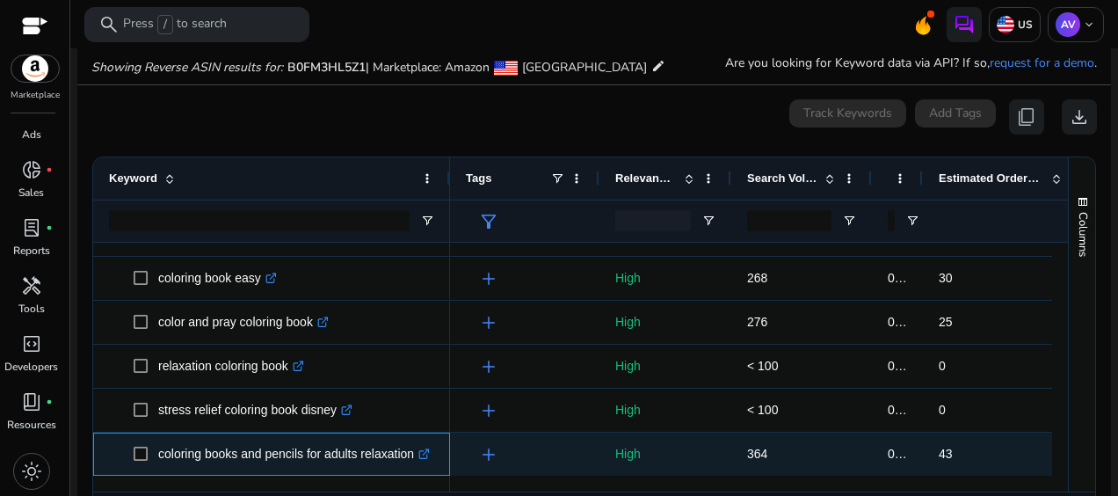
click at [419, 458] on link ".st0{fill:#2c8af8}" at bounding box center [422, 454] width 16 height 14
drag, startPoint x: 154, startPoint y: 453, endPoint x: 413, endPoint y: 462, distance: 259.6
click at [413, 462] on span "coloring books and pencils for adults relaxation .st0{fill:#2c8af8}" at bounding box center [284, 454] width 301 height 36
copy span "coloring books and pencils for adults relaxation"
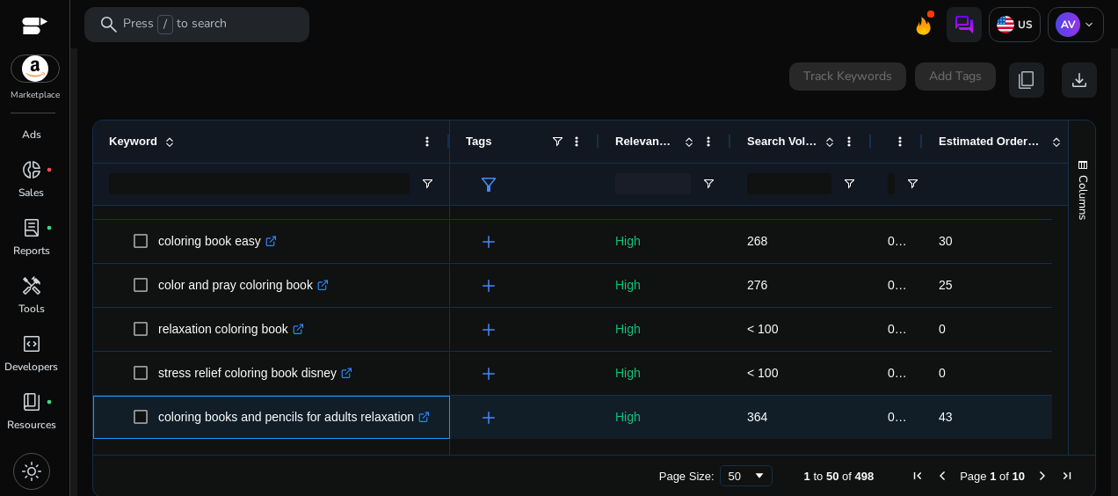
scroll to position [237, 0]
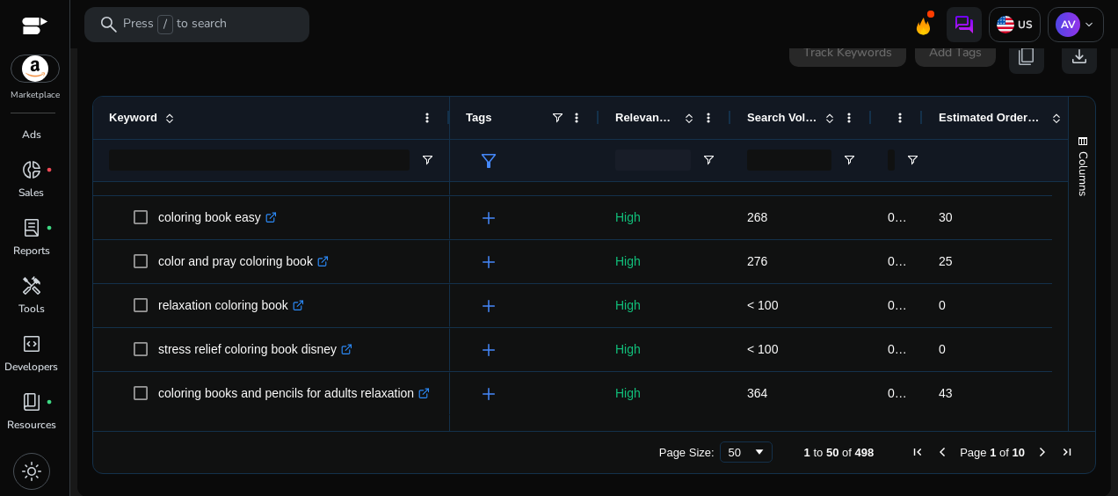
click at [1036, 452] on span "Next Page" at bounding box center [1043, 452] width 14 height 14
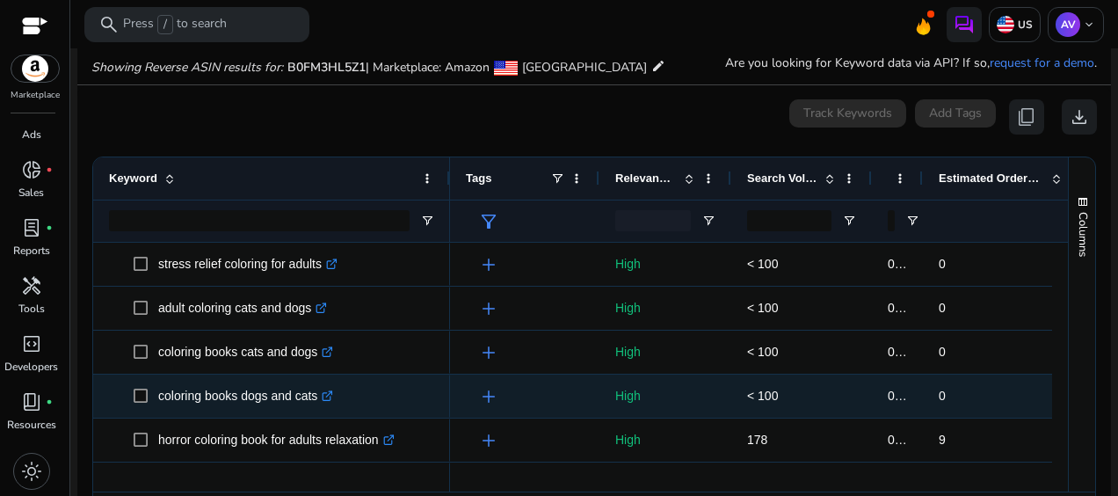
scroll to position [88, 0]
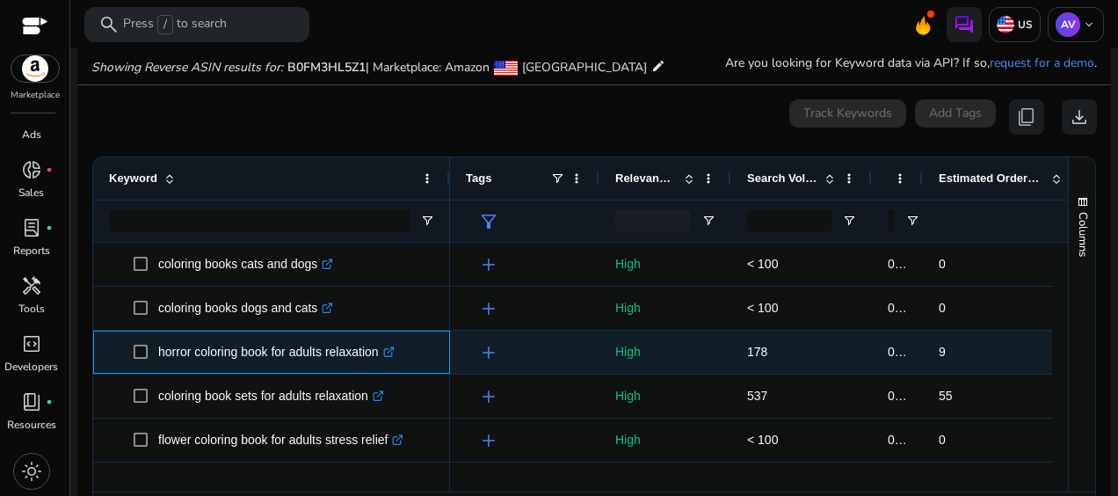
drag, startPoint x: 383, startPoint y: 353, endPoint x: 157, endPoint y: 348, distance: 226.9
click at [157, 348] on span "horror coloring book for adults relaxation .st0{fill:#2c8af8}" at bounding box center [284, 352] width 301 height 36
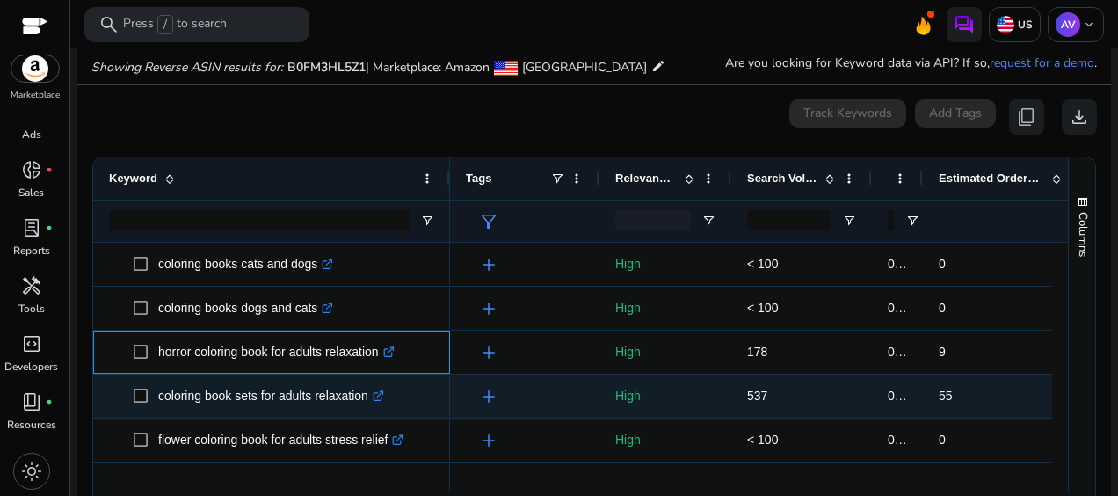
copy span "horror coloring book for adults relaxation"
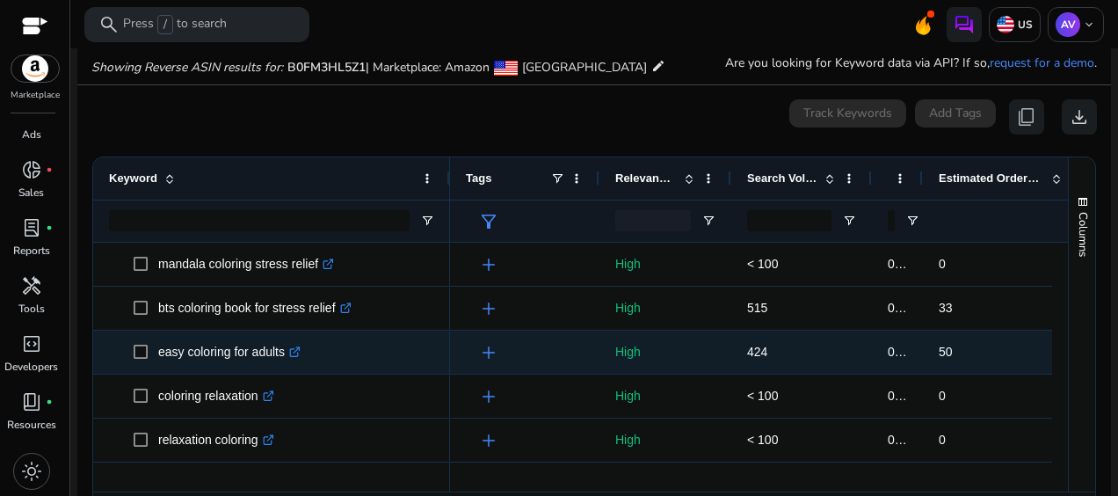
scroll to position [1143, 0]
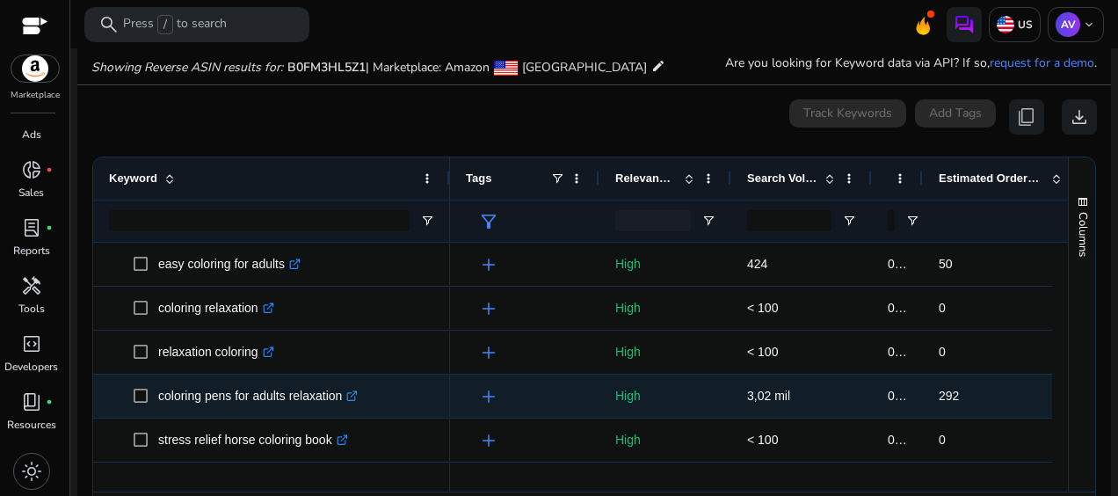
click at [353, 397] on icon ".st0{fill:#2c8af8}" at bounding box center [351, 395] width 11 height 11
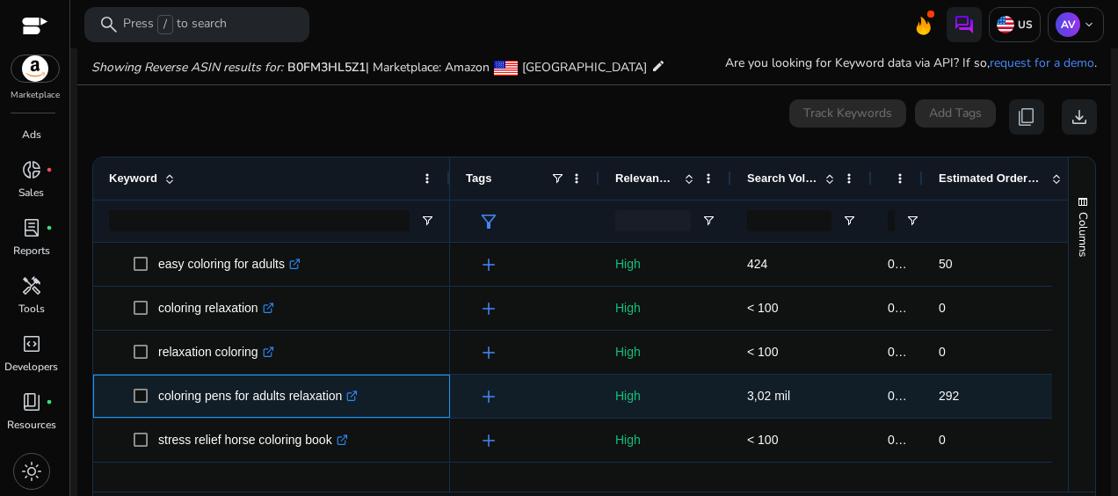
drag, startPoint x: 343, startPoint y: 398, endPoint x: 152, endPoint y: 401, distance: 190.8
click at [152, 401] on span "coloring pens for adults relaxation .st0{fill:#2c8af8}" at bounding box center [284, 396] width 301 height 36
copy span "coloring pens for adults relaxation"
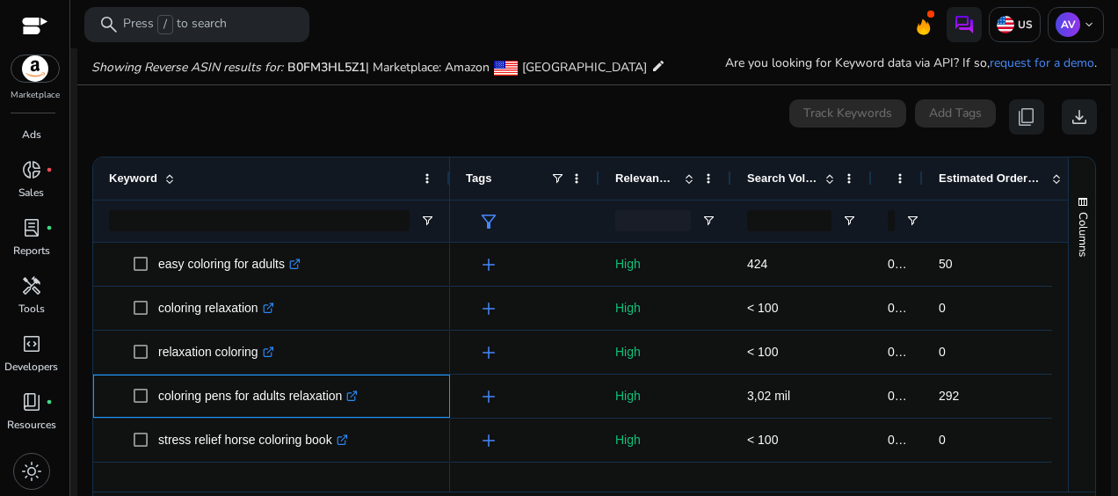
scroll to position [1265, 0]
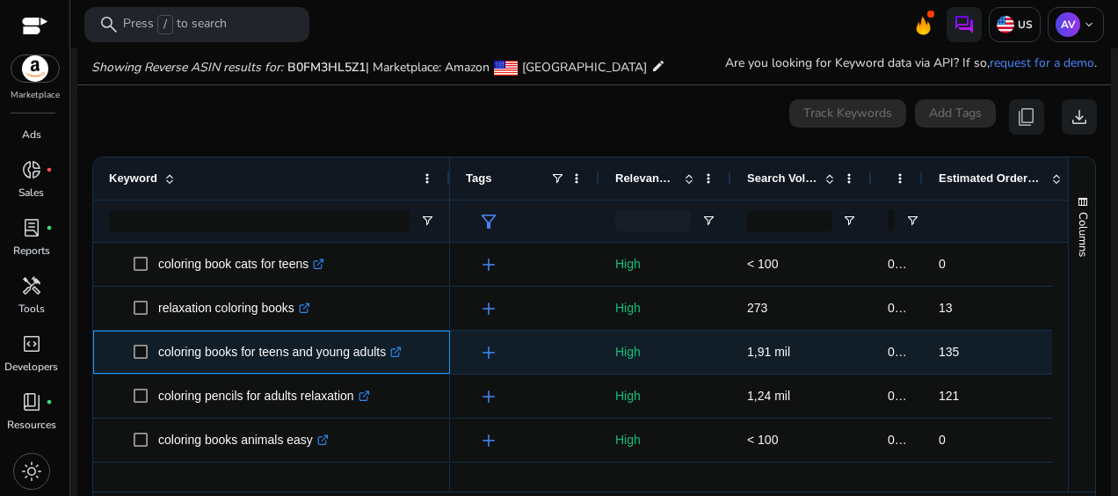
drag, startPoint x: 389, startPoint y: 353, endPoint x: 155, endPoint y: 335, distance: 234.6
click at [155, 335] on span "coloring books for teens and young adults .st0{fill:#2c8af8}" at bounding box center [284, 352] width 301 height 36
copy span "coloring books for teens and young adults"
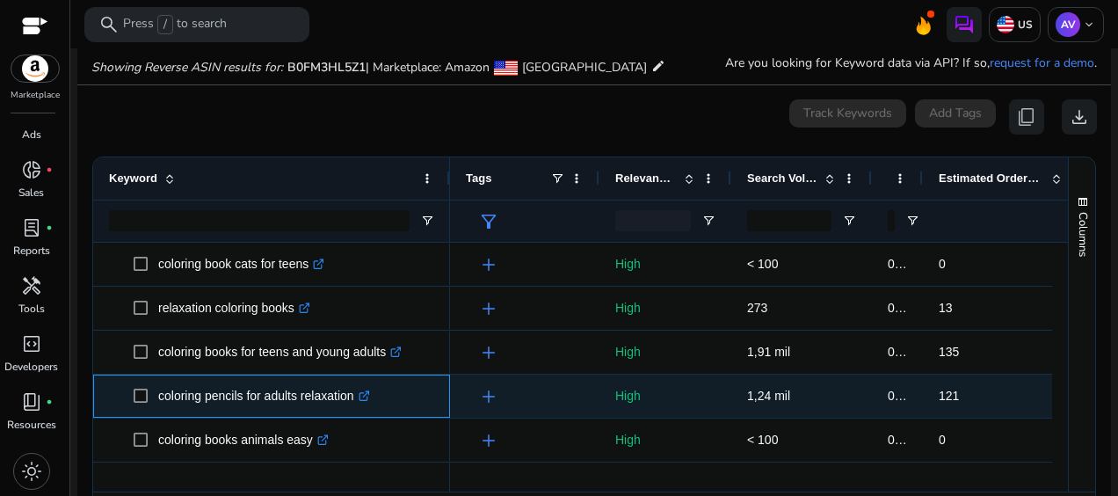
drag, startPoint x: 156, startPoint y: 398, endPoint x: 353, endPoint y: 410, distance: 197.3
click at [353, 410] on span "coloring pencils for adults relaxation .st0{fill:#2c8af8}" at bounding box center [284, 396] width 301 height 36
copy span "coloring pencils for adults relaxation"
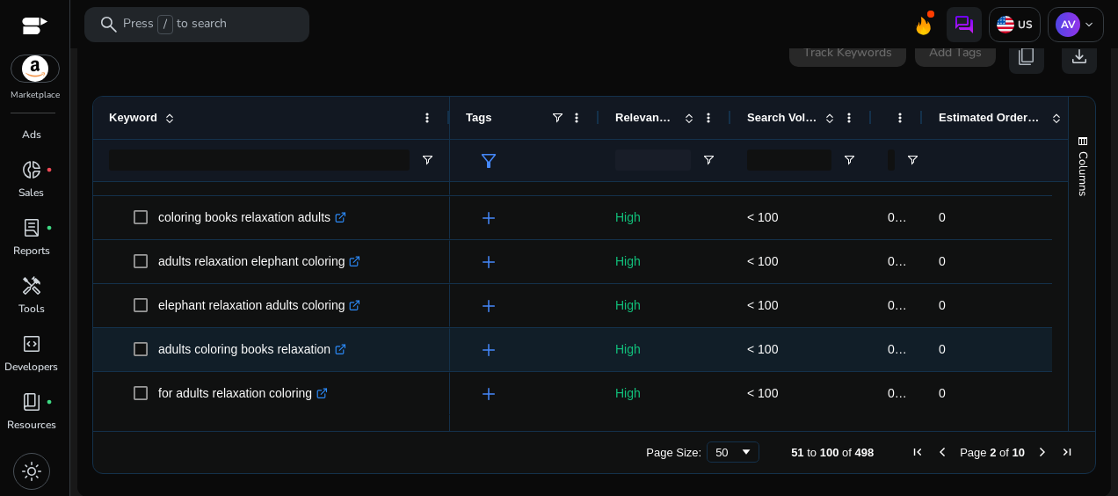
scroll to position [0, 0]
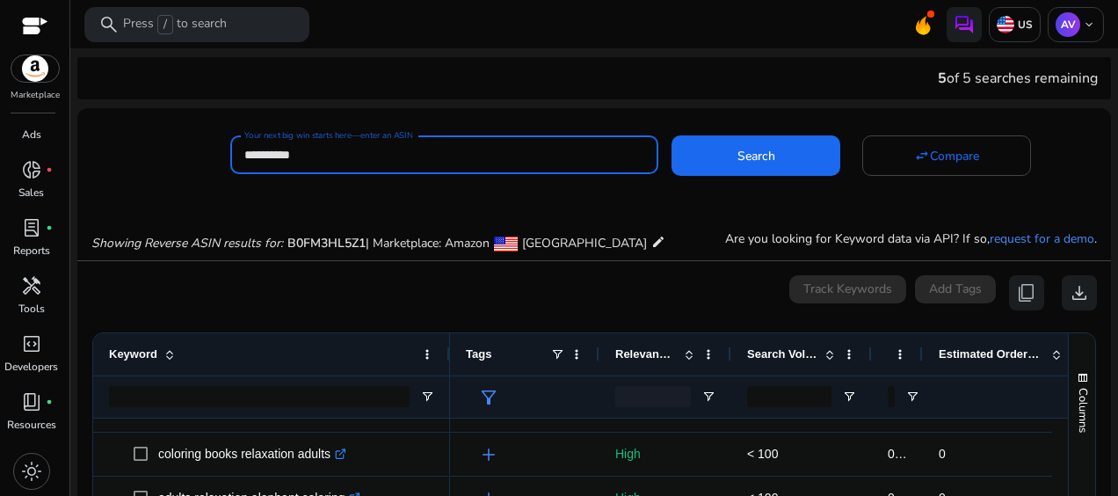
drag, startPoint x: 375, startPoint y: 149, endPoint x: 235, endPoint y: 153, distance: 139.9
click at [235, 153] on div "**********" at bounding box center [444, 154] width 428 height 39
paste input "**"
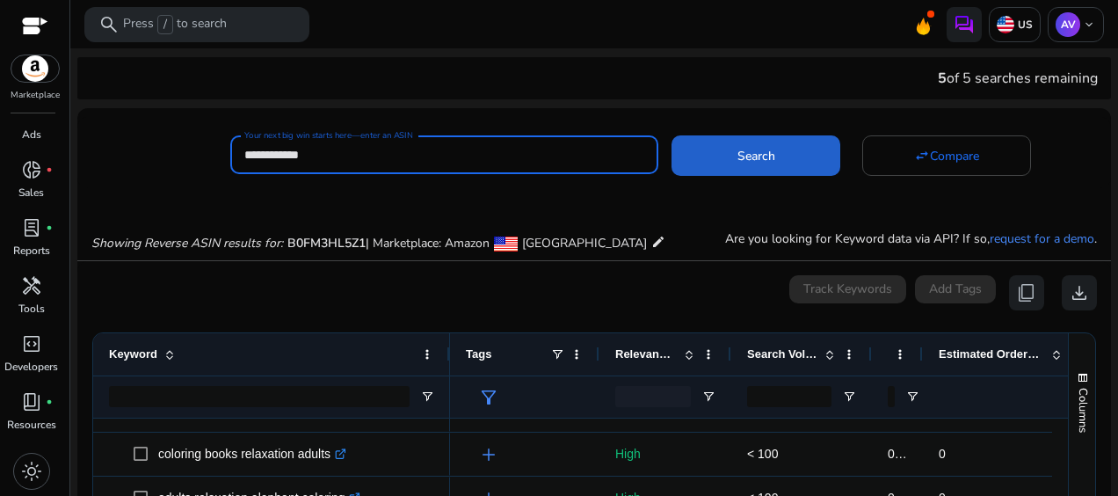
type input "**********"
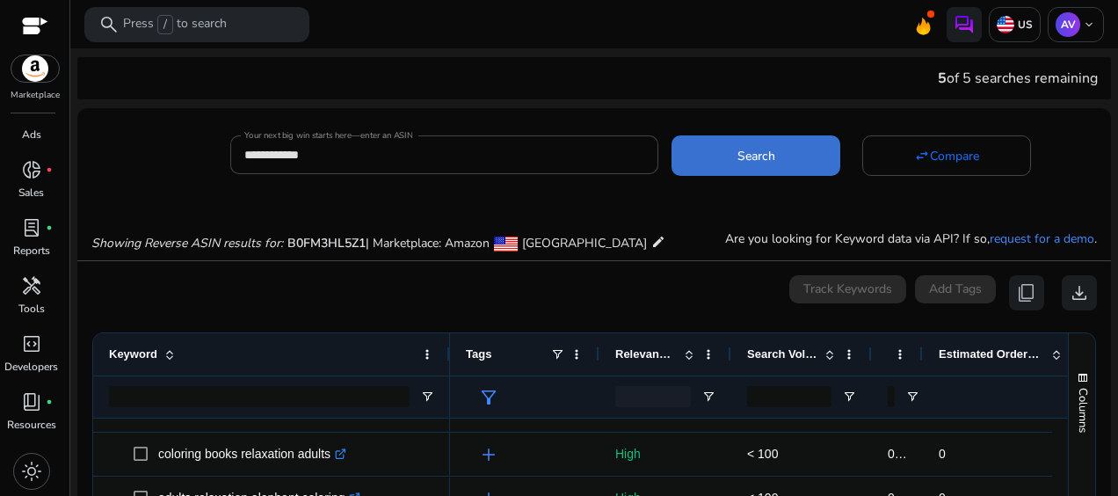
click at [738, 158] on span "Search" at bounding box center [757, 156] width 38 height 18
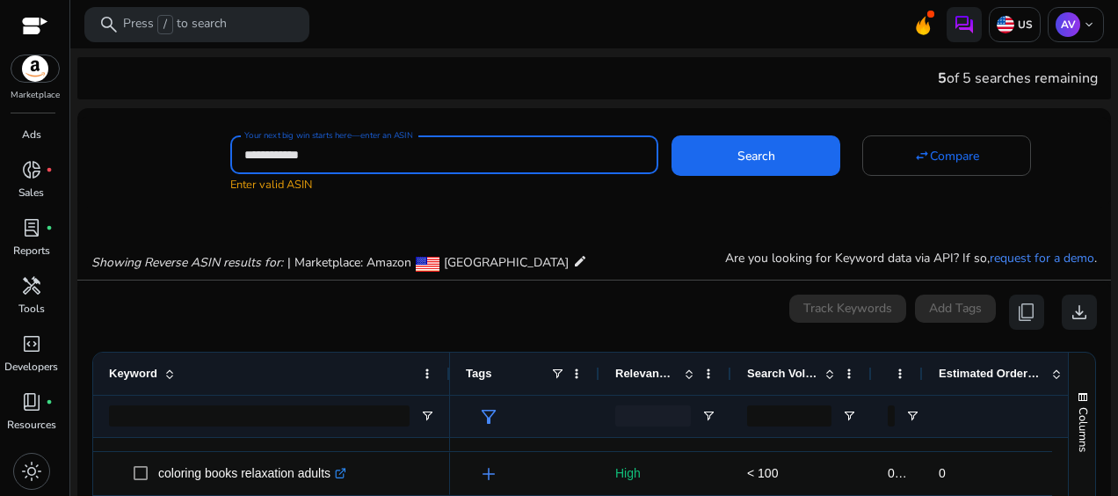
drag, startPoint x: 324, startPoint y: 151, endPoint x: 232, endPoint y: 143, distance: 91.8
click at [232, 143] on div "**********" at bounding box center [444, 154] width 428 height 39
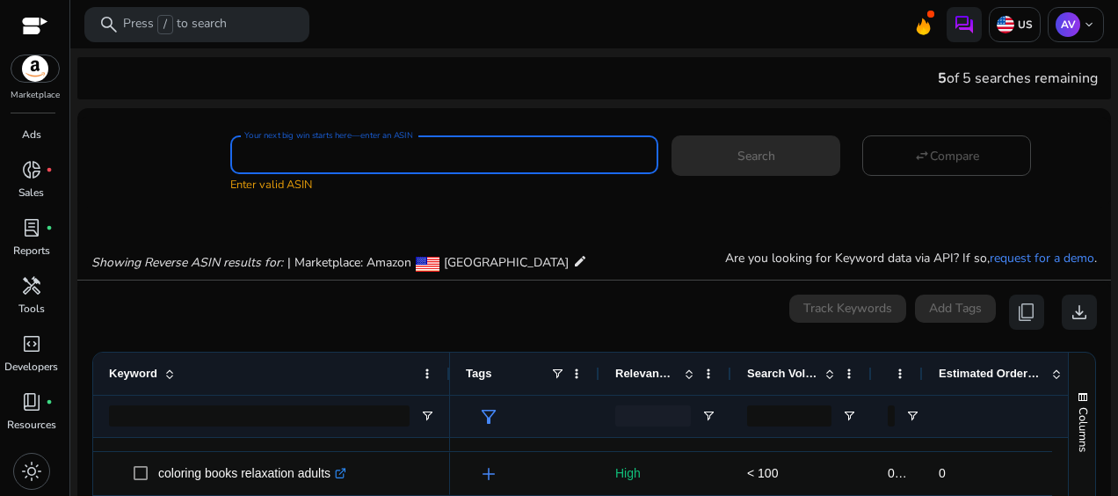
paste input "**********"
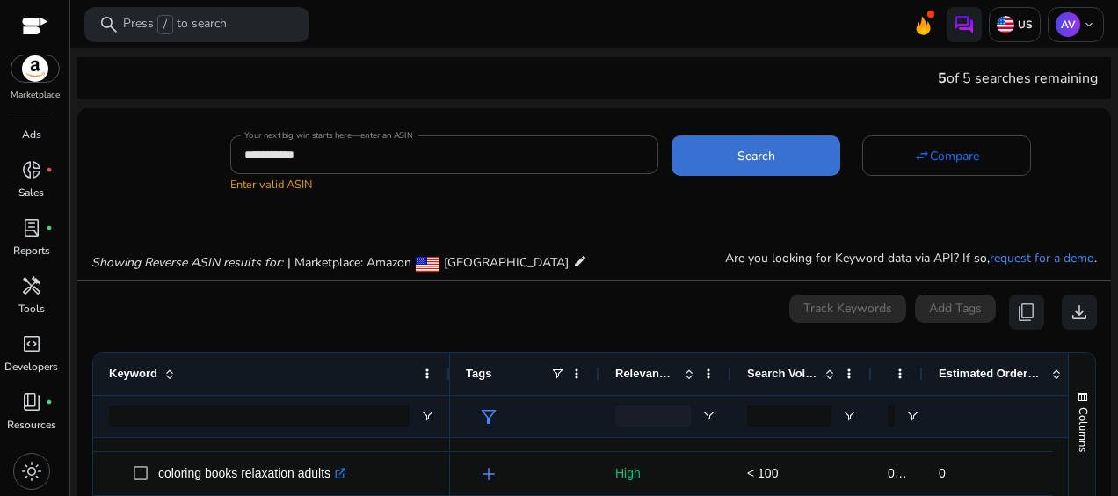
click at [732, 158] on span at bounding box center [756, 156] width 169 height 42
type input "**********"
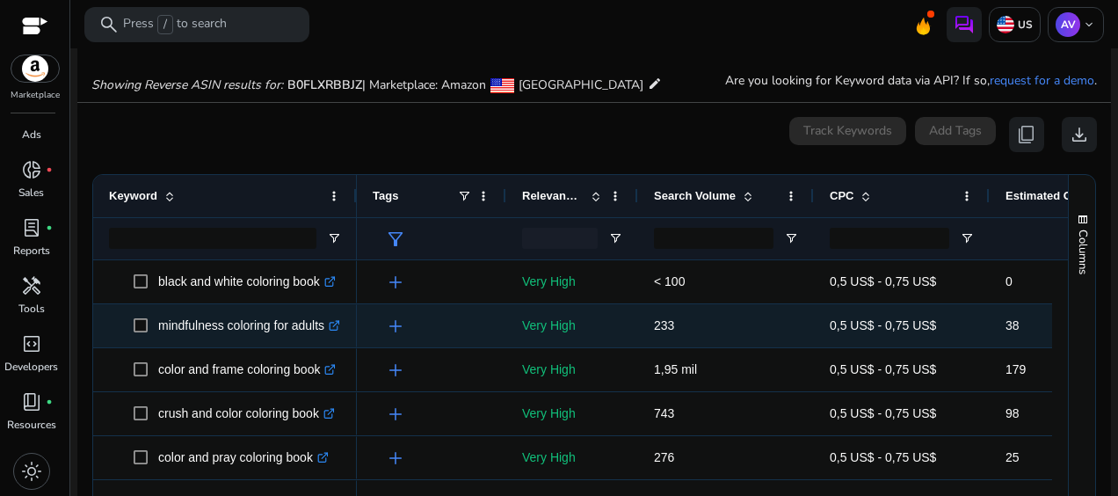
scroll to position [188, 0]
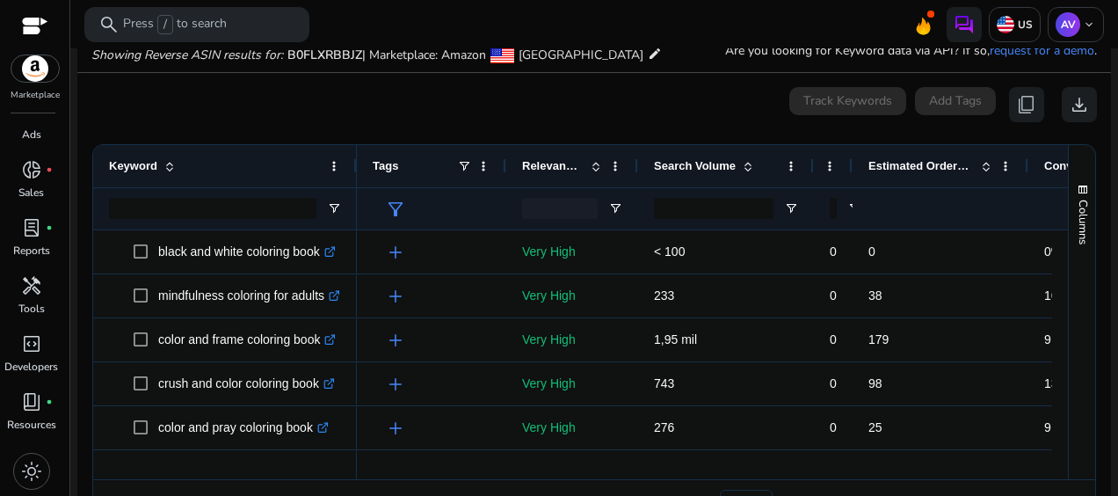
drag, startPoint x: 988, startPoint y: 165, endPoint x: 851, endPoint y: 185, distance: 138.5
click at [851, 185] on div at bounding box center [852, 166] width 7 height 42
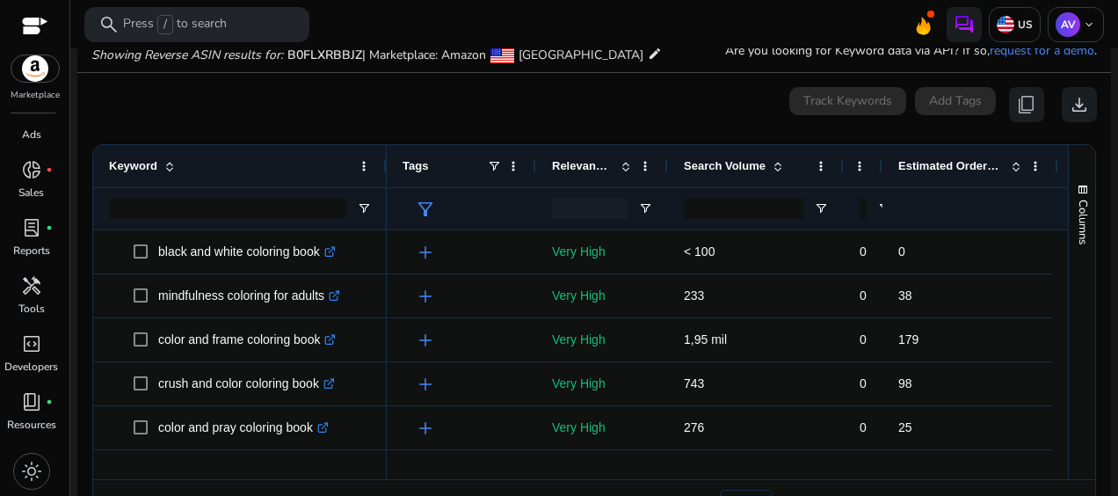
drag, startPoint x: 353, startPoint y: 160, endPoint x: 383, endPoint y: 170, distance: 31.4
click at [383, 170] on div at bounding box center [385, 166] width 7 height 42
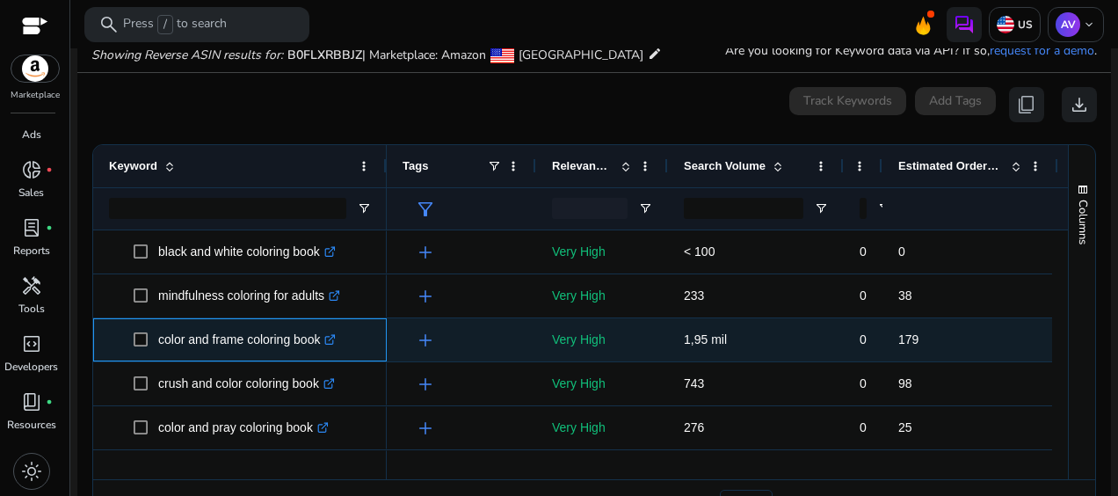
drag, startPoint x: 324, startPoint y: 341, endPoint x: 157, endPoint y: 340, distance: 167.9
click at [157, 340] on span "color and frame coloring book .st0{fill:#2c8af8}" at bounding box center [252, 340] width 237 height 36
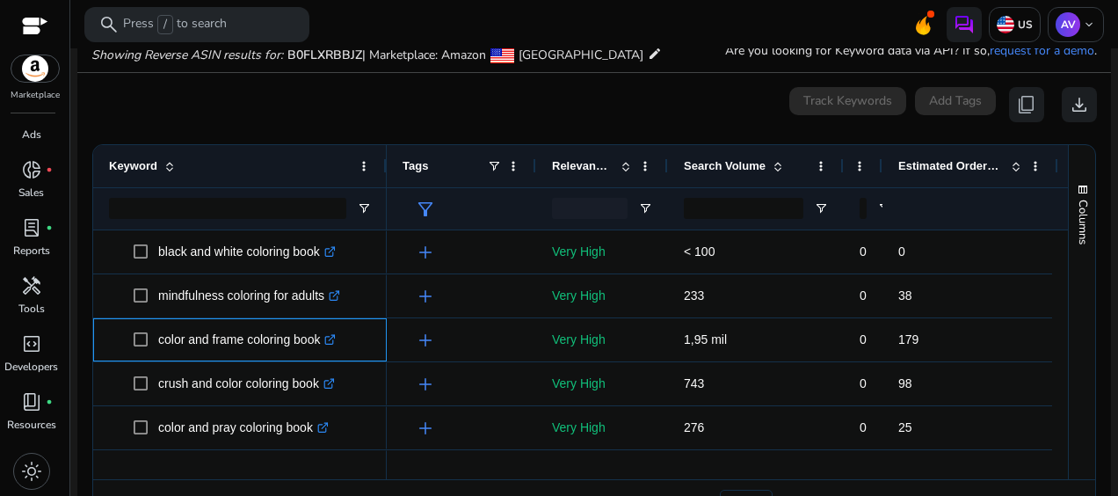
copy span "color and frame coloring book"
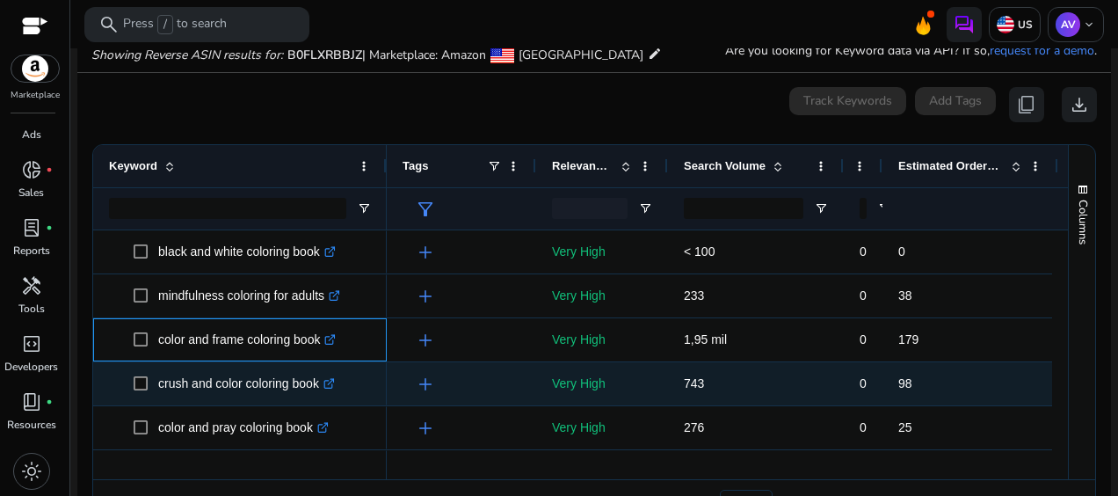
scroll to position [88, 0]
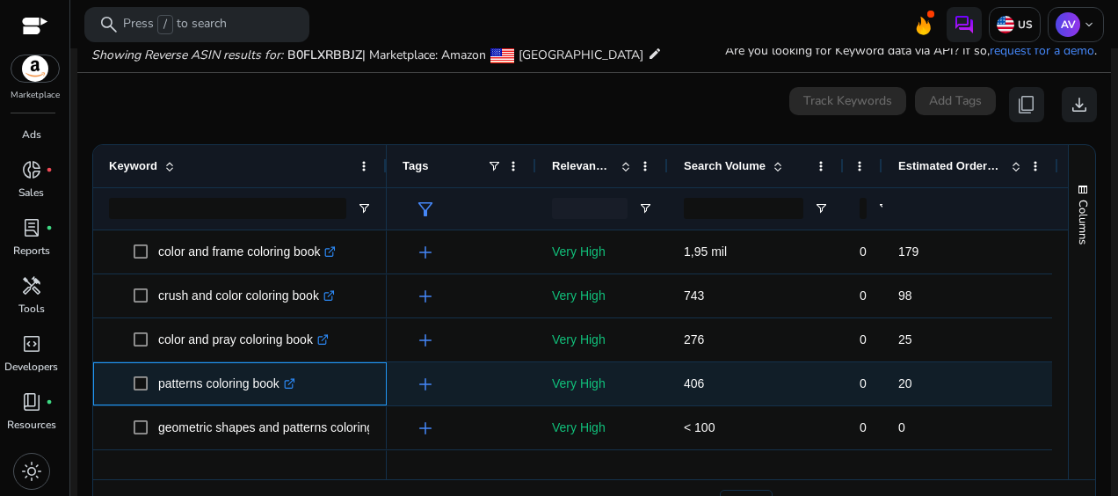
drag, startPoint x: 280, startPoint y: 383, endPoint x: 296, endPoint y: 382, distance: 16.8
click at [203, 385] on p "patterns coloring book .st0{fill:#2c8af8}" at bounding box center [226, 384] width 137 height 36
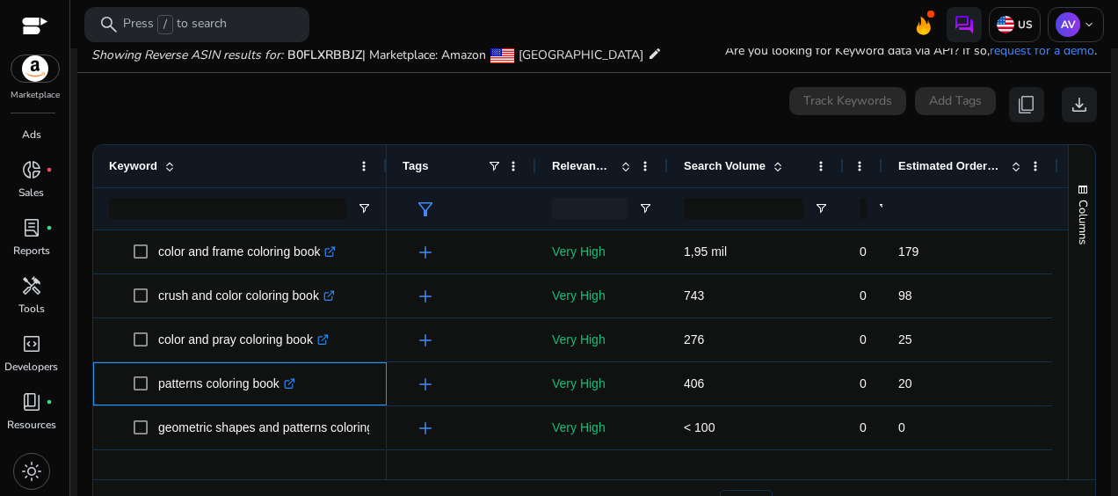
click at [295, 382] on icon ".st0{fill:#2c8af8}" at bounding box center [289, 383] width 11 height 11
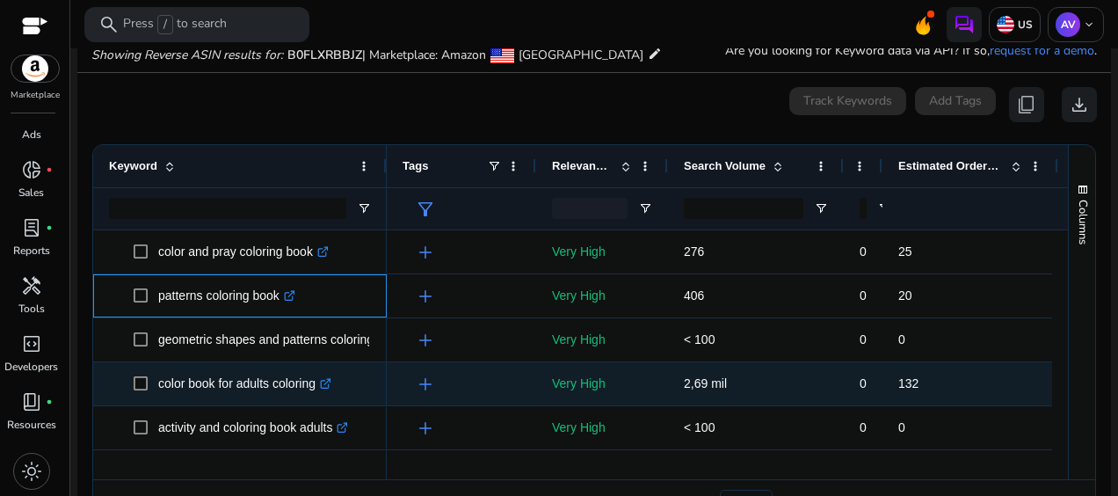
scroll to position [264, 0]
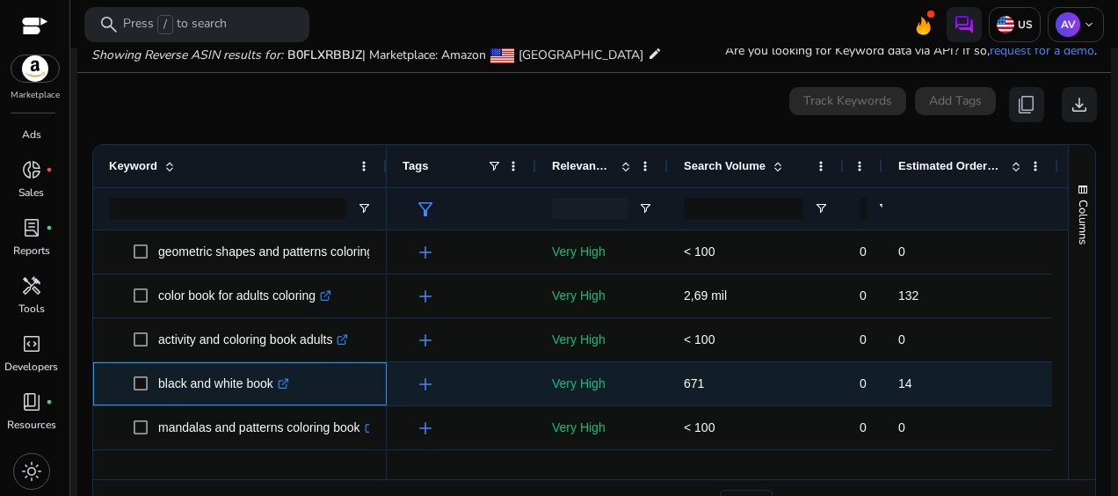
drag, startPoint x: 276, startPoint y: 387, endPoint x: 160, endPoint y: 394, distance: 116.3
click at [160, 394] on p "black and white book .st0{fill:#2c8af8}" at bounding box center [223, 384] width 131 height 36
copy p "black and white book"
click at [284, 382] on icon ".st0{fill:#2c8af8}" at bounding box center [283, 383] width 11 height 11
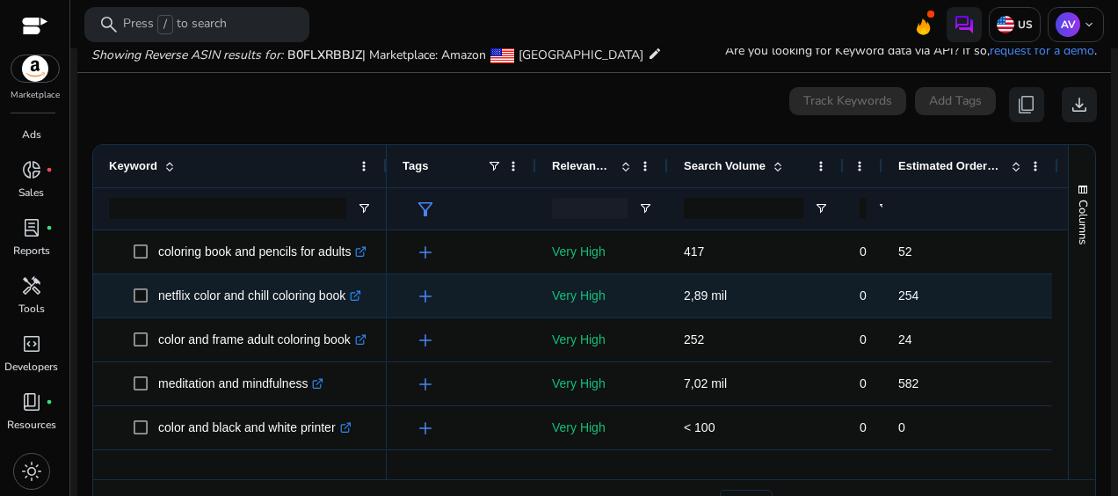
scroll to position [703, 0]
click at [346, 299] on p "netflix color and chill coloring book .st0{fill:#2c8af8}" at bounding box center [259, 296] width 203 height 36
click at [358, 295] on icon ".st0{fill:#2c8af8}" at bounding box center [355, 295] width 11 height 11
click at [343, 297] on p "netflix color and chill coloring book .st0{fill:#2c8af8}" at bounding box center [259, 296] width 203 height 36
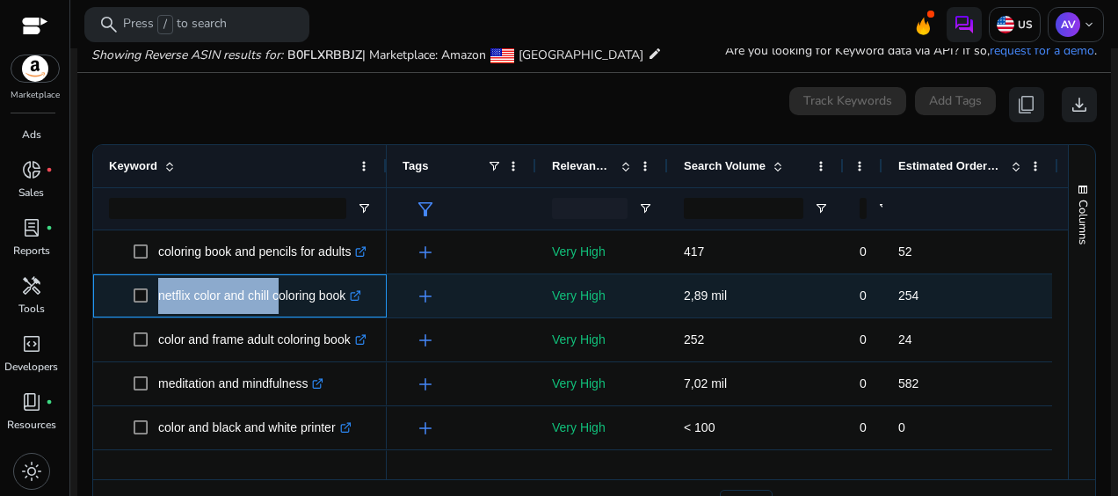
drag, startPoint x: 343, startPoint y: 297, endPoint x: 149, endPoint y: 300, distance: 193.5
click at [149, 300] on span "netflix color and chill coloring book .st0{fill:#2c8af8}" at bounding box center [252, 296] width 237 height 36
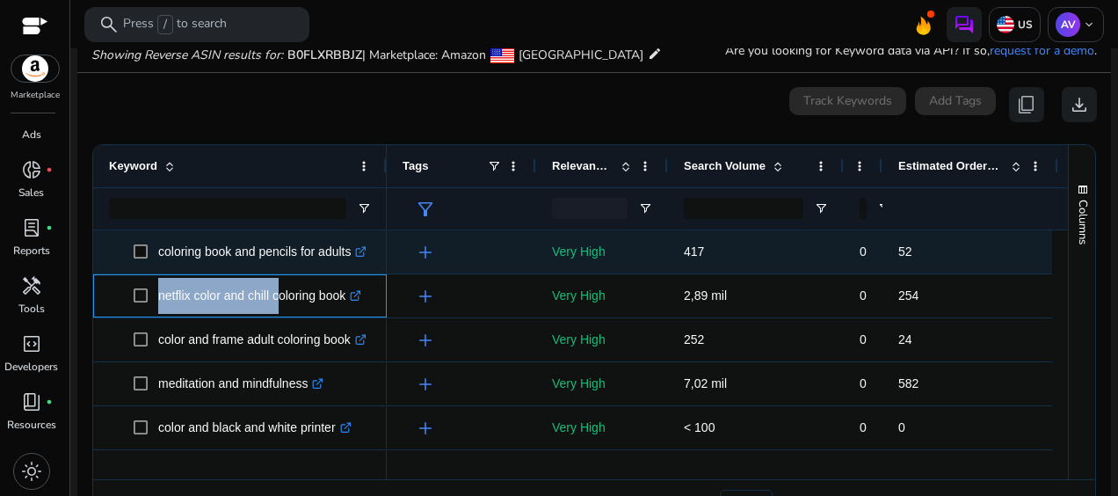
copy span "netflix color and chill"
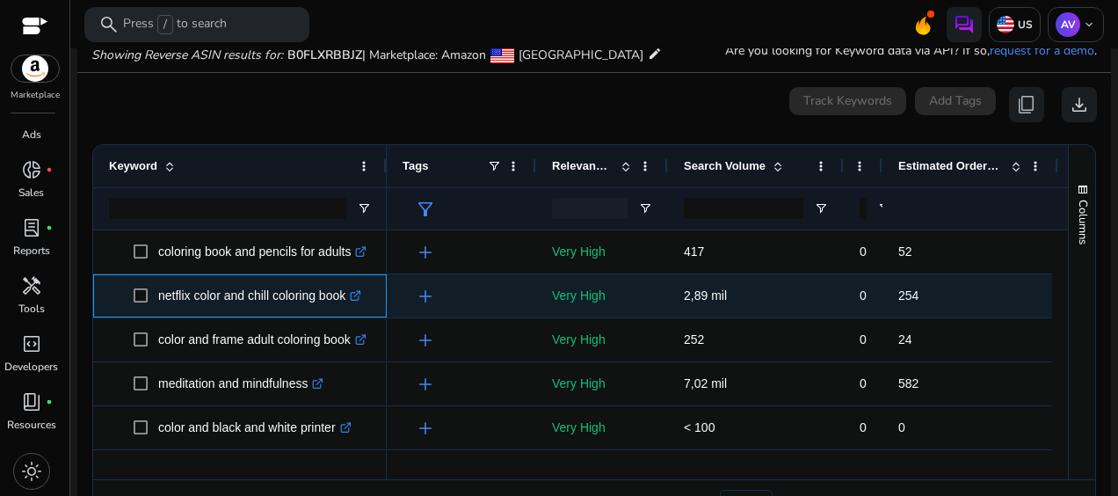
click at [295, 309] on p "netflix color and chill coloring book .st0{fill:#2c8af8}" at bounding box center [259, 296] width 203 height 36
drag, startPoint x: 156, startPoint y: 294, endPoint x: 353, endPoint y: 310, distance: 197.6
click at [353, 310] on span "netflix color and chill coloring book .st0{fill:#2c8af8}" at bounding box center [252, 296] width 237 height 36
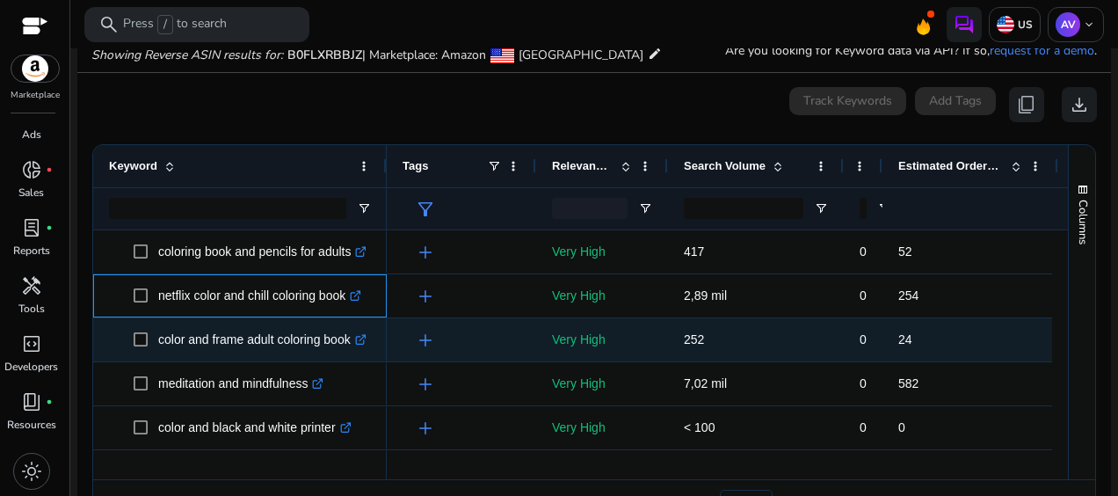
copy span "netflix color and chill coloring book"
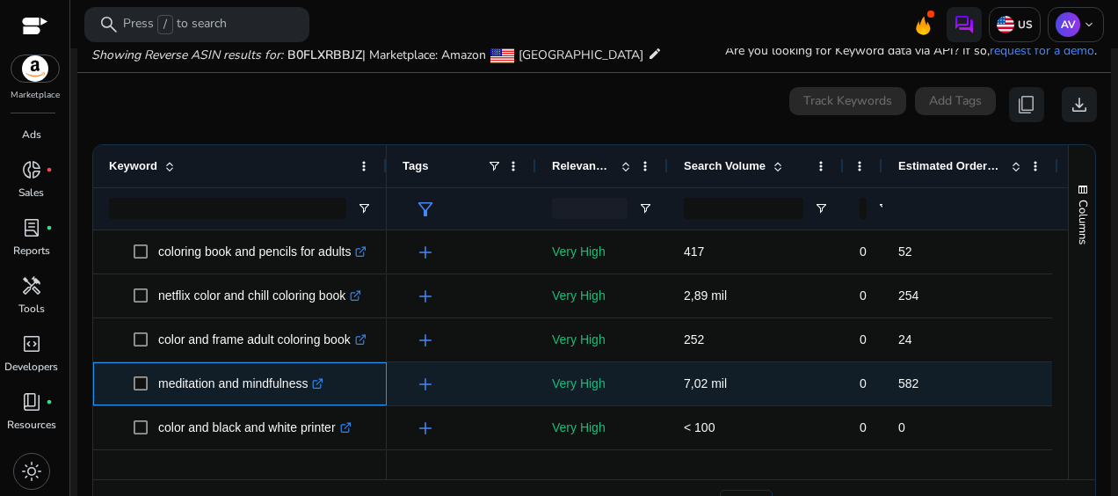
drag, startPoint x: 311, startPoint y: 385, endPoint x: 158, endPoint y: 382, distance: 153.0
click at [158, 382] on p "meditation and mindfulness .st0{fill:#2c8af8}" at bounding box center [240, 384] width 165 height 36
copy p "meditation and mindfulness"
click at [323, 382] on icon at bounding box center [320, 381] width 6 height 6
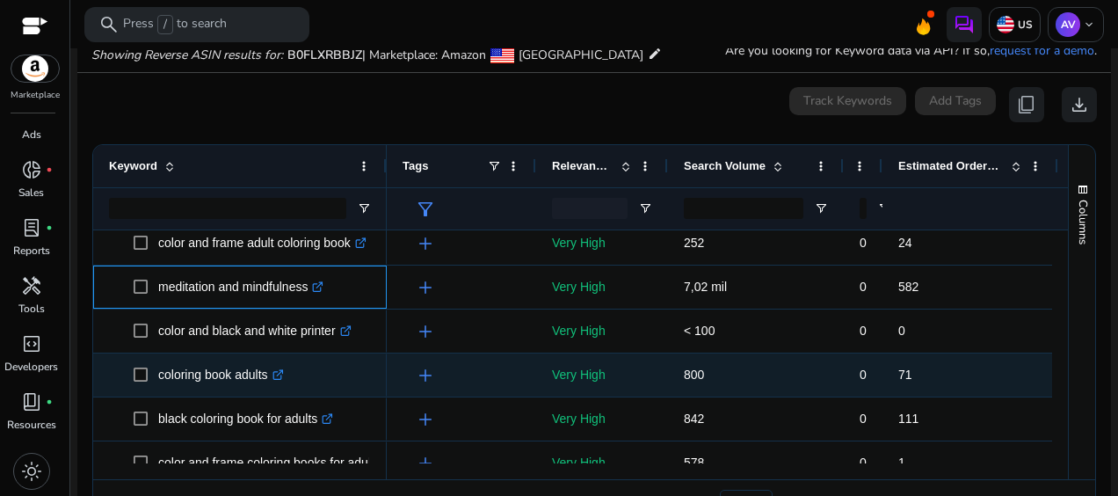
scroll to position [879, 0]
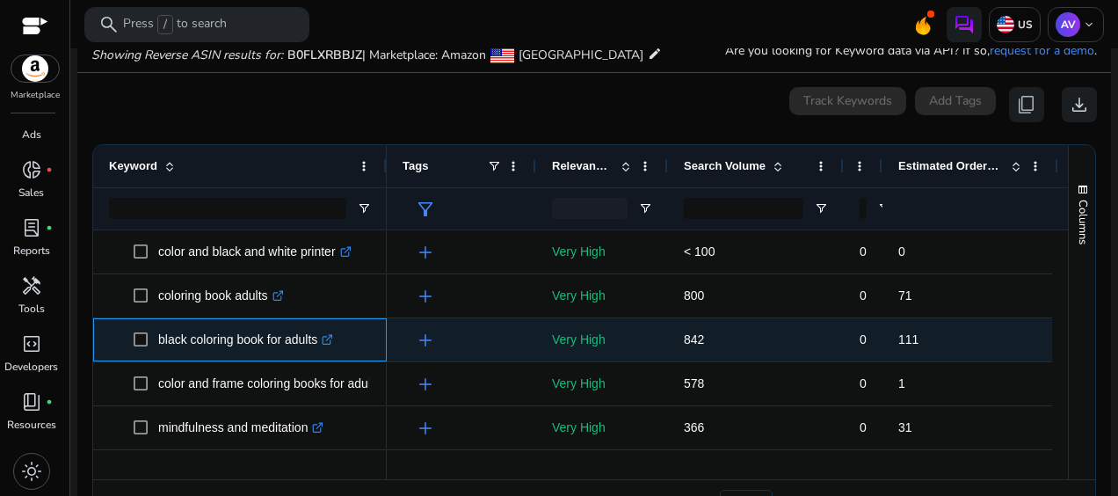
drag, startPoint x: 320, startPoint y: 343, endPoint x: 146, endPoint y: 355, distance: 174.5
click at [146, 355] on span "black coloring book for adults .st0{fill:#2c8af8}" at bounding box center [252, 340] width 237 height 36
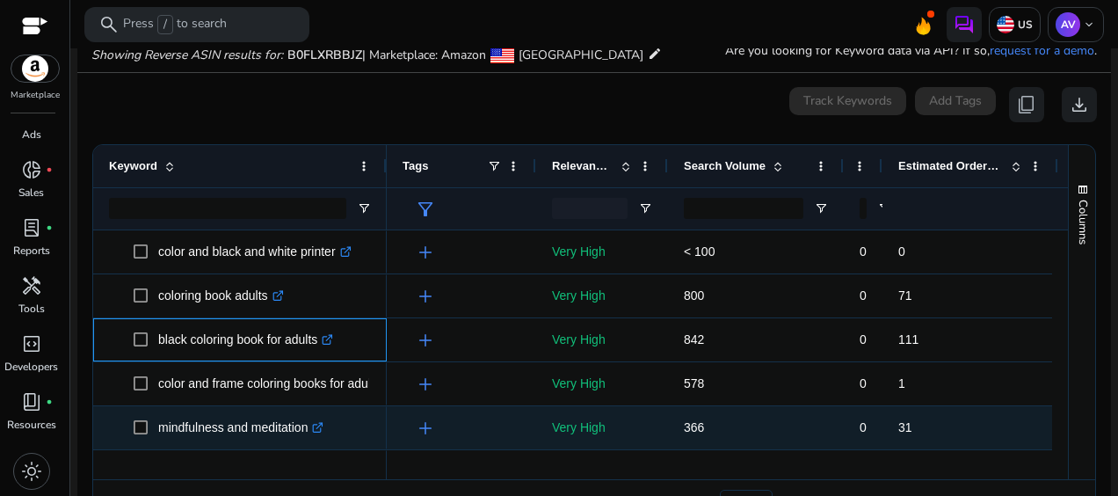
copy span "black coloring book for adults"
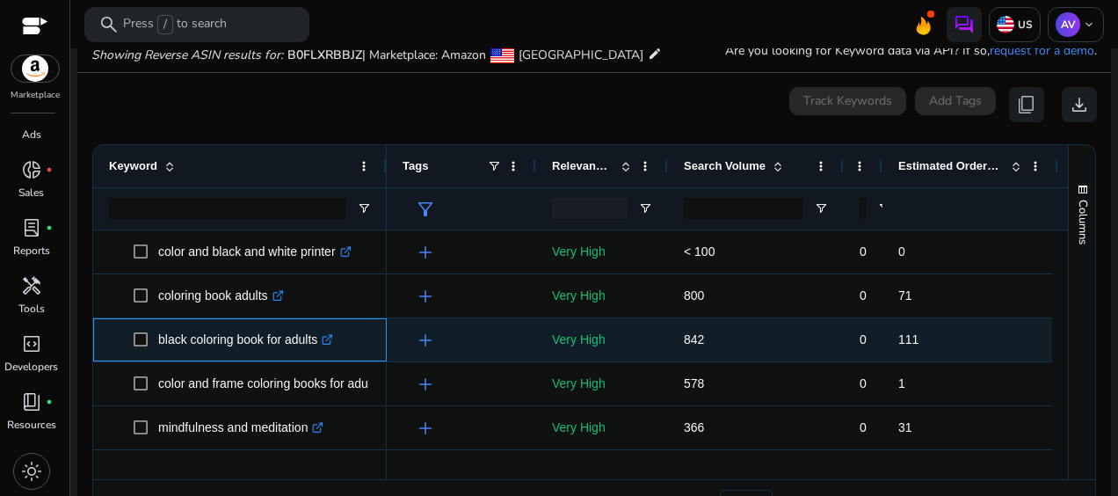
click at [331, 334] on icon ".st0{fill:#2c8af8}" at bounding box center [327, 339] width 11 height 11
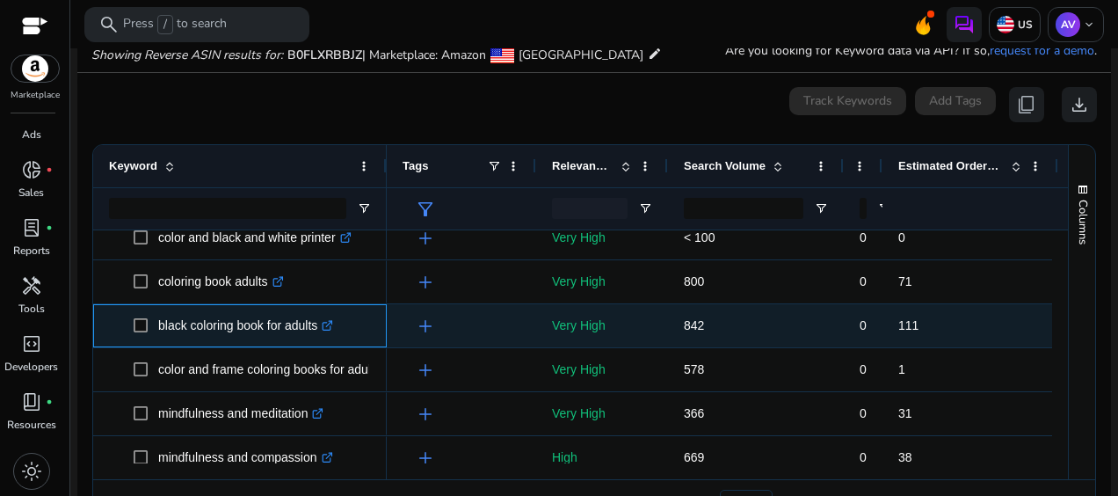
scroll to position [967, 0]
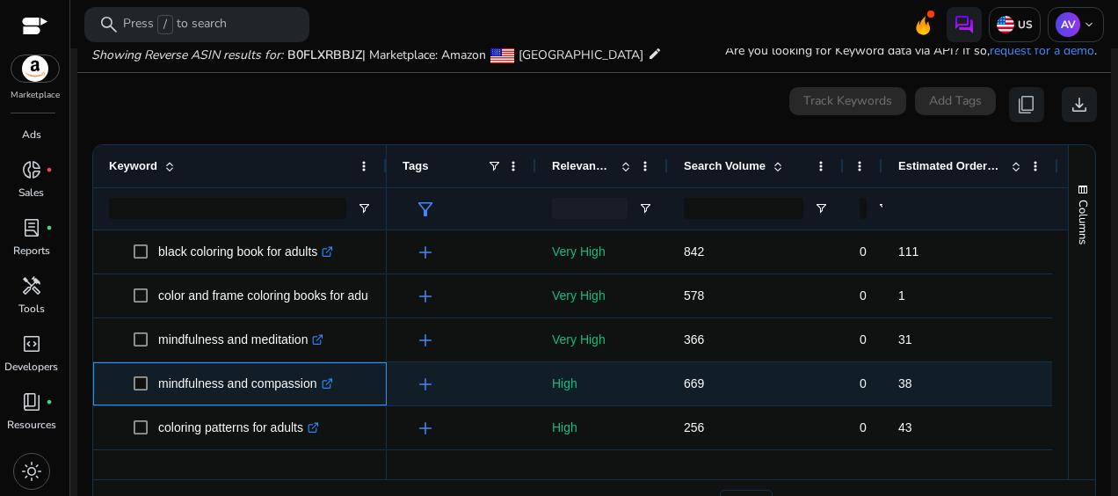
drag, startPoint x: 315, startPoint y: 386, endPoint x: 157, endPoint y: 384, distance: 158.3
click at [157, 384] on span "mindfulness and compassion .st0{fill:#2c8af8}" at bounding box center [252, 384] width 237 height 36
copy span "mindfulness and compassion"
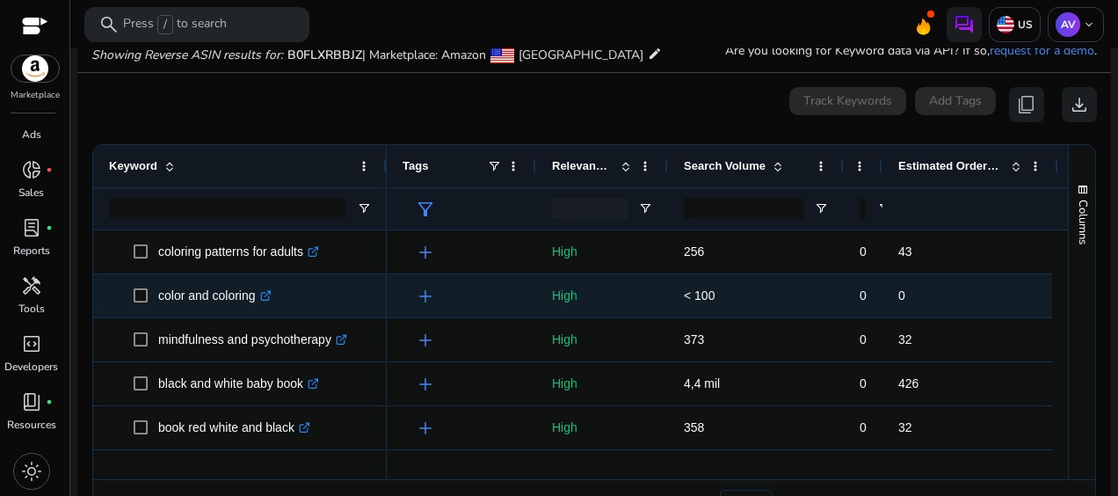
scroll to position [1143, 0]
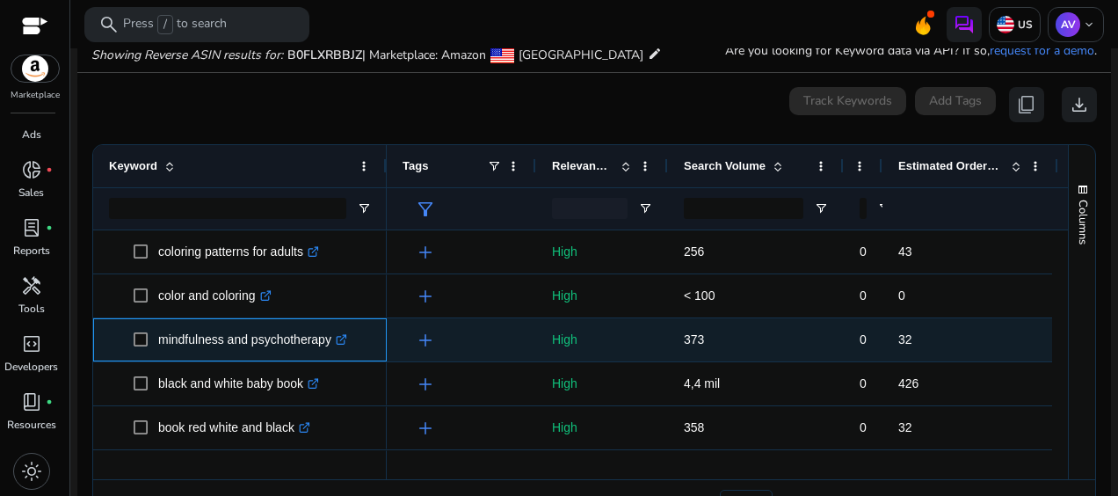
drag, startPoint x: 331, startPoint y: 343, endPoint x: 139, endPoint y: 327, distance: 193.2
click at [139, 327] on span "mindfulness and psychotherapy .st0{fill:#2c8af8}" at bounding box center [252, 340] width 237 height 36
copy span "mindfulness and psychotherapy"
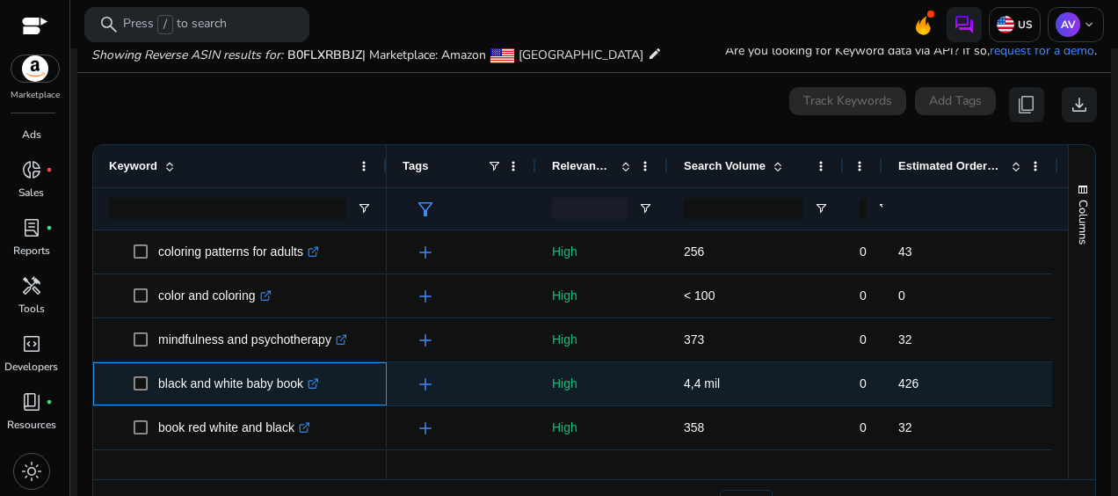
click at [297, 388] on p "black and white baby book .st0{fill:#2c8af8}" at bounding box center [238, 384] width 161 height 36
click at [352, 399] on span "black and white baby book .st0{fill:#2c8af8}" at bounding box center [252, 384] width 237 height 36
drag, startPoint x: 302, startPoint y: 389, endPoint x: 154, endPoint y: 394, distance: 148.7
click at [154, 394] on span "black and white baby book .st0{fill:#2c8af8}" at bounding box center [252, 384] width 237 height 36
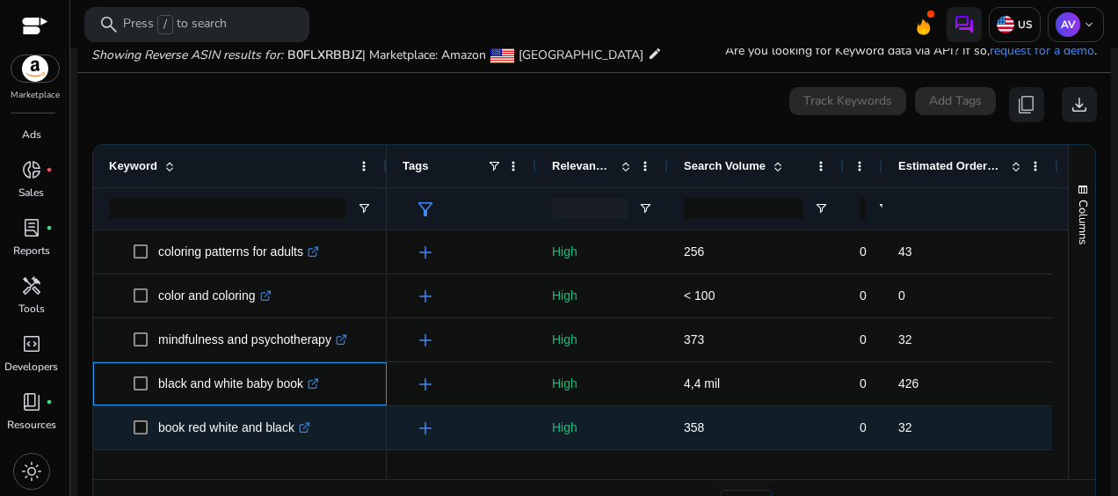
copy span "black and white baby book"
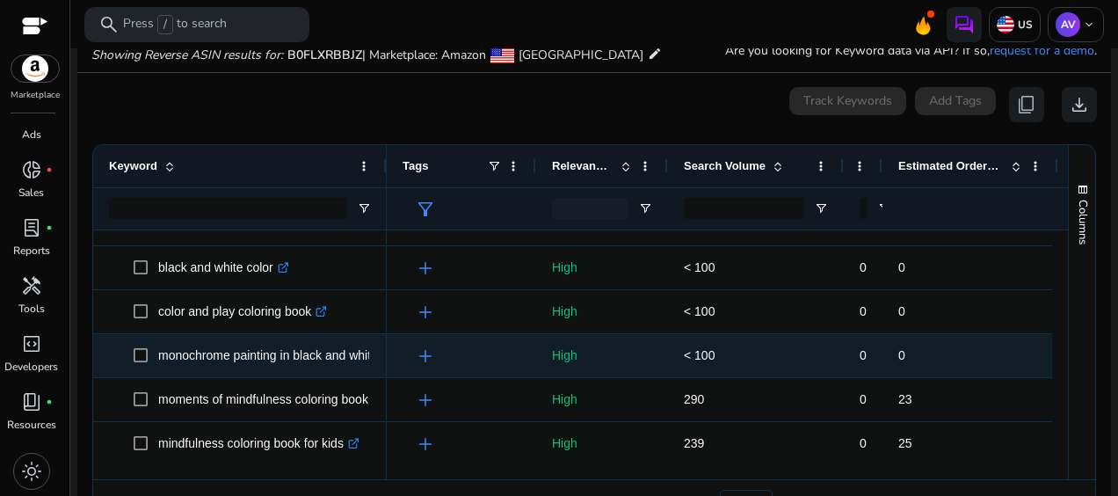
scroll to position [1407, 0]
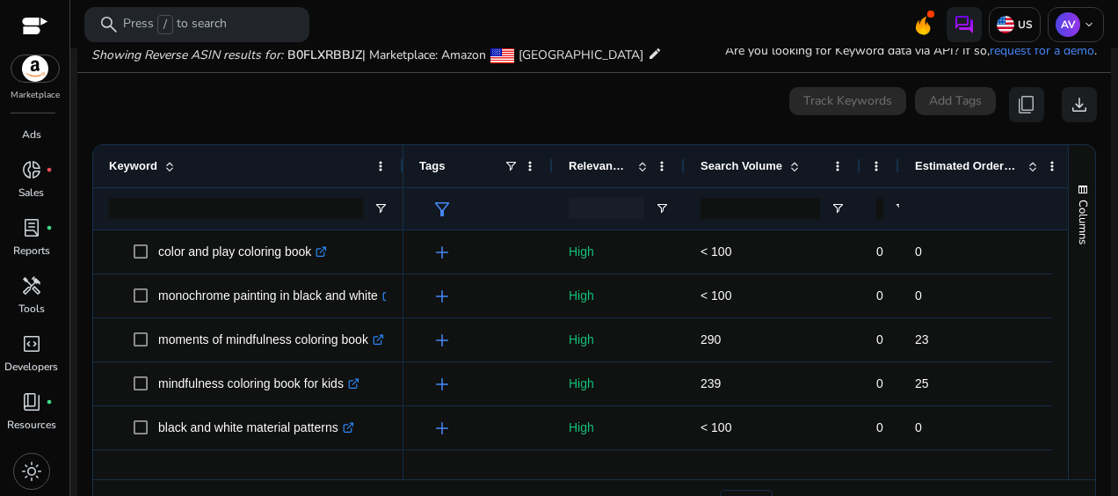
drag, startPoint x: 383, startPoint y: 166, endPoint x: 401, endPoint y: 170, distance: 17.9
click at [401, 170] on div at bounding box center [402, 166] width 7 height 42
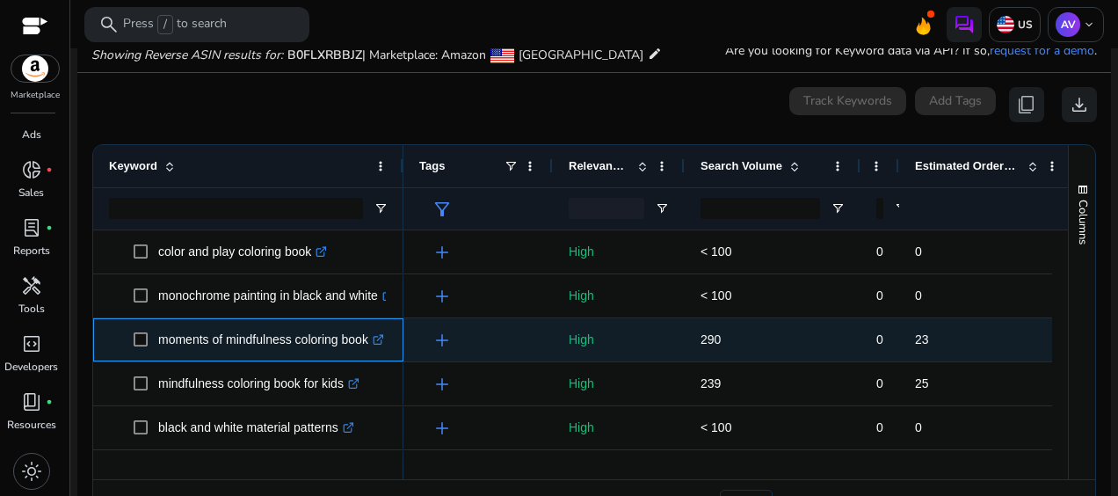
click at [144, 341] on span "moments of mindfulness coloring book .st0{fill:#2c8af8}" at bounding box center [261, 340] width 254 height 36
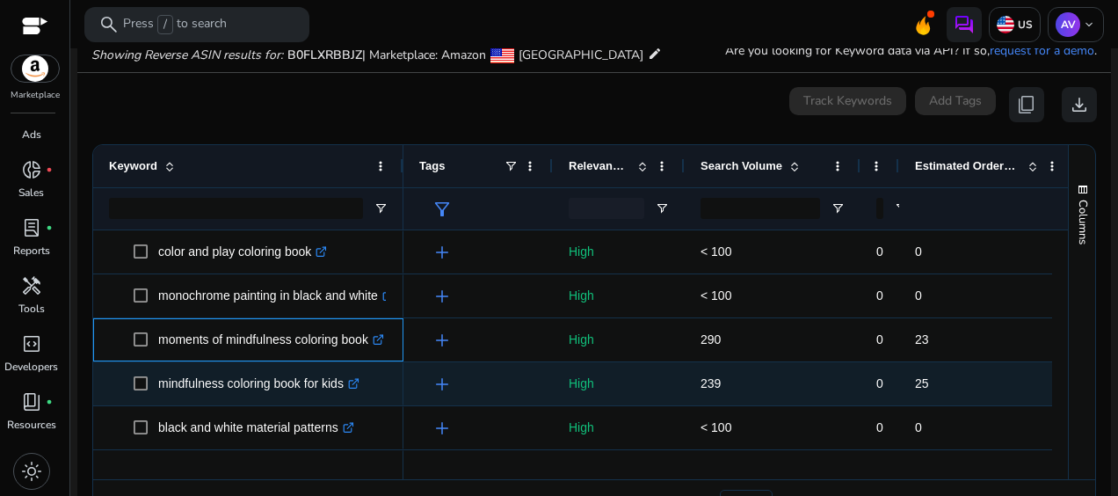
copy span "moments of mindfulness coloring book"
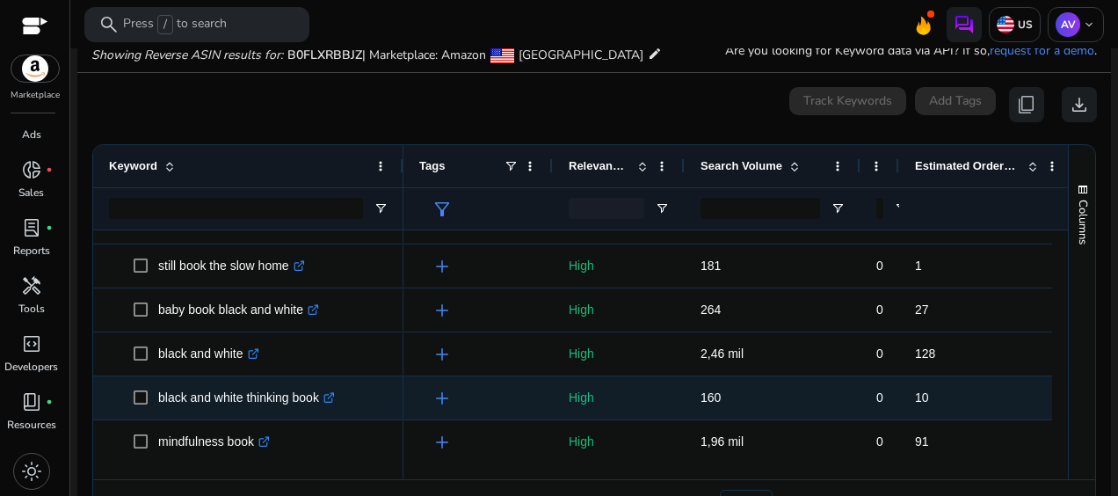
scroll to position [1671, 0]
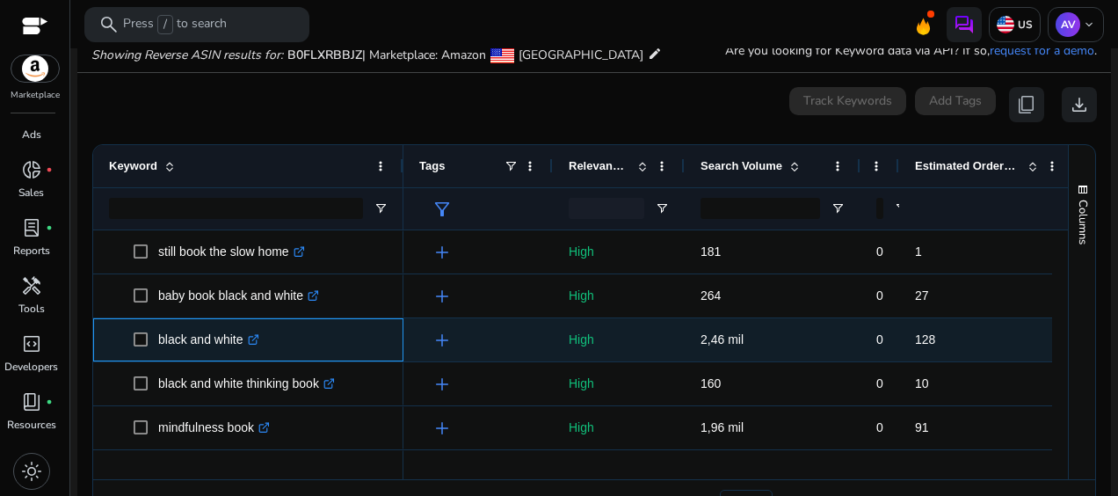
drag, startPoint x: 243, startPoint y: 345, endPoint x: 153, endPoint y: 339, distance: 89.8
click at [153, 339] on span "black and white .st0{fill:#2c8af8}" at bounding box center [261, 340] width 254 height 36
copy span "black and white"
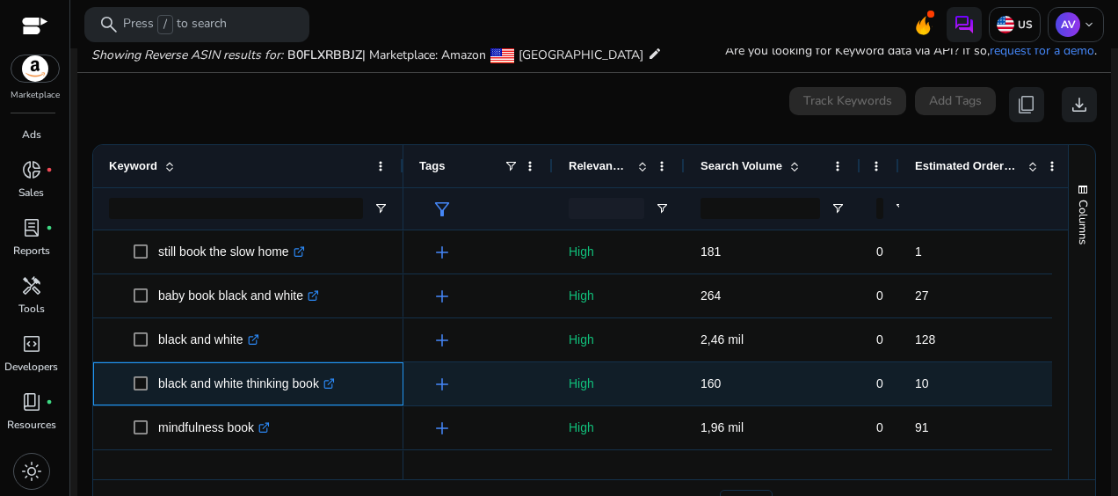
drag, startPoint x: 321, startPoint y: 387, endPoint x: 151, endPoint y: 386, distance: 169.7
click at [151, 386] on span "black and white thinking book .st0{fill:#2c8af8}" at bounding box center [261, 384] width 254 height 36
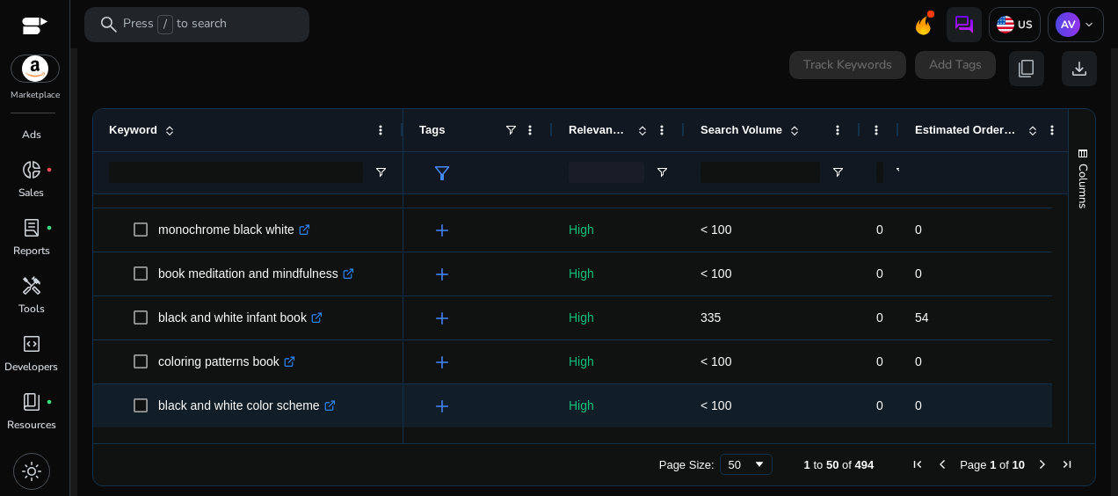
scroll to position [237, 0]
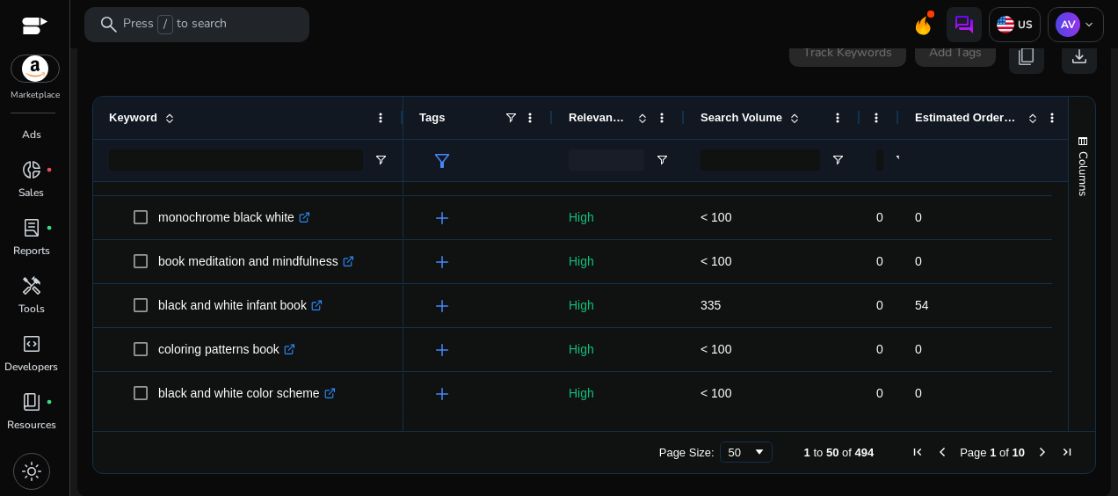
click at [1036, 449] on span "Next Page" at bounding box center [1043, 452] width 14 height 14
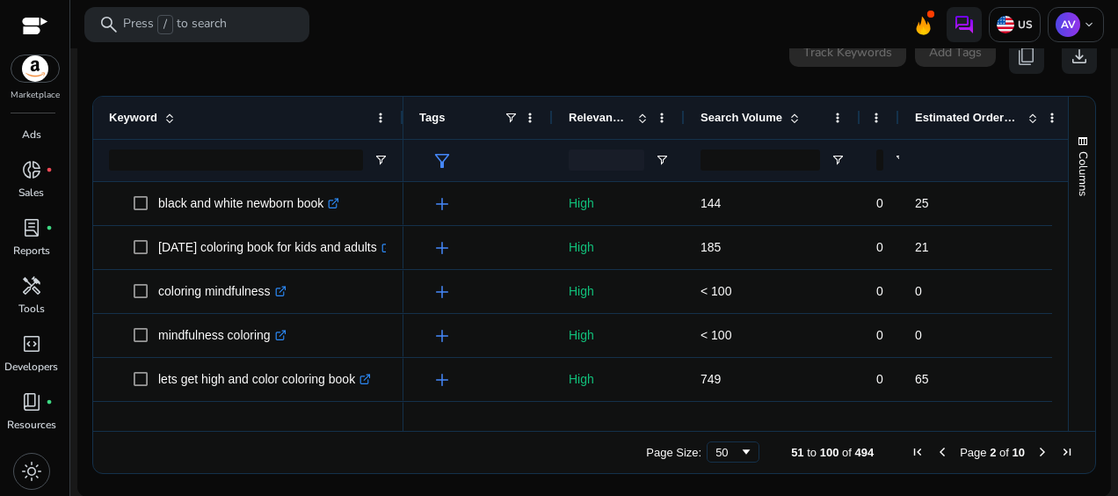
scroll to position [0, 0]
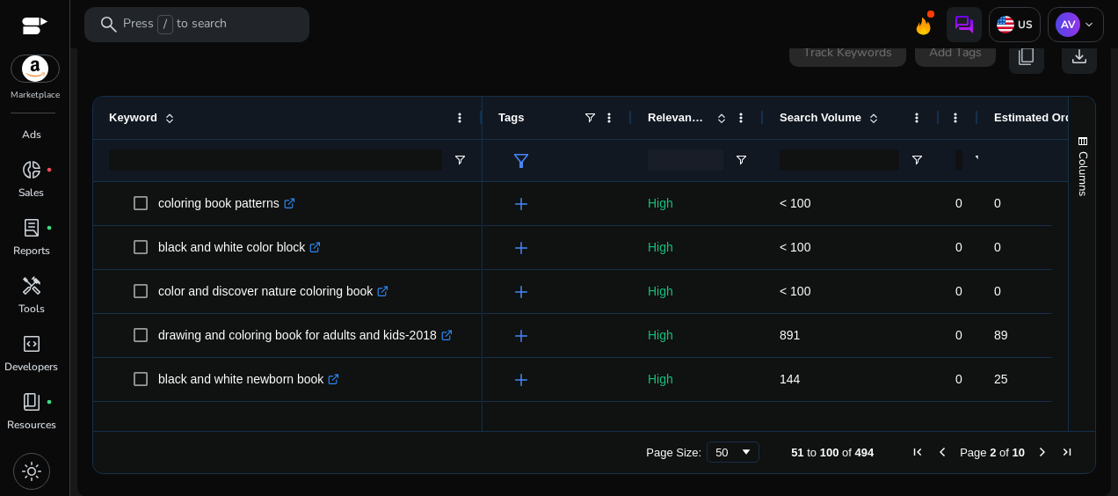
drag, startPoint x: 400, startPoint y: 124, endPoint x: 479, endPoint y: 137, distance: 80.2
click at [479, 137] on div at bounding box center [481, 118] width 7 height 42
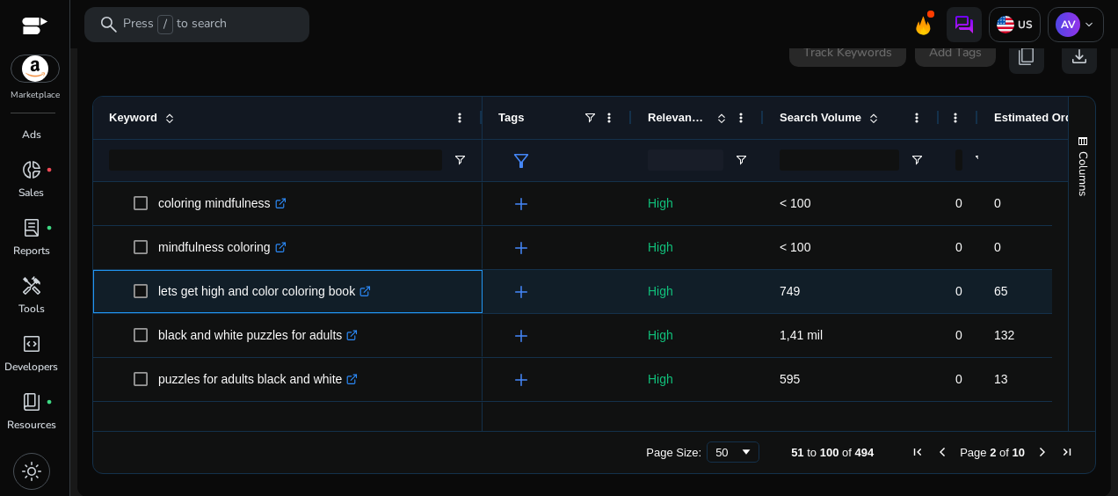
click at [370, 291] on icon ".st0{fill:#2c8af8}" at bounding box center [365, 291] width 11 height 11
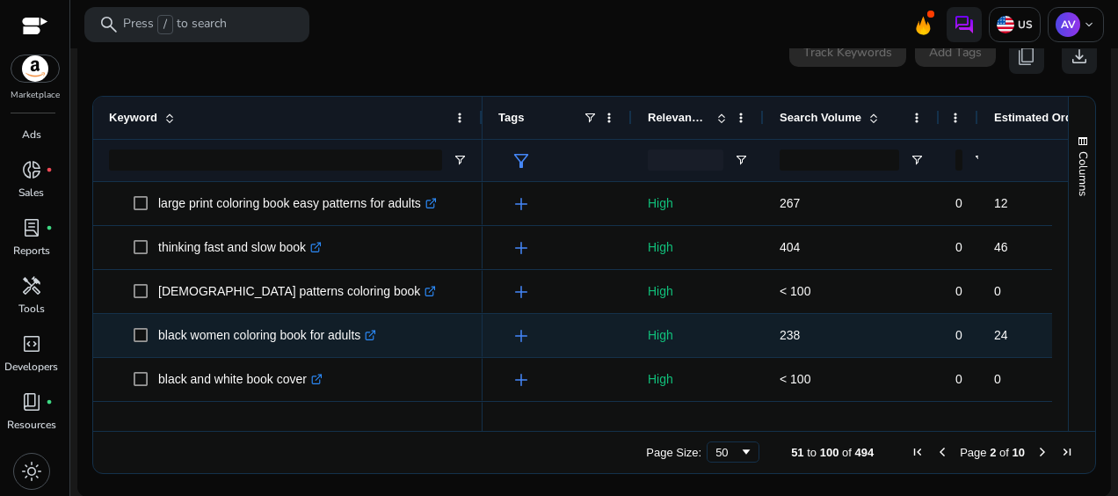
scroll to position [1322, 0]
